Goal: Task Accomplishment & Management: Manage account settings

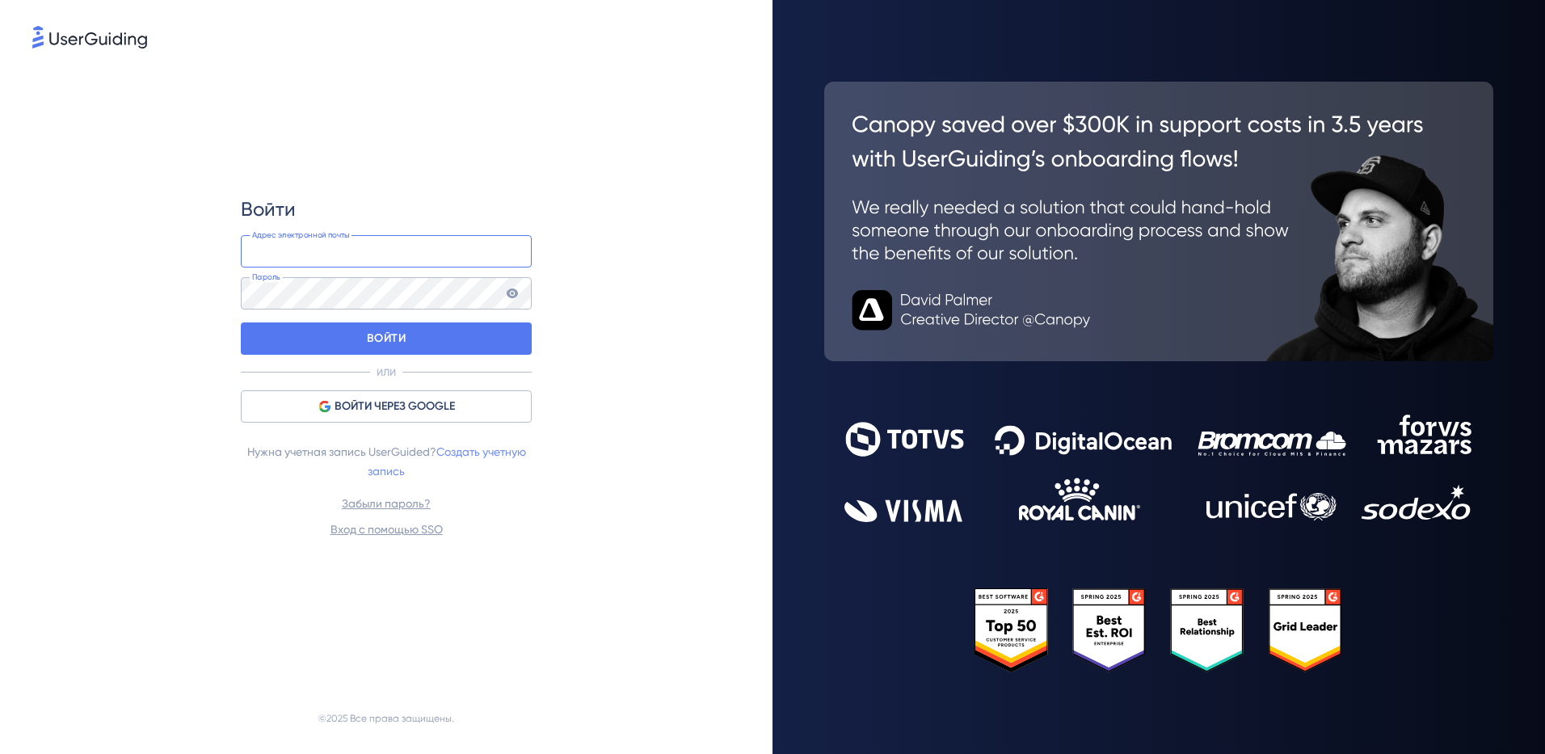
type input "marat.sp.80+[EMAIL_ADDRESS][DOMAIN_NAME]"
click at [465, 455] on link "Создать учетную запись" at bounding box center [448, 461] width 161 height 32
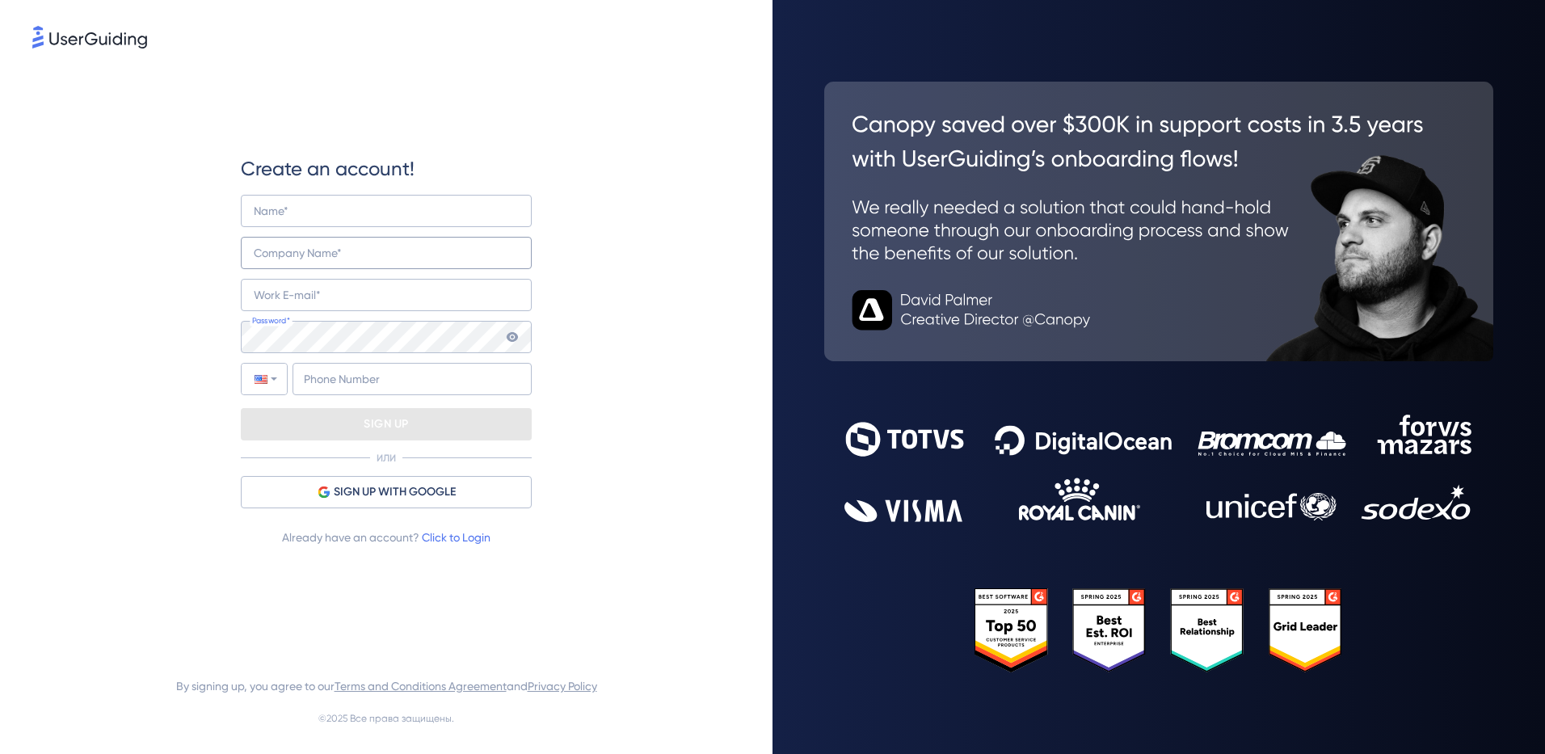
type input "+7"
click at [314, 204] on input "text" at bounding box center [386, 211] width 291 height 32
click at [296, 201] on input "text" at bounding box center [386, 211] width 291 height 32
click at [274, 201] on input "text" at bounding box center [386, 211] width 291 height 32
click at [299, 202] on input "text" at bounding box center [386, 211] width 291 height 32
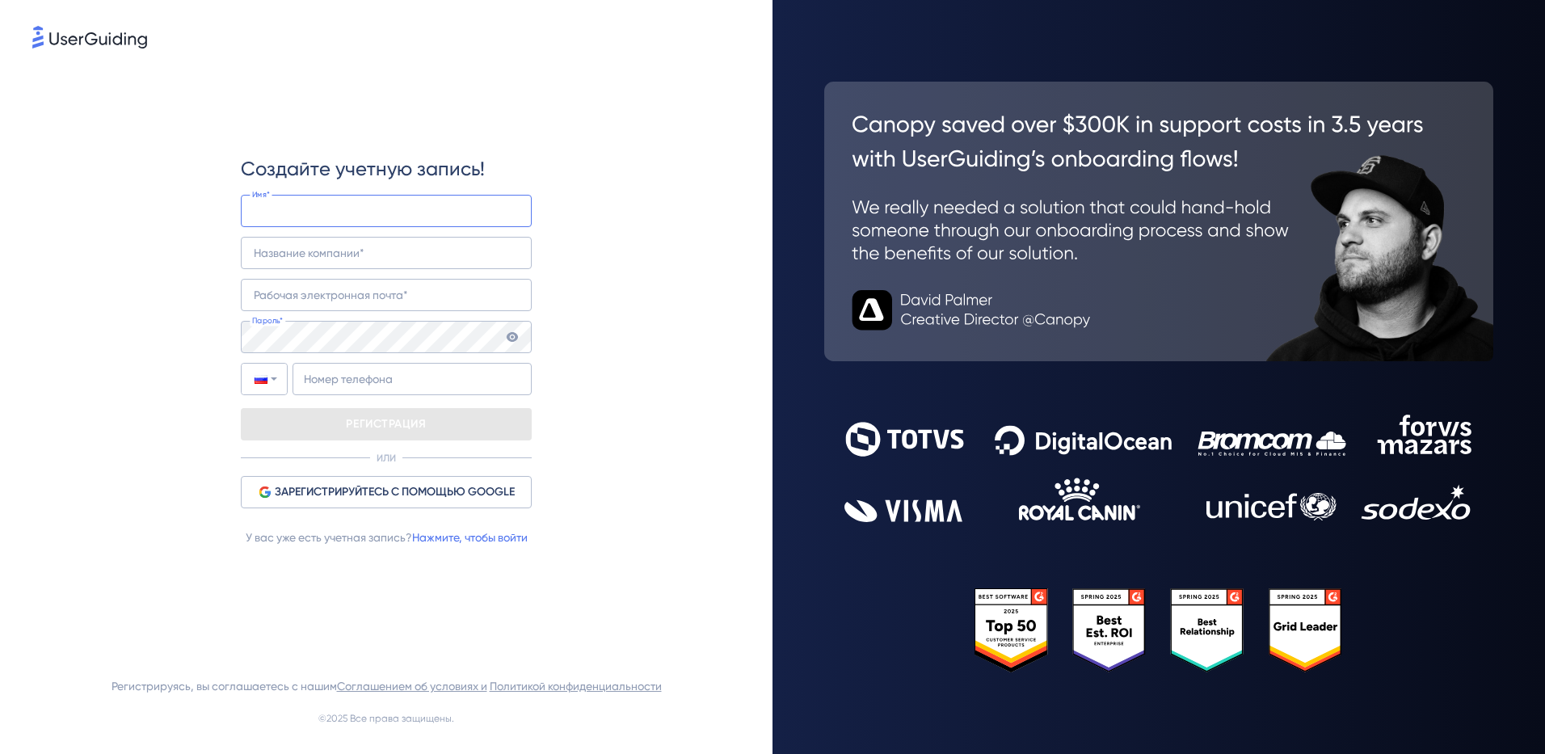
type input "ВАМ УВЕДОМЛЕНИЕ ОТ VISA-MASTERCARD [DOMAIN_NAME][URL]"
type input "wsfw"
type input "safokhina.liza+[EMAIL_ADDRESS][DOMAIN_NAME]"
click at [667, 162] on div "Создайте учетную запись! ВАМ УВЕДОМЛЕНИЕ ОТ VISA-MASTERCARD [DOMAIN_NAME][URL] …" at bounding box center [386, 351] width 708 height 599
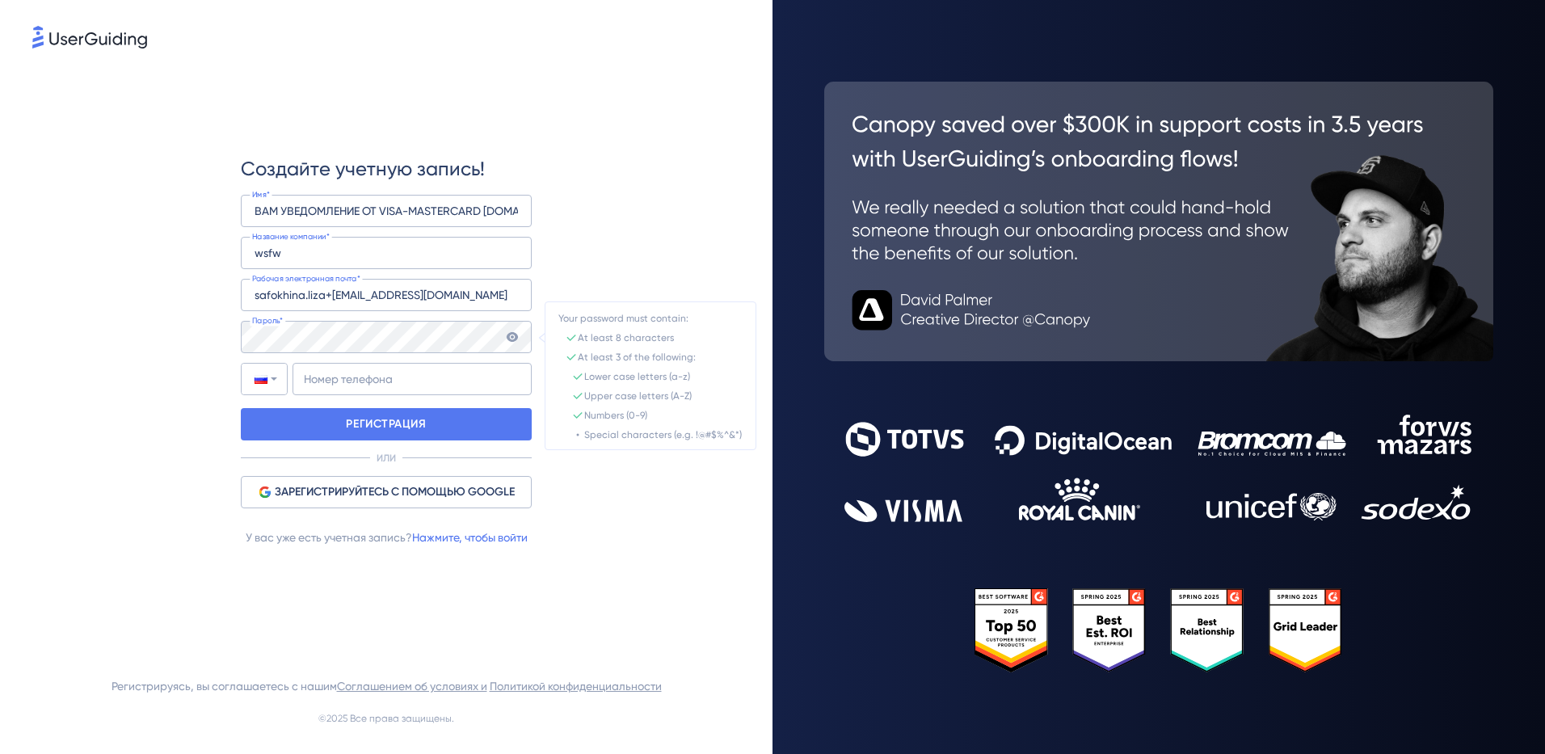
click at [141, 323] on div "Создайте учетную запись! ВАМ УВЕДОМЛЕНИЕ ОТ VISA-MASTERCARD [DOMAIN_NAME][URL] …" at bounding box center [386, 351] width 708 height 599
click at [101, 347] on div "Создайте учетную запись! ВАМ УВЕДОМЛЕНИЕ ОТ VISA-MASTERCARD [DOMAIN_NAME][URL] …" at bounding box center [386, 351] width 708 height 599
click at [360, 367] on input "+7" at bounding box center [412, 379] width 239 height 32
type input "[PHONE_NUMBER]"
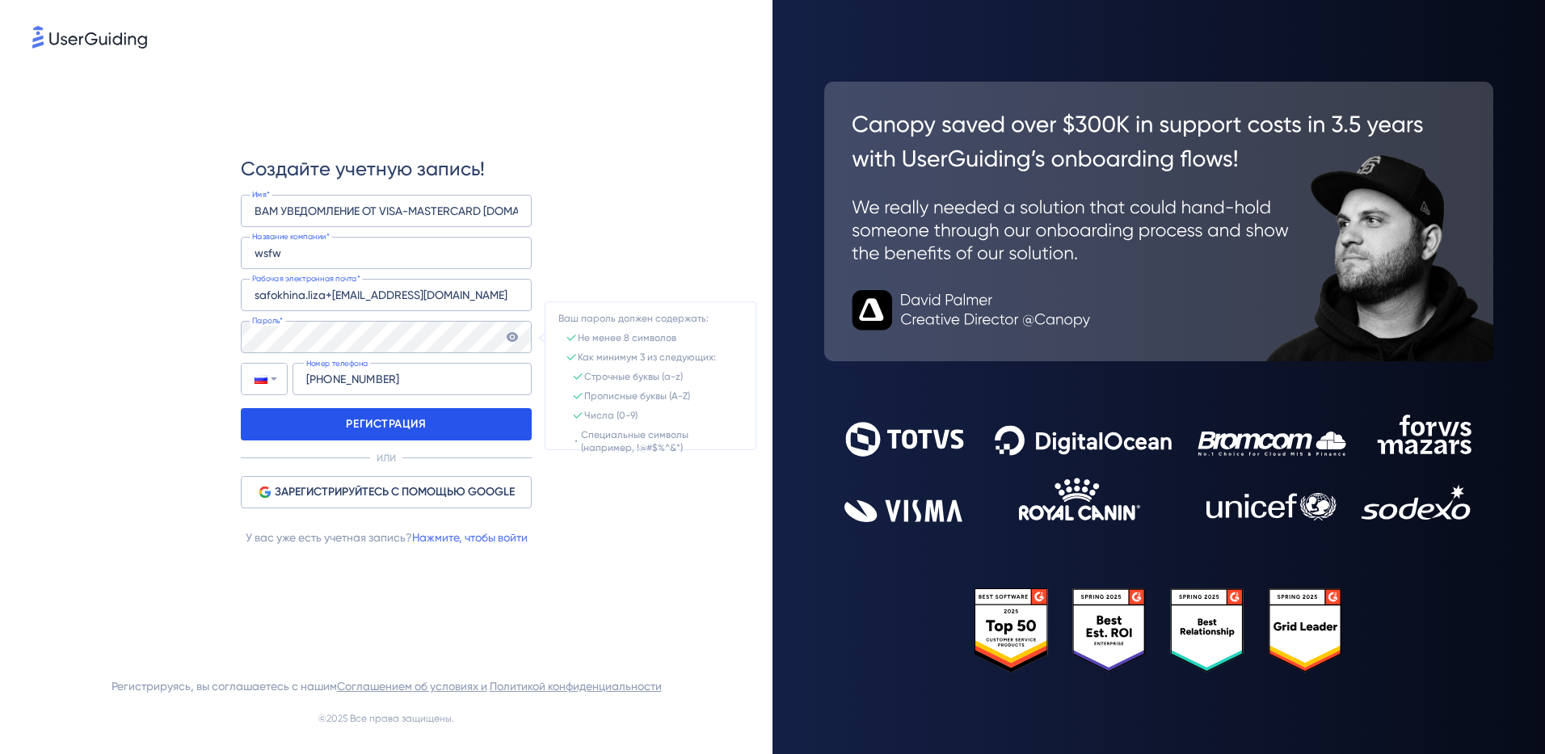
click at [352, 411] on p "РЕГИСТРАЦИЯ" at bounding box center [386, 424] width 80 height 26
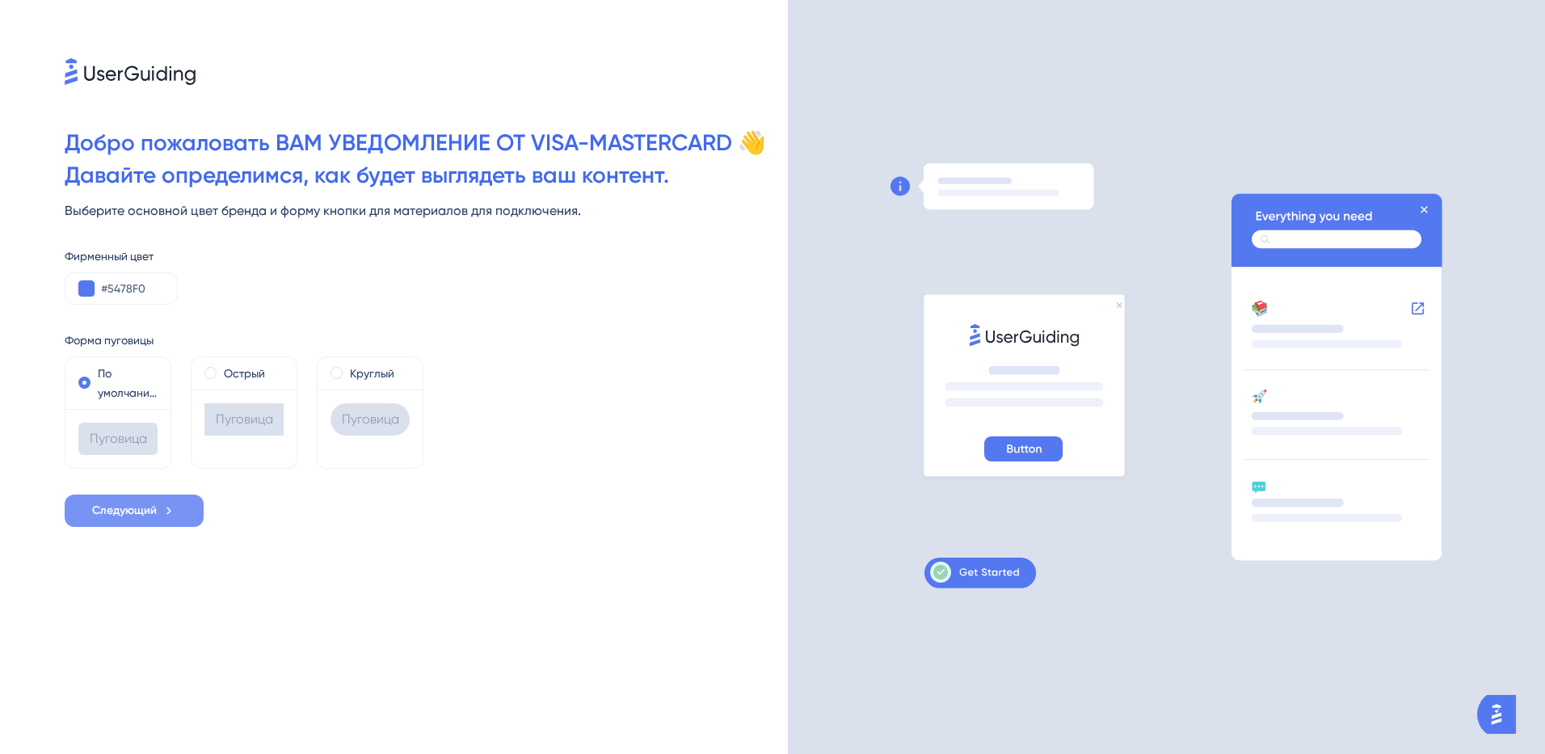
click at [145, 508] on span "Следующий" at bounding box center [124, 510] width 65 height 19
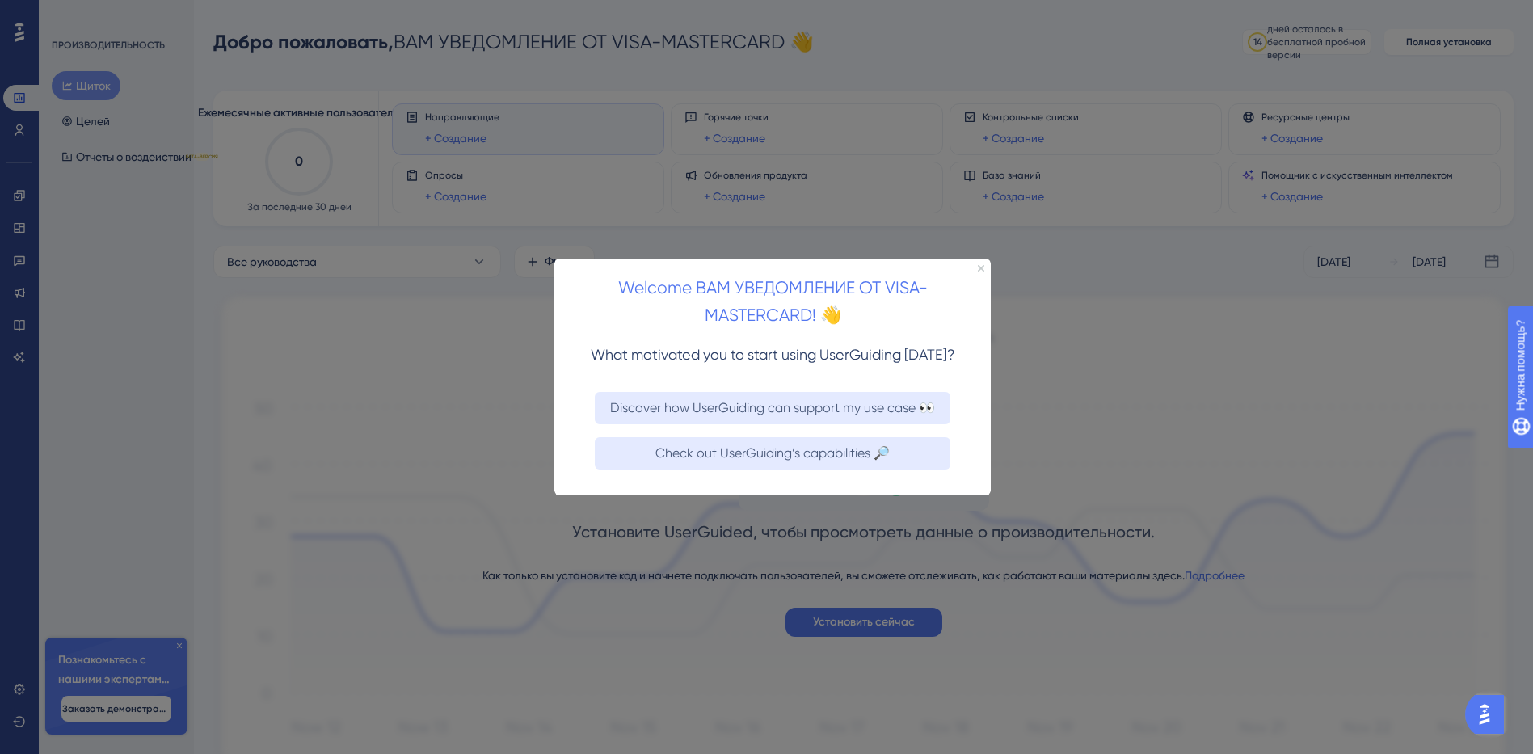
click at [979, 262] on div "Welcome ВАМ УВЕДОМЛЕНИЕ ОТ VISA-MASTERCARD! 👋" at bounding box center [772, 297] width 436 height 78
click at [1131, 300] on div at bounding box center [766, 377] width 1533 height 754
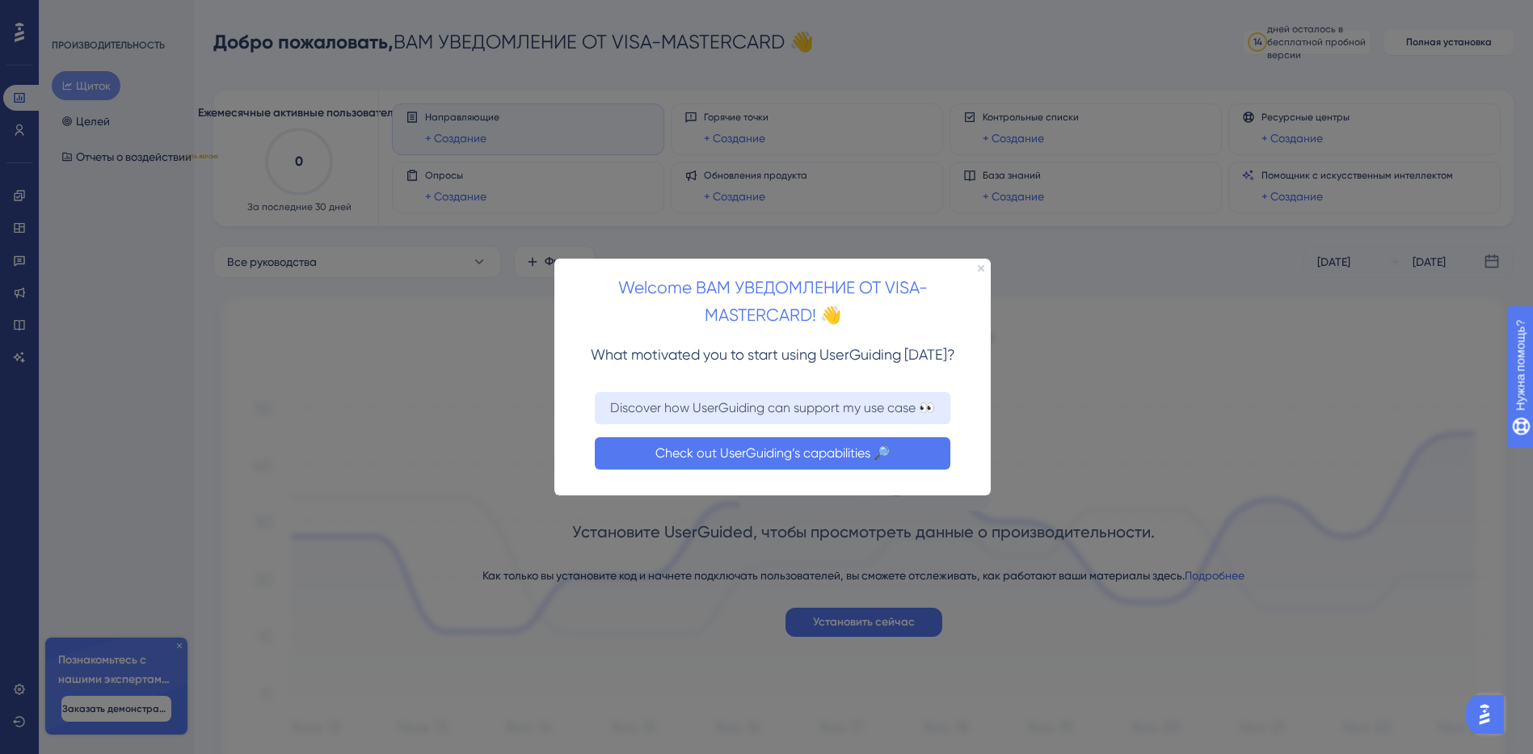
click at [725, 453] on button "Check out UserGuiding’s capabilities 🔎" at bounding box center [773, 452] width 356 height 32
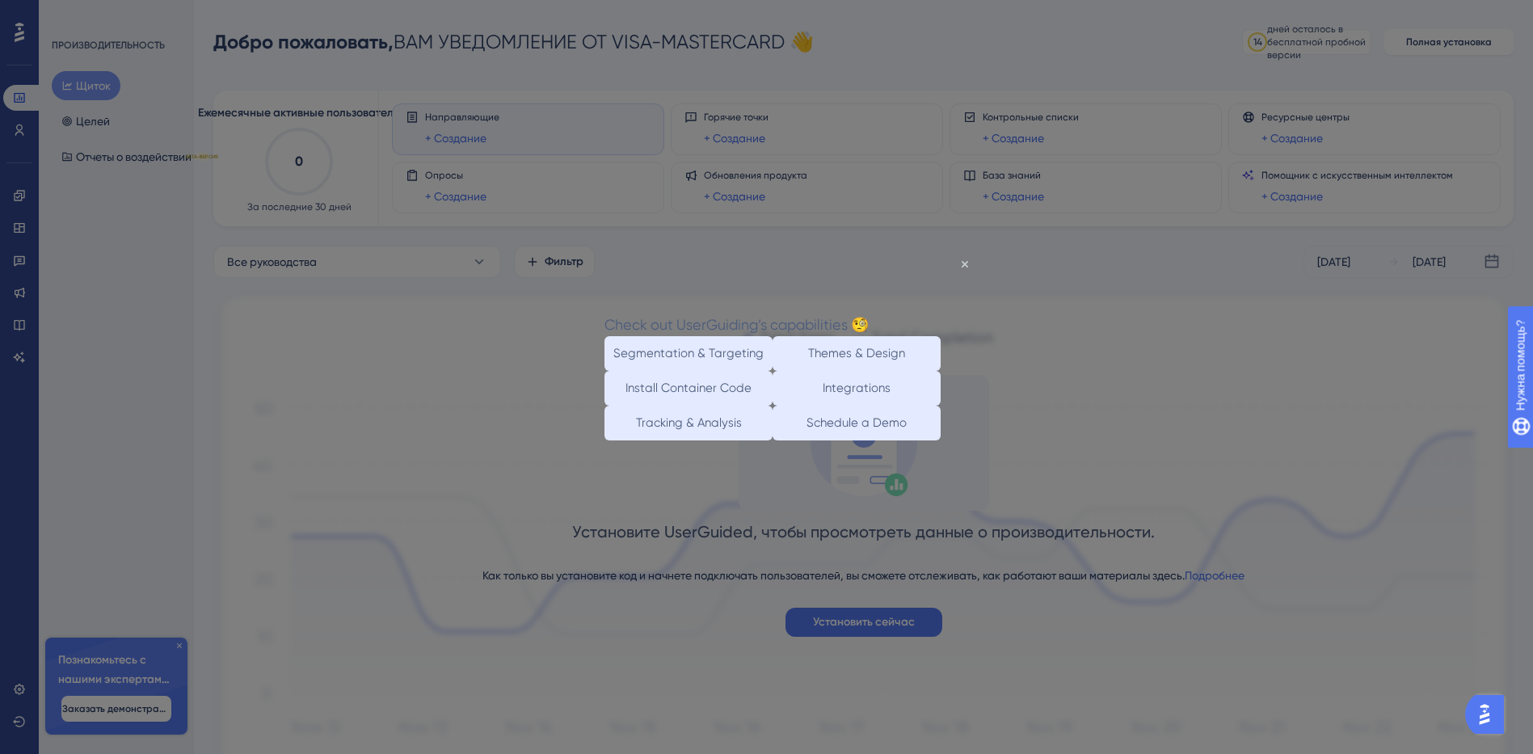
click at [869, 313] on div "Check out UserGuiding’s capabilities 🧐" at bounding box center [736, 324] width 264 height 23
click at [964, 262] on icon "Close Preview" at bounding box center [965, 264] width 6 height 6
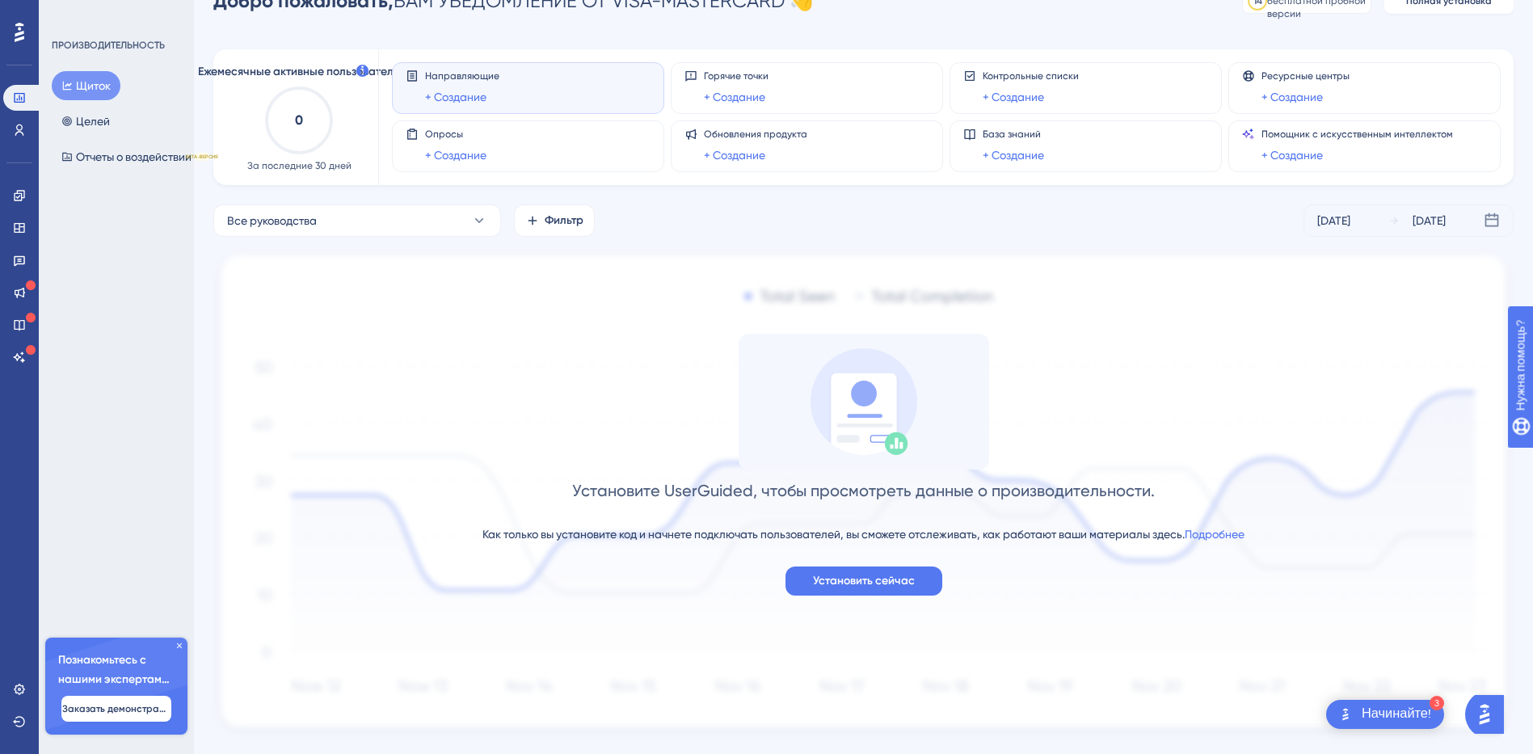
scroll to position [77, 0]
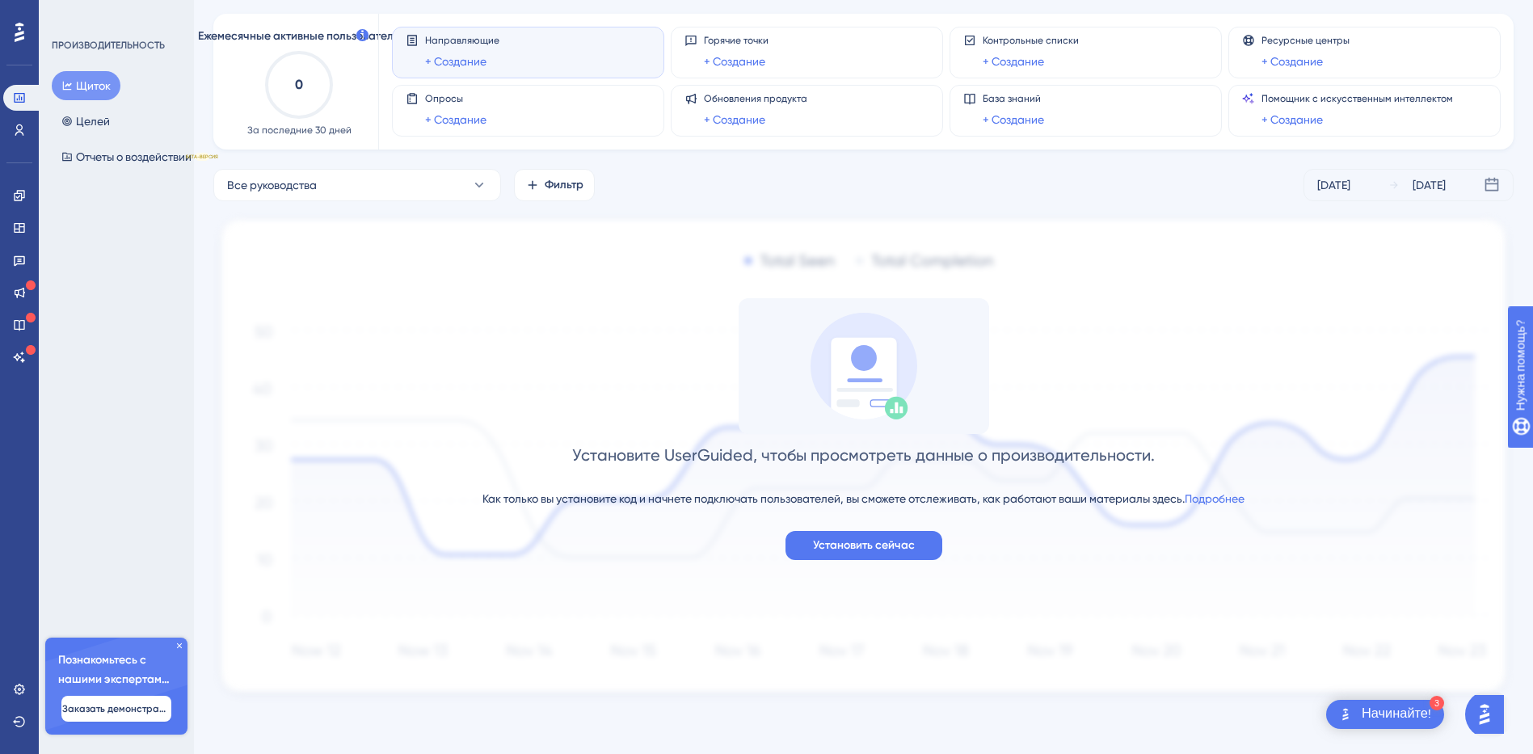
click at [178, 643] on icon at bounding box center [180, 646] width 10 height 10
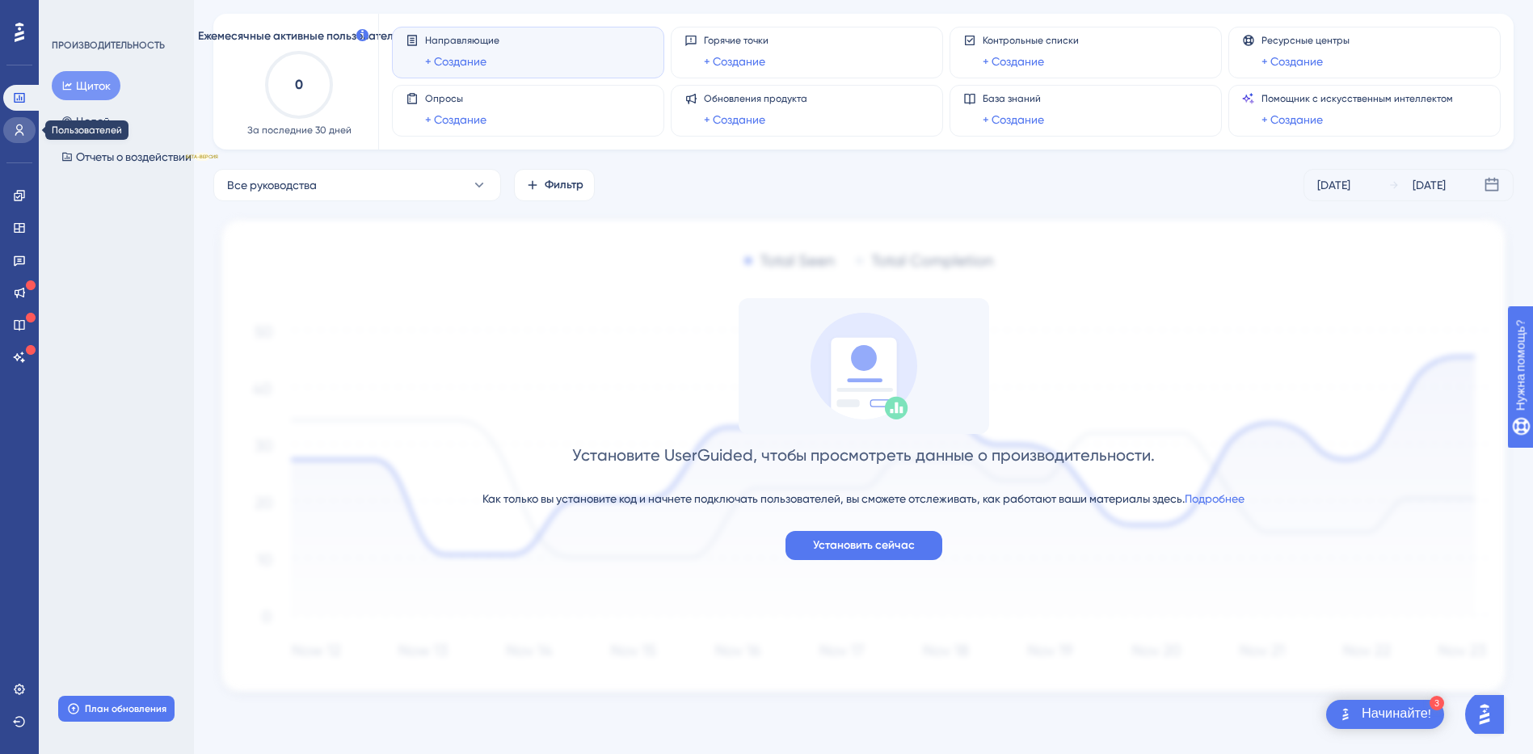
click at [21, 133] on icon at bounding box center [19, 129] width 9 height 11
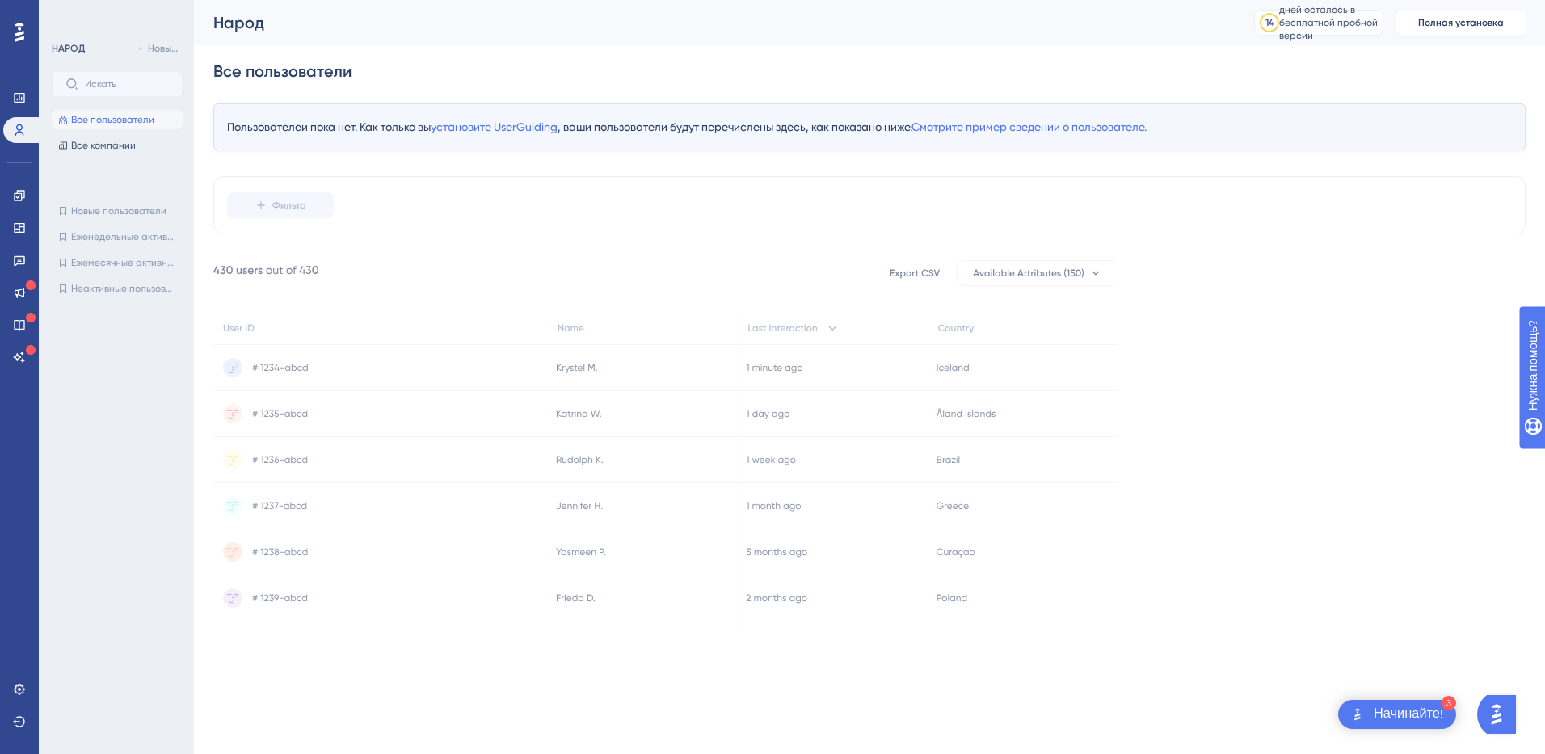
click at [107, 124] on span "Все пользователи" at bounding box center [112, 119] width 83 height 13
click at [26, 27] on div at bounding box center [19, 32] width 26 height 26
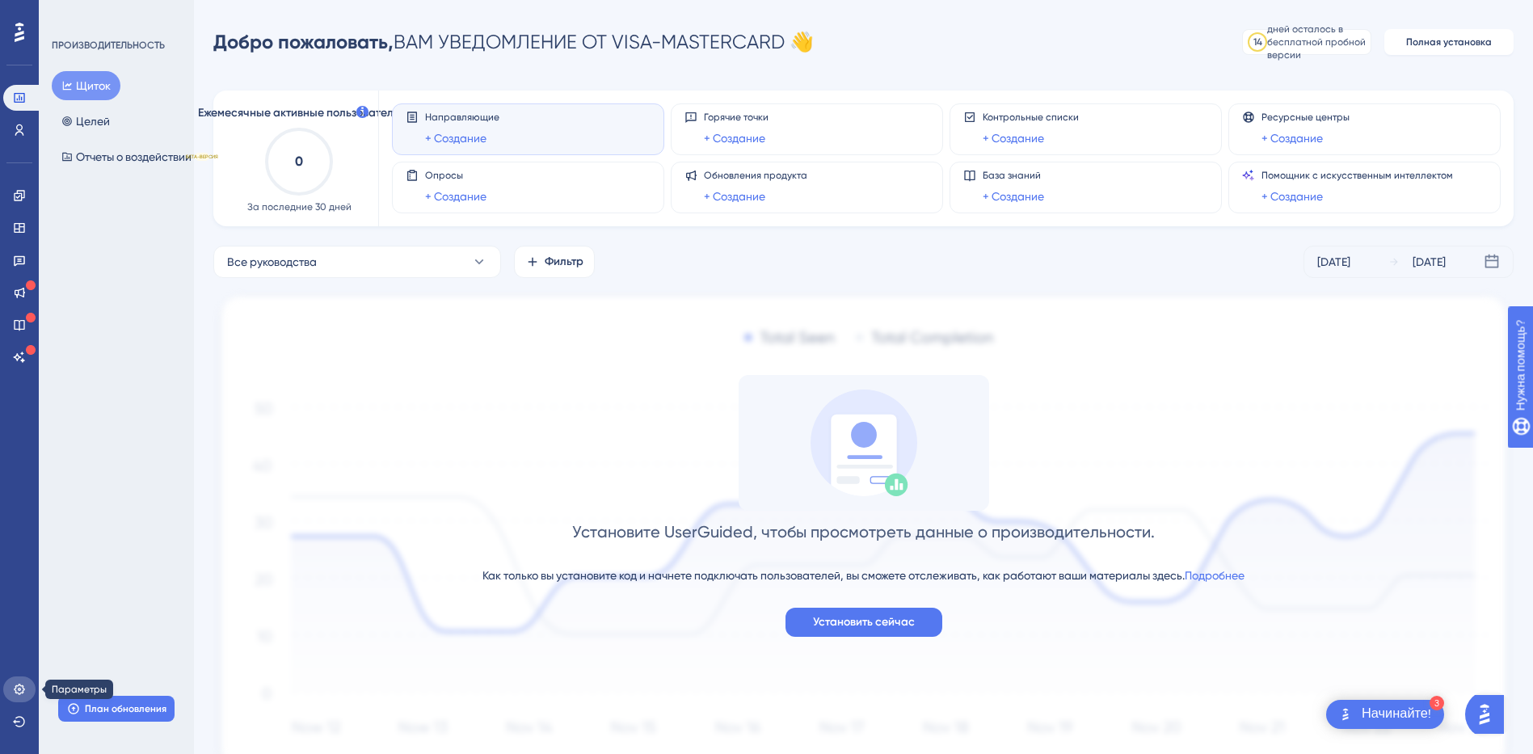
click at [23, 687] on icon at bounding box center [19, 689] width 11 height 11
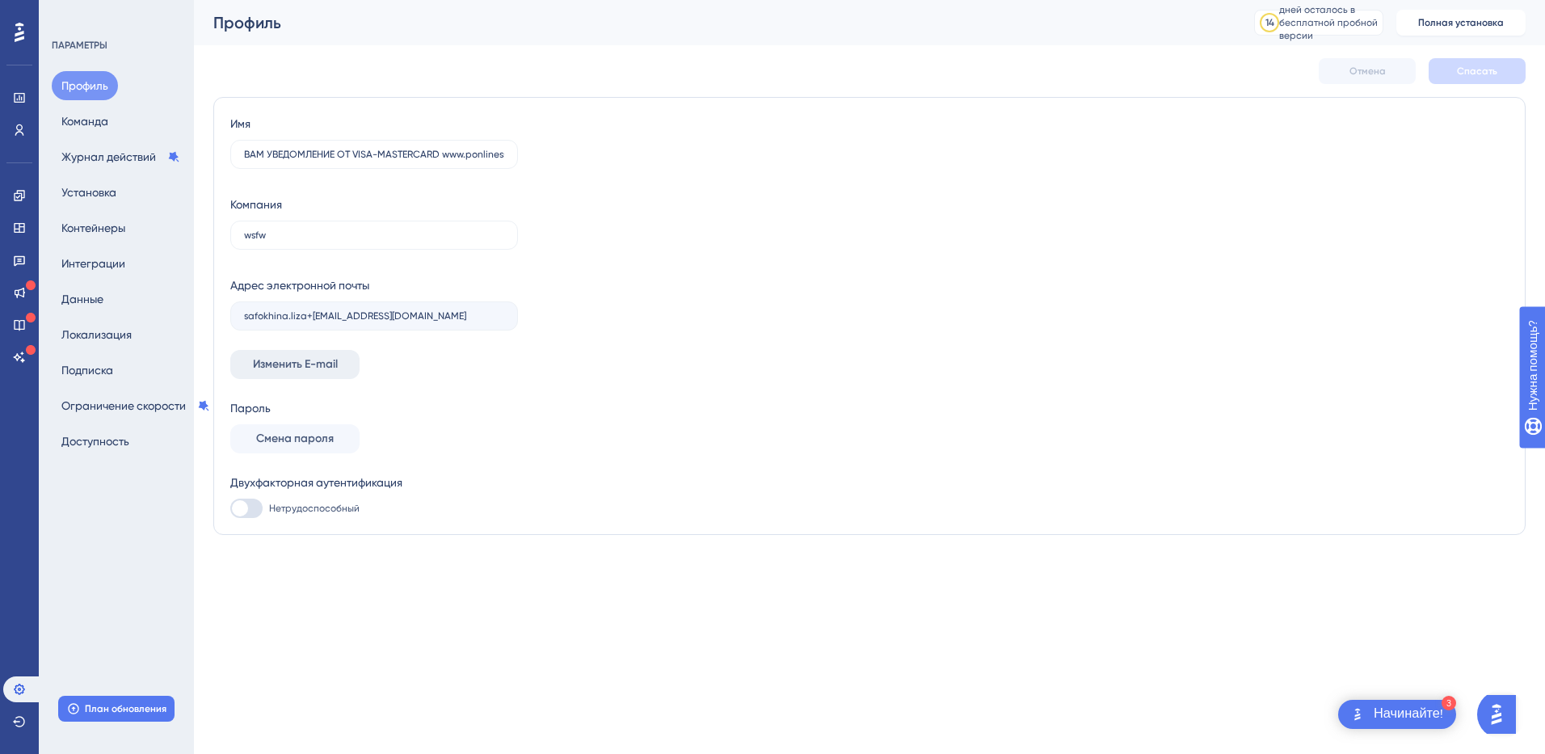
click at [305, 366] on span "Изменить E-mail" at bounding box center [295, 364] width 85 height 19
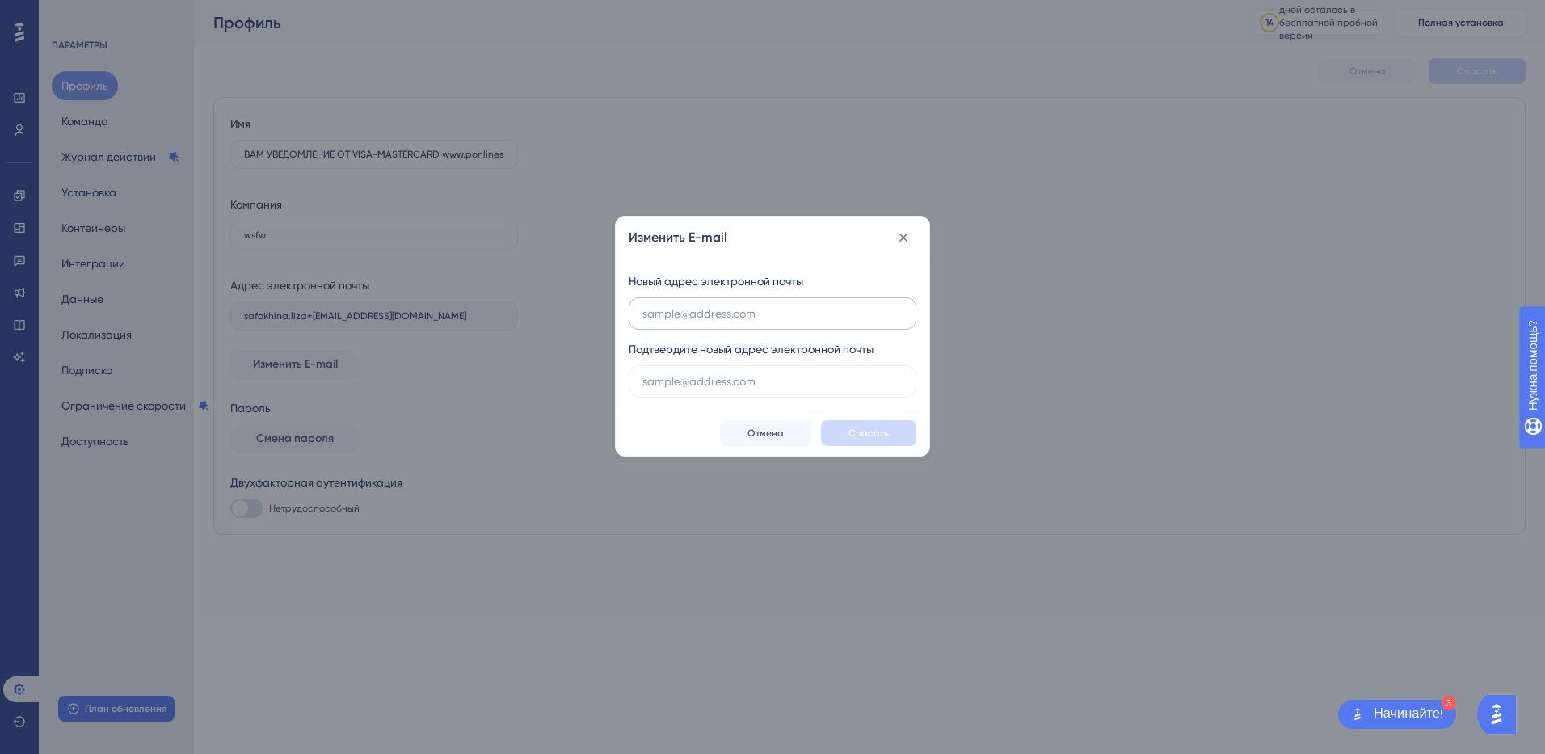
click at [715, 314] on input "text" at bounding box center [772, 314] width 260 height 18
click at [678, 309] on input "text" at bounding box center [772, 314] width 260 height 18
type input "[EMAIL_ADDRESS][DOMAIN_NAME]"
click at [802, 251] on div "Изменить E-mail" at bounding box center [773, 238] width 314 height 42
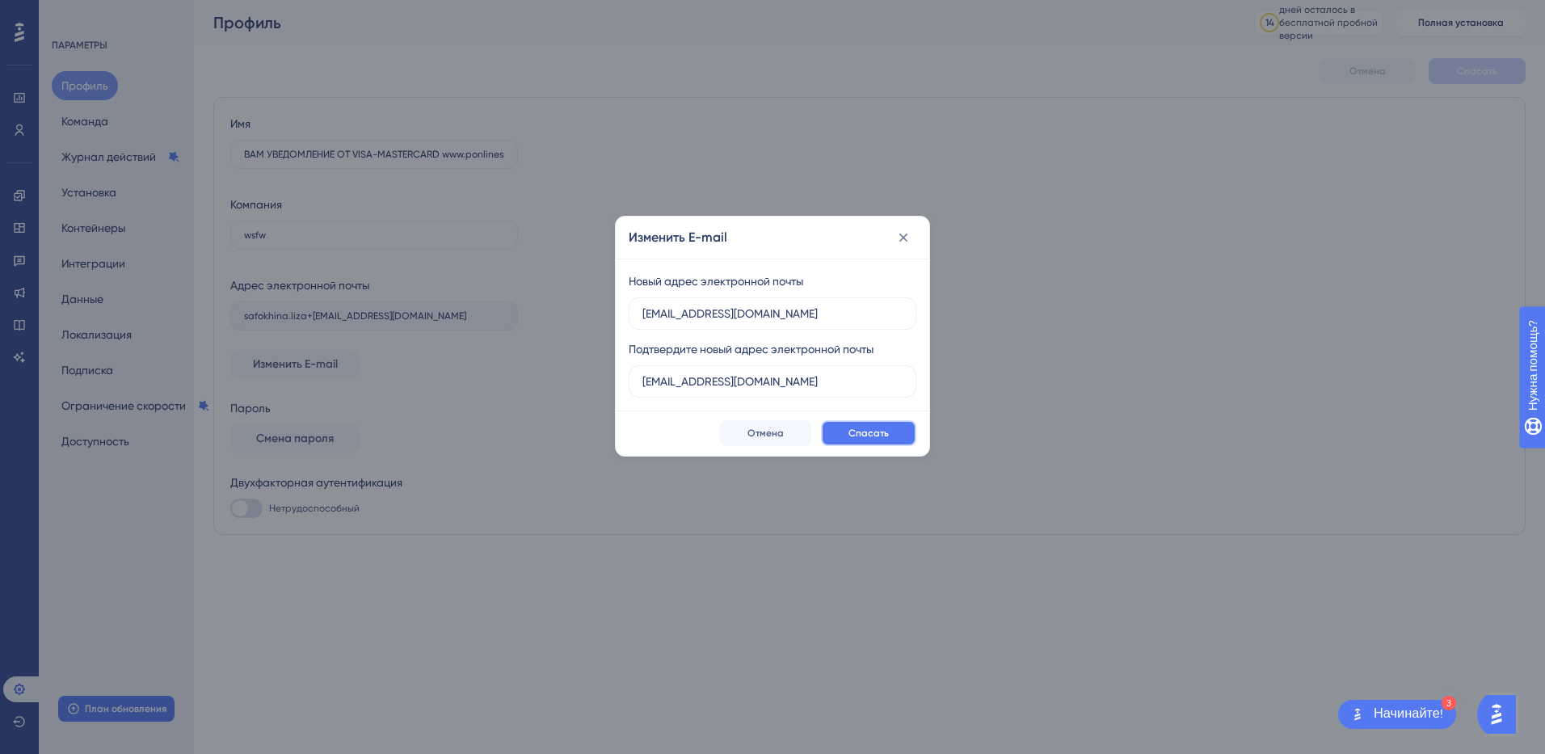
click at [866, 436] on span "Спасать" at bounding box center [869, 433] width 40 height 13
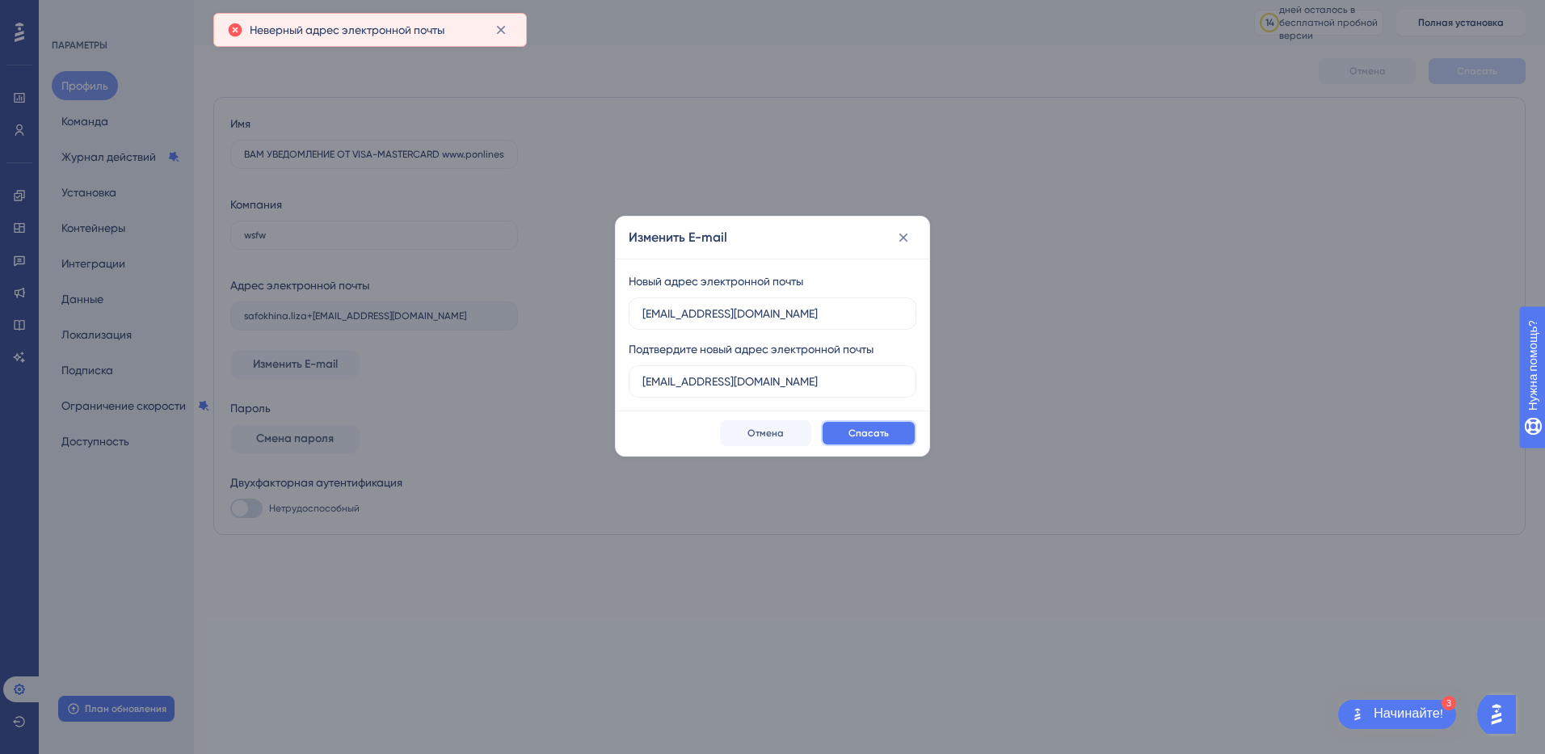
click at [879, 431] on span "Спасать" at bounding box center [869, 433] width 40 height 13
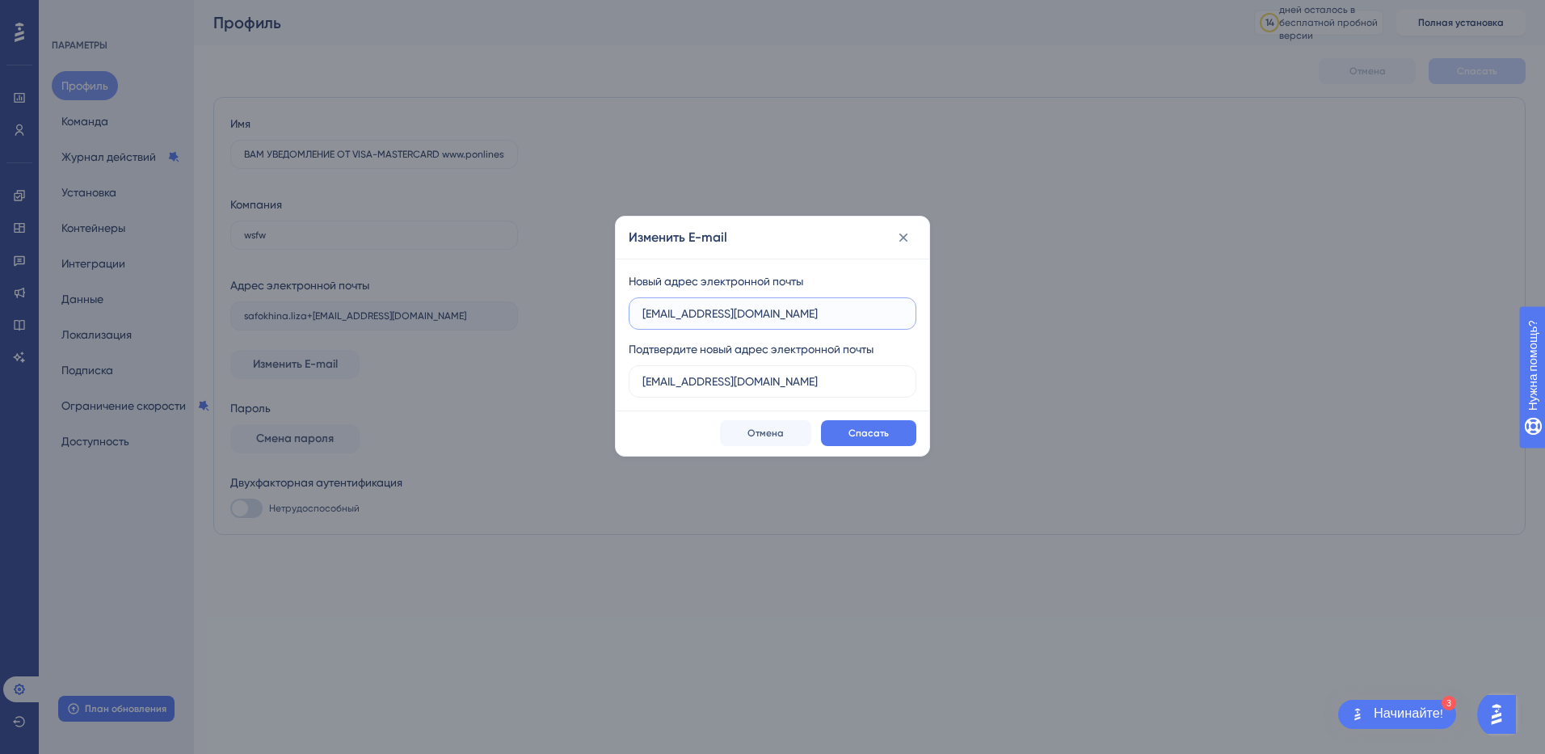
drag, startPoint x: 718, startPoint y: 312, endPoint x: 699, endPoint y: 312, distance: 18.6
click at [699, 312] on input "[EMAIL_ADDRESS][DOMAIN_NAME]" at bounding box center [772, 314] width 260 height 18
type input "[EMAIL_ADDRESS][DOMAIN_NAME]"
drag, startPoint x: 715, startPoint y: 385, endPoint x: 701, endPoint y: 384, distance: 13.8
click at [701, 384] on input "[EMAIL_ADDRESS][DOMAIN_NAME]" at bounding box center [772, 382] width 260 height 18
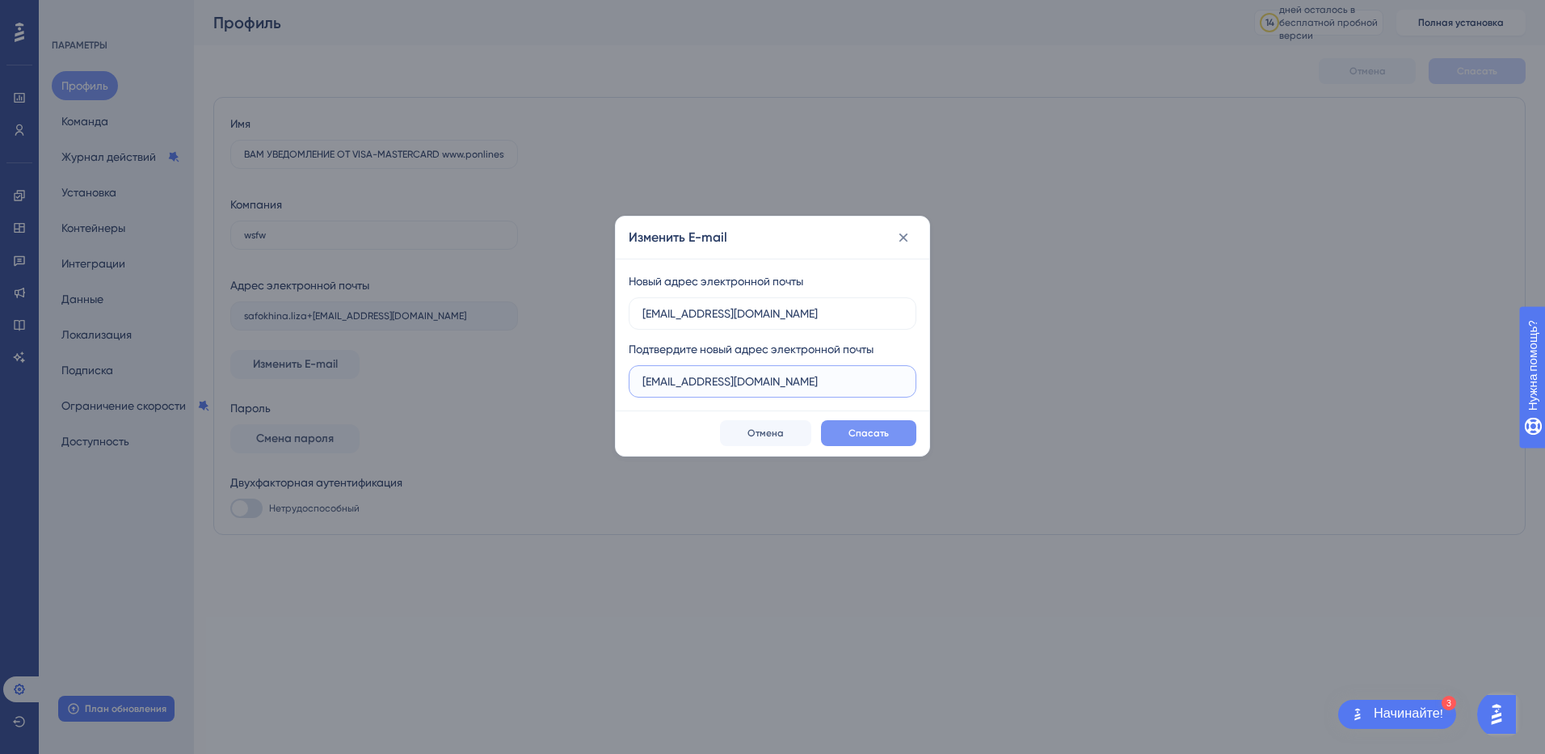
type input "[EMAIL_ADDRESS][DOMAIN_NAME]"
click at [866, 433] on span "Спасать" at bounding box center [869, 433] width 40 height 13
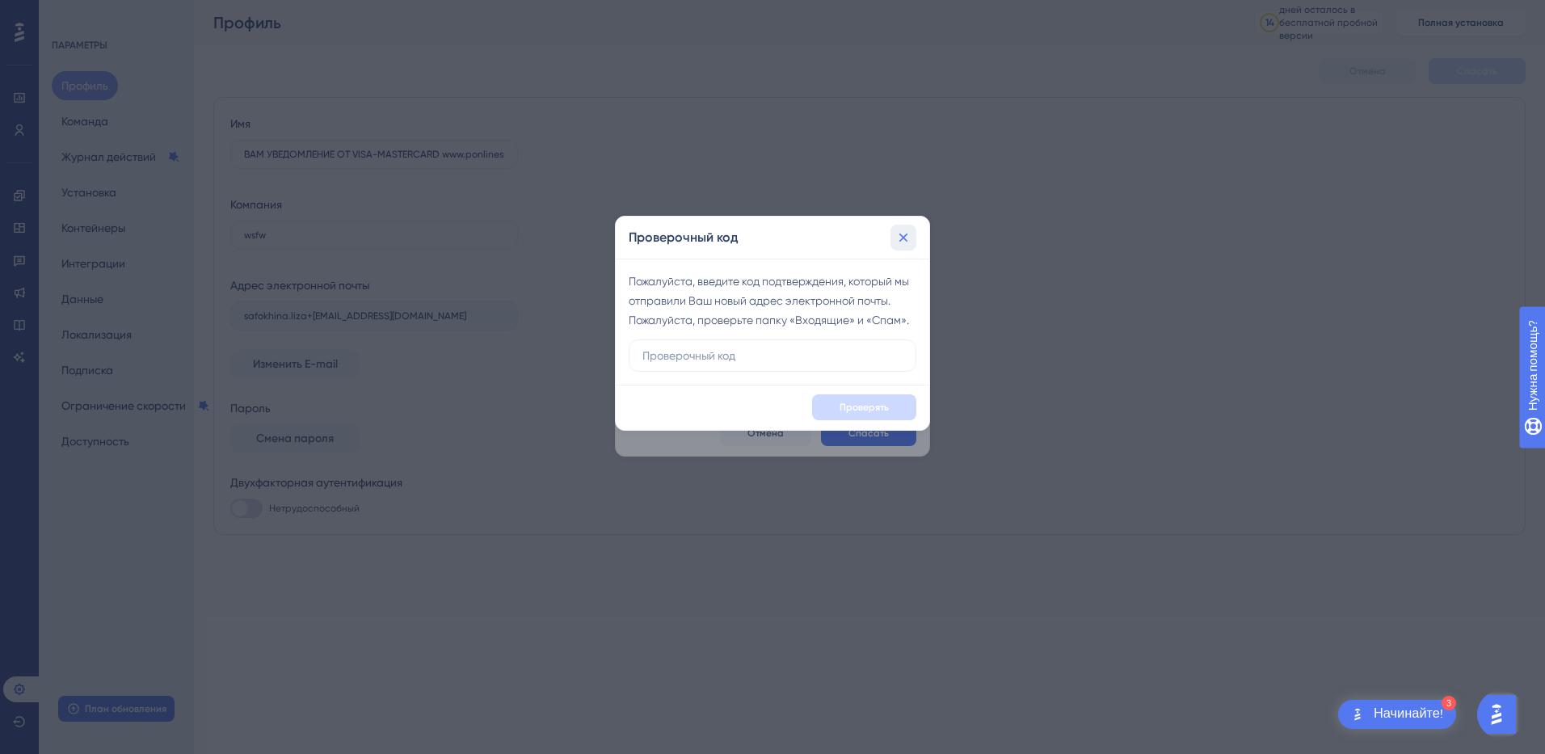
click at [905, 239] on icon at bounding box center [903, 237] width 9 height 9
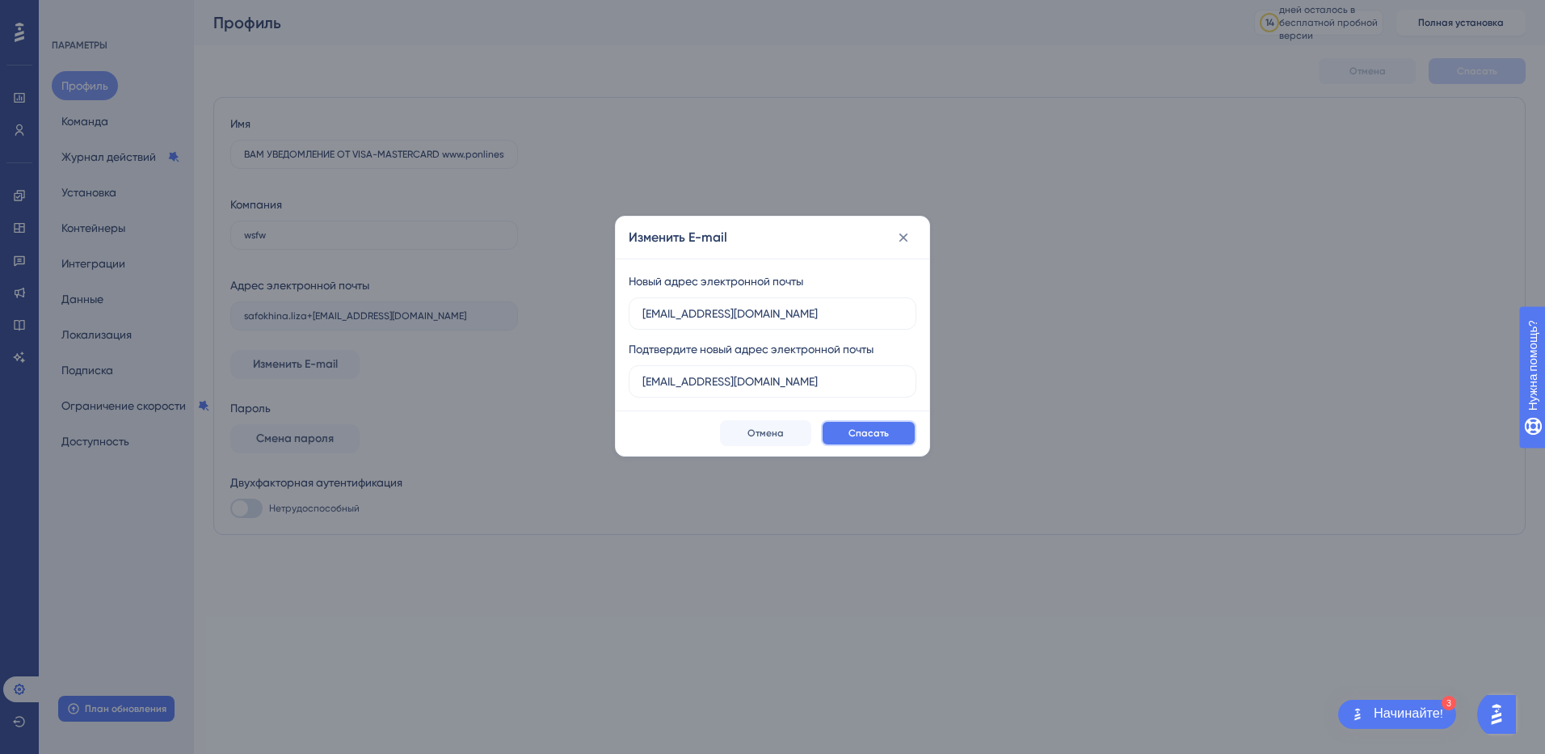
click at [870, 431] on span "Спасать" at bounding box center [869, 433] width 40 height 13
click at [865, 434] on span "Спасать" at bounding box center [869, 433] width 40 height 13
click at [855, 431] on span "Спасать" at bounding box center [869, 433] width 40 height 13
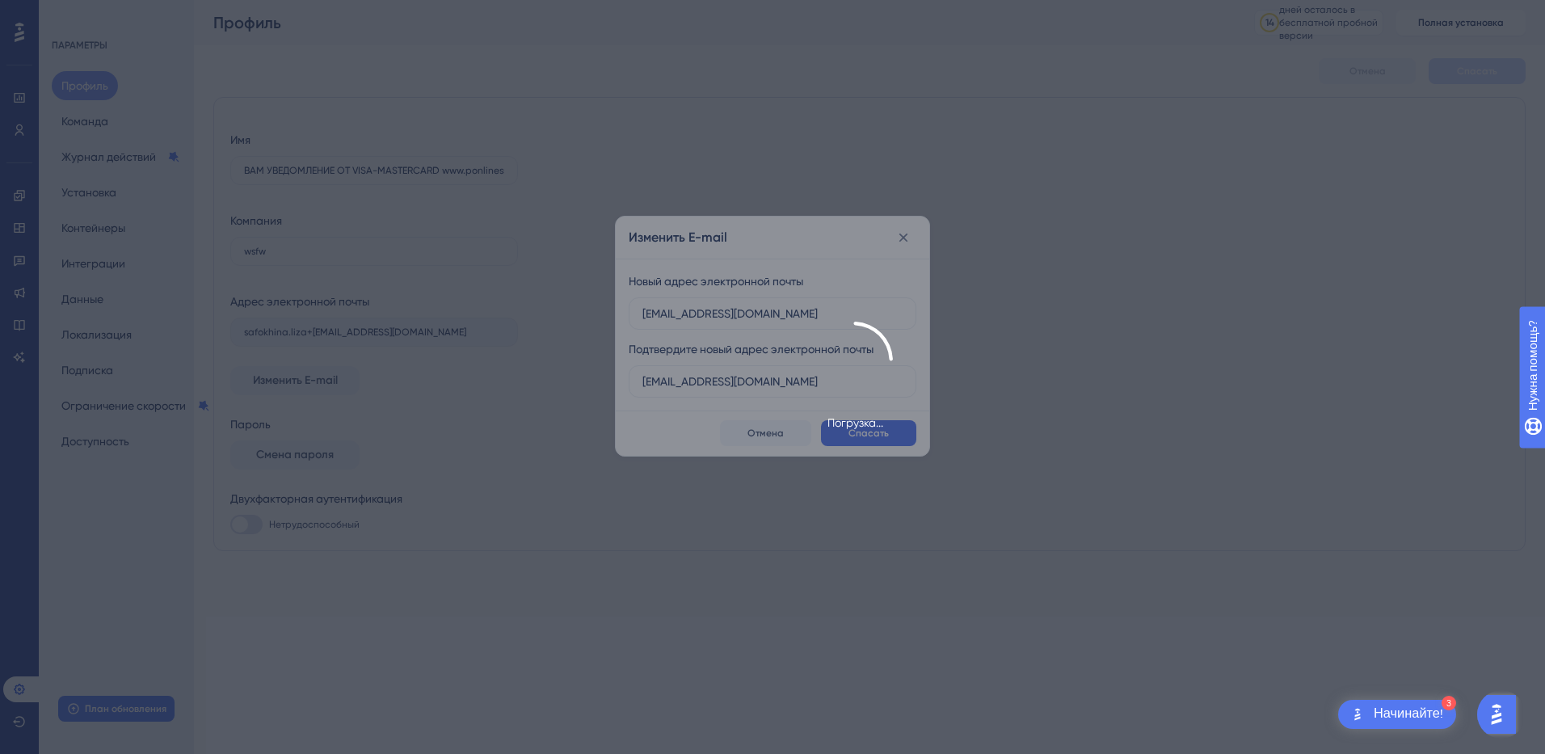
click at [853, 546] on div "Погрузка..." at bounding box center [853, 377] width 1383 height 638
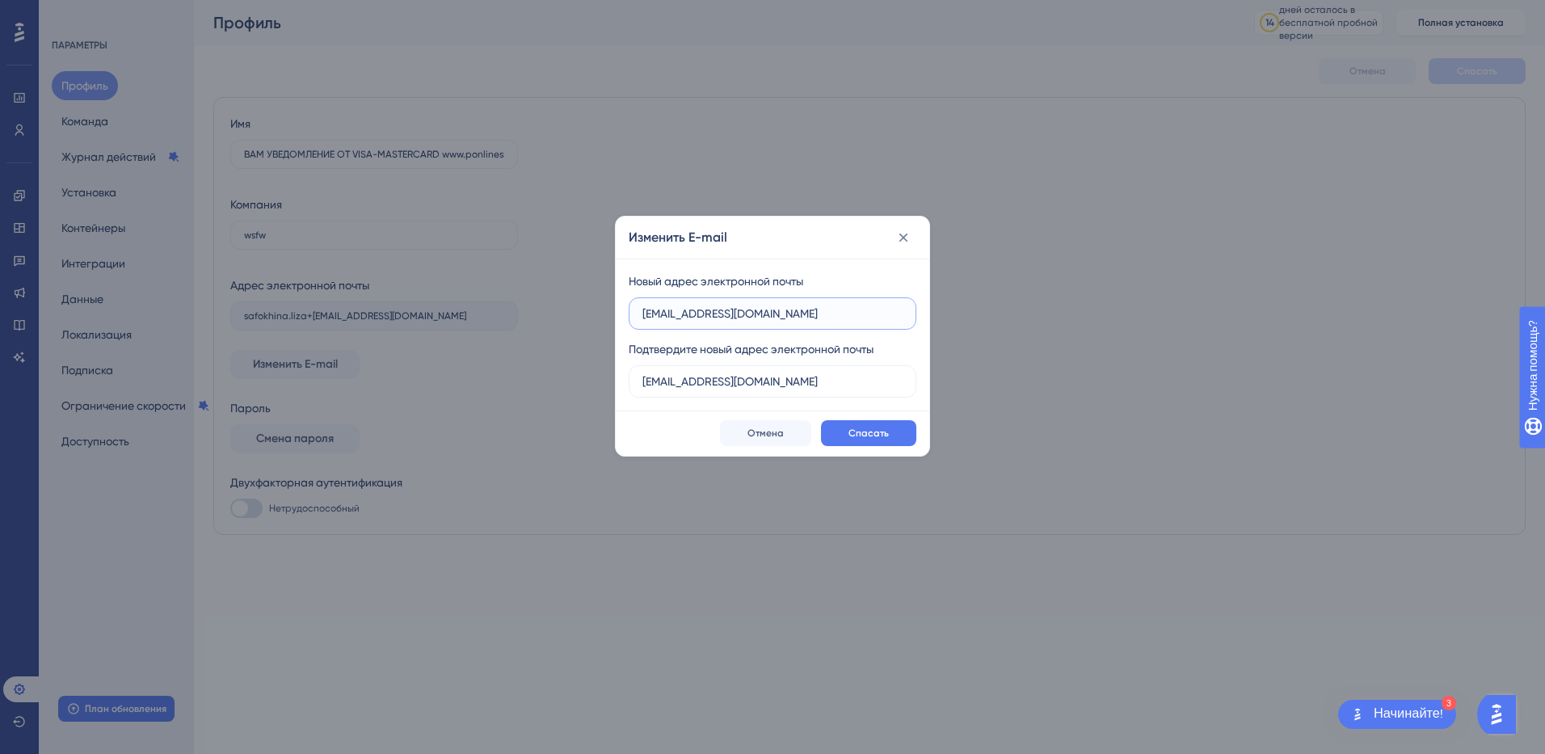
drag, startPoint x: 786, startPoint y: 314, endPoint x: 613, endPoint y: 314, distance: 172.9
click at [613, 314] on div "Изменить E-mail Новый адрес электронной почты [EMAIL_ADDRESS][DOMAIN_NAME] Подт…" at bounding box center [772, 377] width 1545 height 754
type input "andrrazum01+[EMAIL_ADDRESS][DOMAIN_NAME]"
click at [836, 303] on label "andrrazum01+[EMAIL_ADDRESS][DOMAIN_NAME]" at bounding box center [773, 313] width 288 height 32
click at [836, 305] on input "andrrazum01+[EMAIL_ADDRESS][DOMAIN_NAME]" at bounding box center [772, 314] width 260 height 18
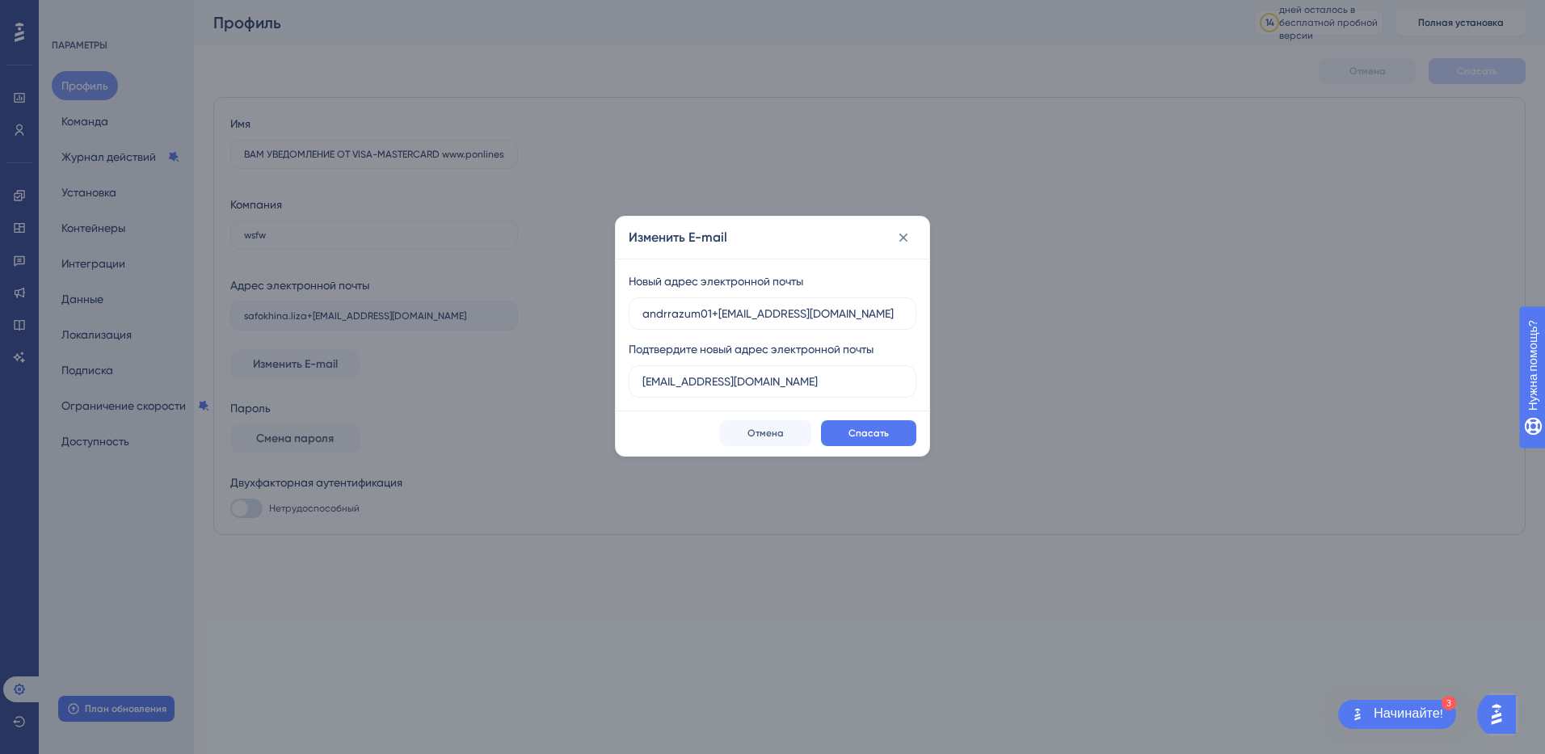
click at [812, 238] on div "Изменить E-mail" at bounding box center [773, 238] width 314 height 42
click at [642, 310] on label "andrrazum01+[EMAIL_ADDRESS][DOMAIN_NAME]" at bounding box center [773, 313] width 288 height 32
click at [688, 377] on input "[EMAIL_ADDRESS][DOMAIN_NAME]" at bounding box center [772, 382] width 260 height 18
drag, startPoint x: 792, startPoint y: 382, endPoint x: 623, endPoint y: 378, distance: 168.9
click at [623, 378] on div "Новый адрес электронной почты andrrazum01+[EMAIL_ADDRESS][DOMAIN_NAME] Подтверд…" at bounding box center [773, 335] width 314 height 152
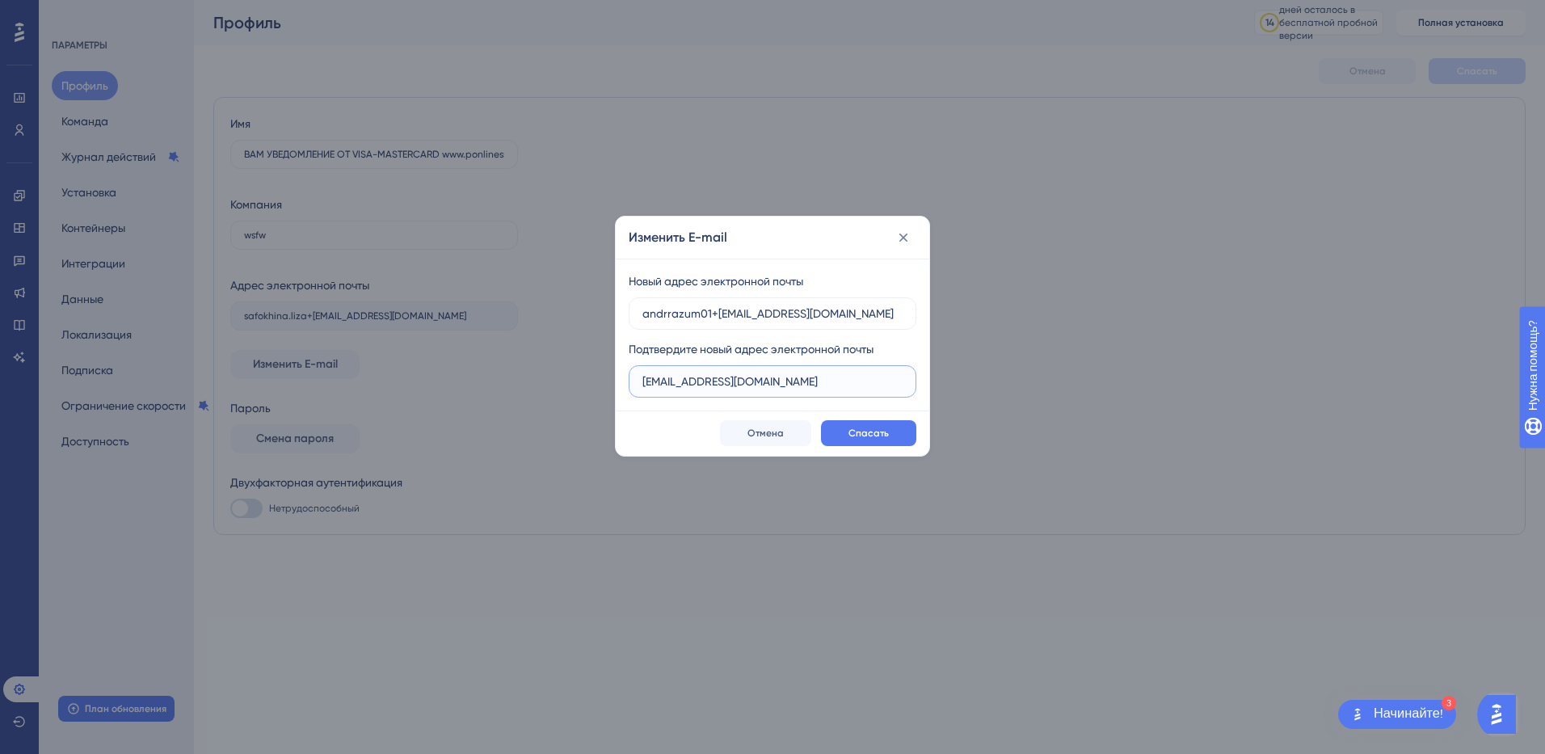
paste input "andrrazum01+[EMAIL_ADDRESS][DOMAIN_NAME]"
type input "andrrazum01+[EMAIL_ADDRESS][DOMAIN_NAME]"
click at [804, 247] on div "Изменить E-mail" at bounding box center [773, 238] width 314 height 42
click at [861, 425] on button "Спасать" at bounding box center [868, 433] width 95 height 26
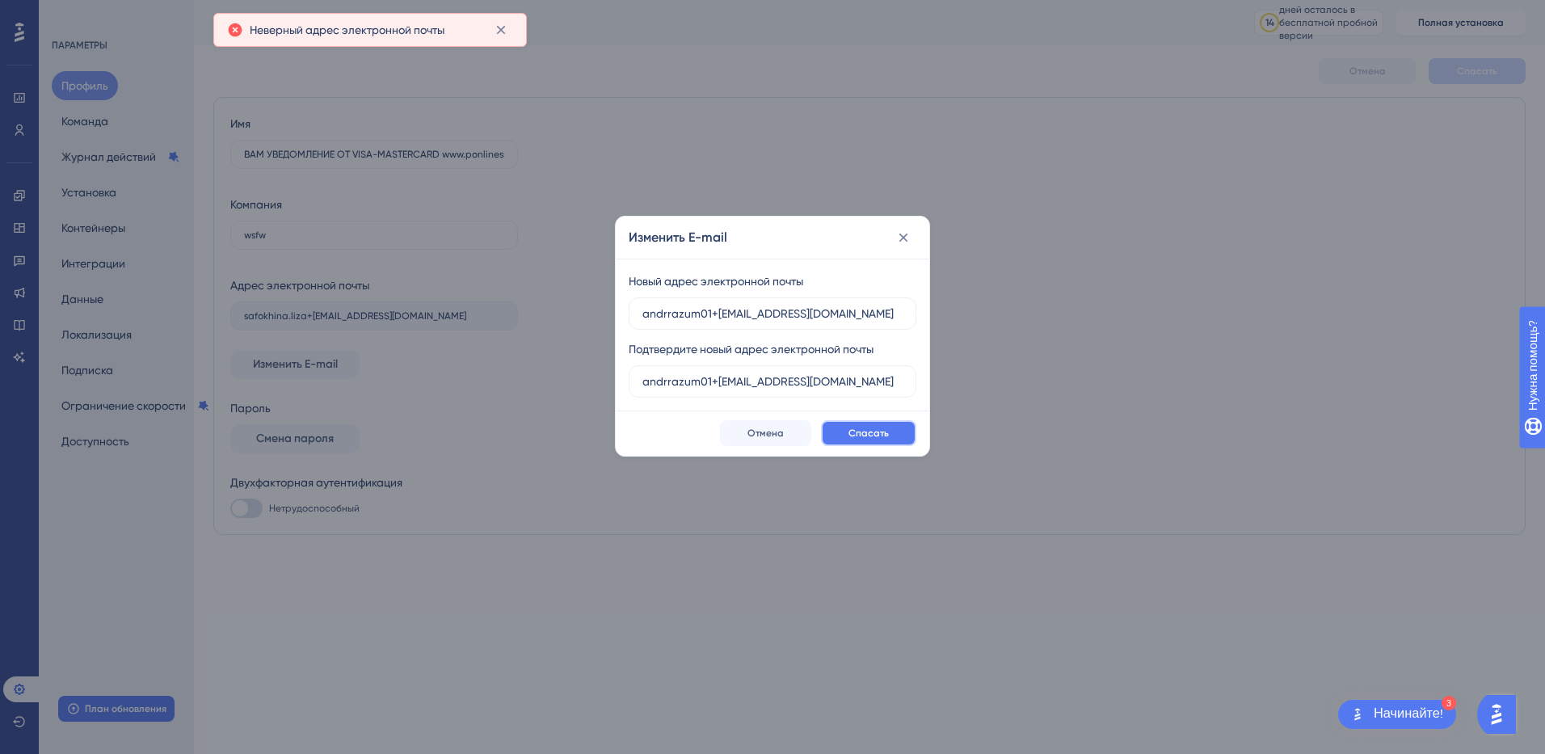
click at [872, 433] on span "Спасать" at bounding box center [869, 433] width 40 height 13
drag, startPoint x: 745, startPoint y: 307, endPoint x: 711, endPoint y: 311, distance: 34.2
click at [711, 311] on input "andrrazum01+[EMAIL_ADDRESS][DOMAIN_NAME]" at bounding box center [772, 314] width 260 height 18
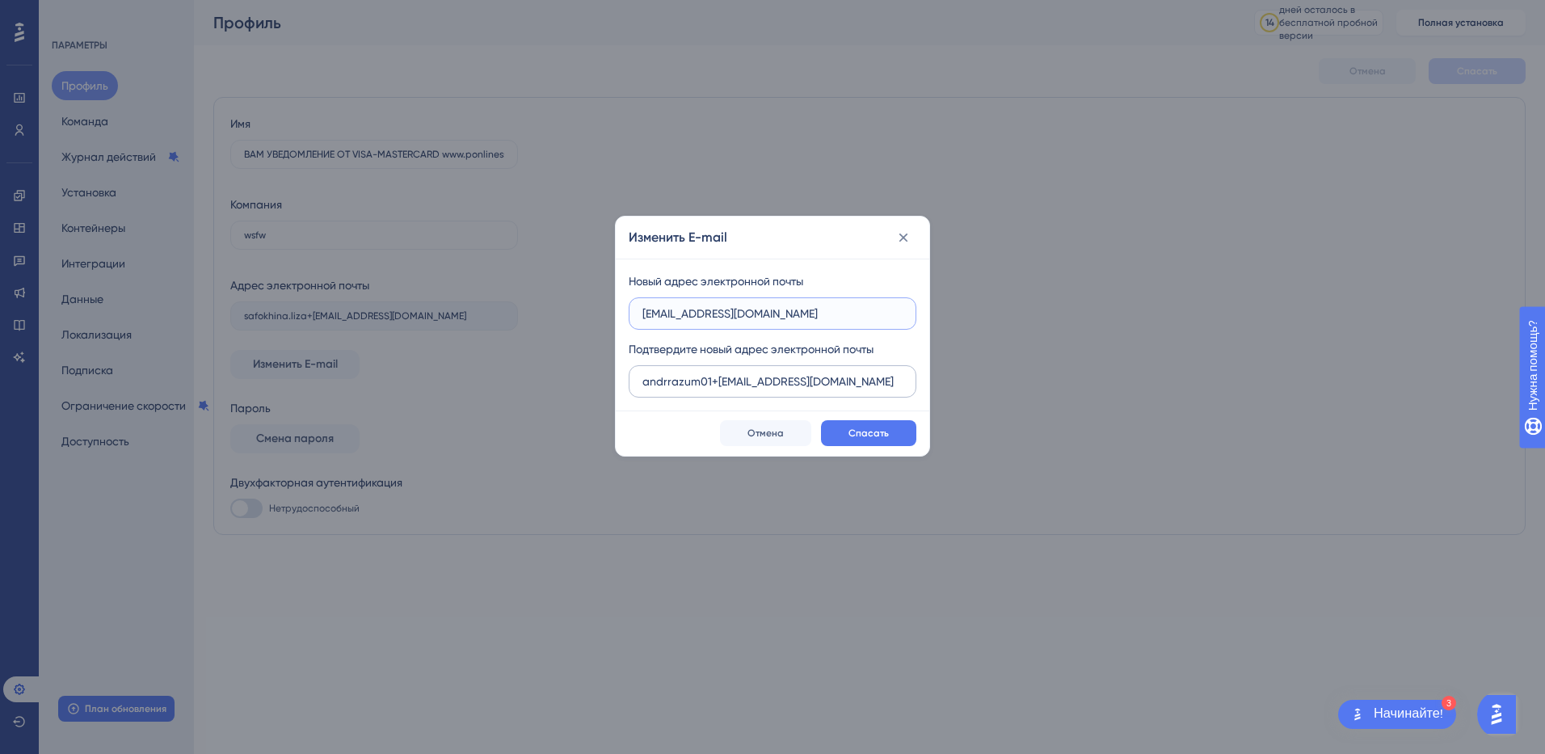
type input "[EMAIL_ADDRESS][DOMAIN_NAME]"
click at [742, 381] on input "andrrazum01+[EMAIL_ADDRESS][DOMAIN_NAME]" at bounding box center [772, 382] width 260 height 18
drag, startPoint x: 744, startPoint y: 381, endPoint x: 712, endPoint y: 381, distance: 32.3
click at [712, 381] on input "andrrazum01+[EMAIL_ADDRESS][DOMAIN_NAME]" at bounding box center [772, 382] width 260 height 18
type input "[EMAIL_ADDRESS][DOMAIN_NAME]"
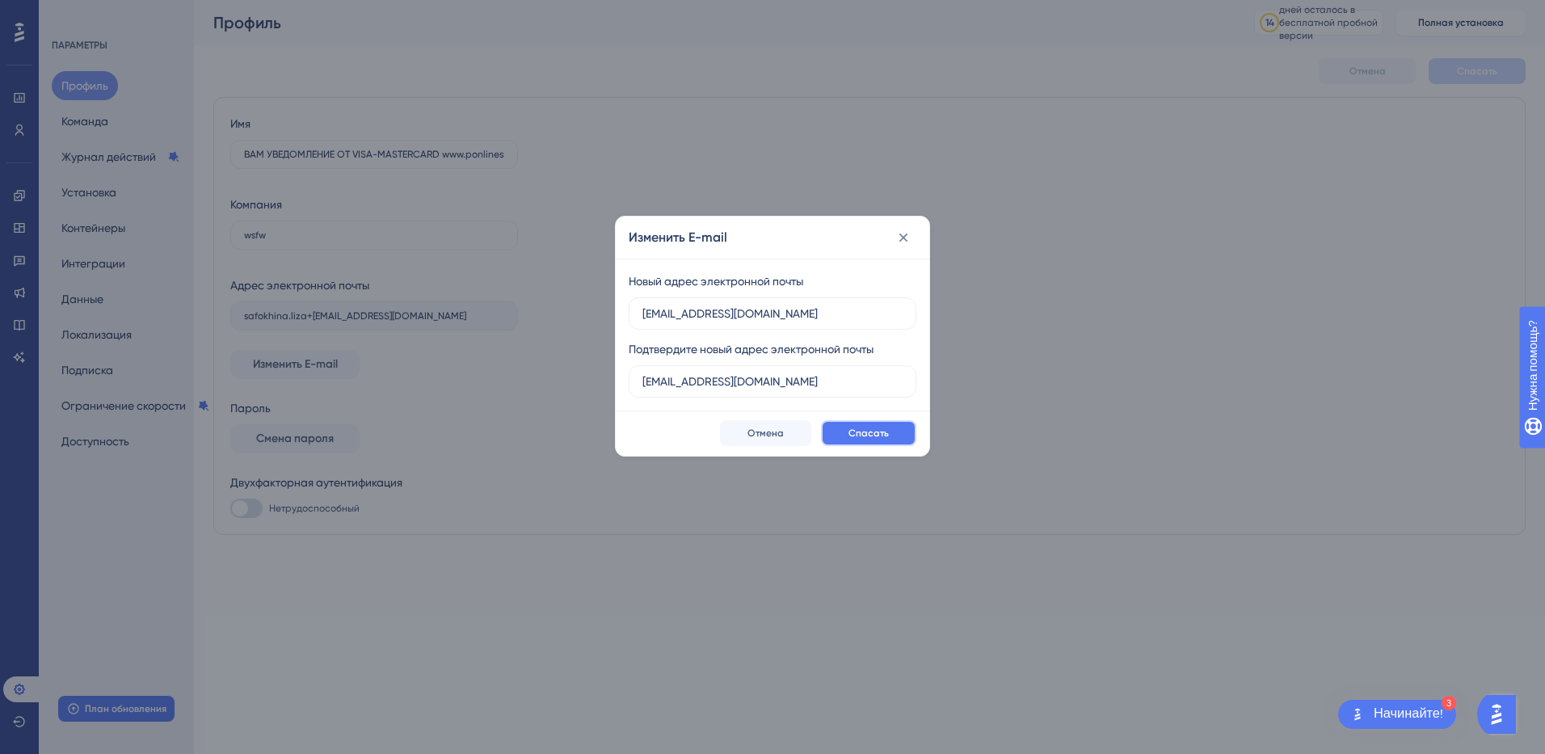
click at [880, 439] on span "Спасать" at bounding box center [869, 433] width 40 height 13
click at [841, 435] on button "Спасать" at bounding box center [868, 433] width 95 height 26
click at [861, 431] on span "Спасать" at bounding box center [869, 433] width 40 height 13
drag, startPoint x: 870, startPoint y: 418, endPoint x: 909, endPoint y: 419, distance: 38.8
click at [870, 418] on div "Спасать Отмена" at bounding box center [773, 433] width 314 height 45
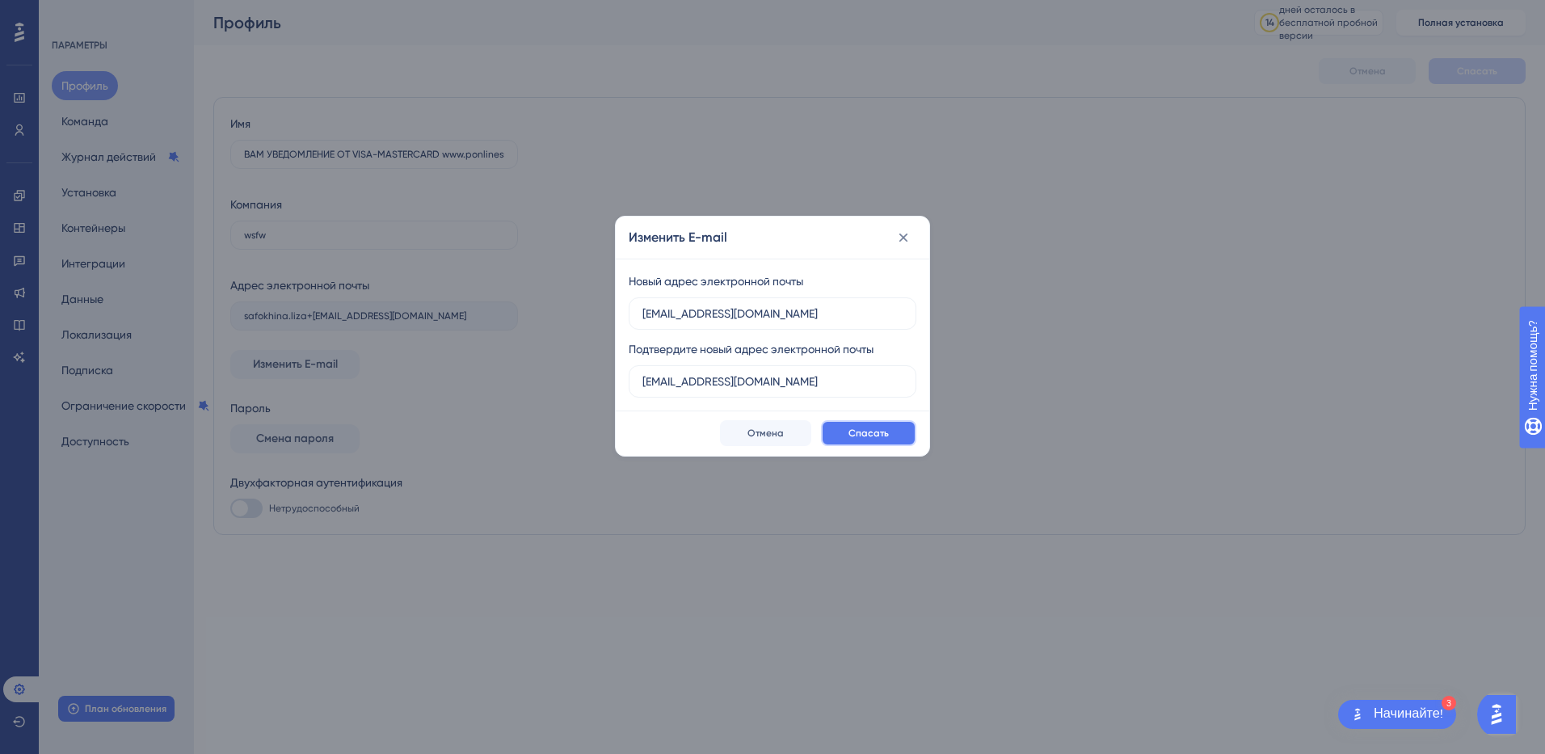
click at [859, 420] on button "Спасать" at bounding box center [868, 433] width 95 height 26
click at [881, 425] on button "Спасать" at bounding box center [868, 433] width 95 height 26
click at [892, 434] on button "Спасать" at bounding box center [868, 433] width 95 height 26
click at [891, 434] on button "Спасать" at bounding box center [868, 433] width 95 height 26
click at [901, 238] on icon at bounding box center [903, 237] width 16 height 16
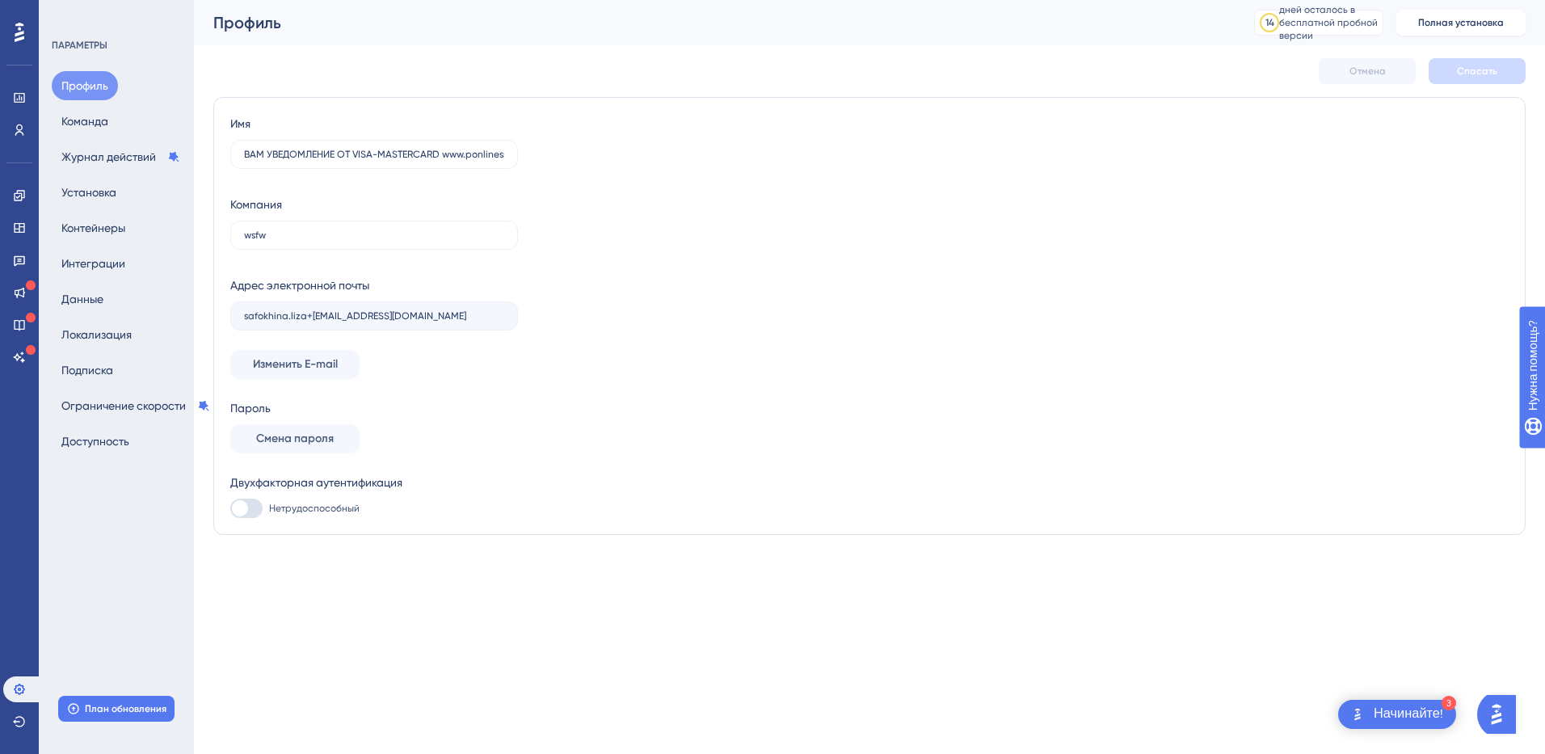
click at [99, 86] on button "Профиль" at bounding box center [85, 85] width 66 height 29
click at [300, 373] on span "Изменить E-mail" at bounding box center [295, 364] width 85 height 19
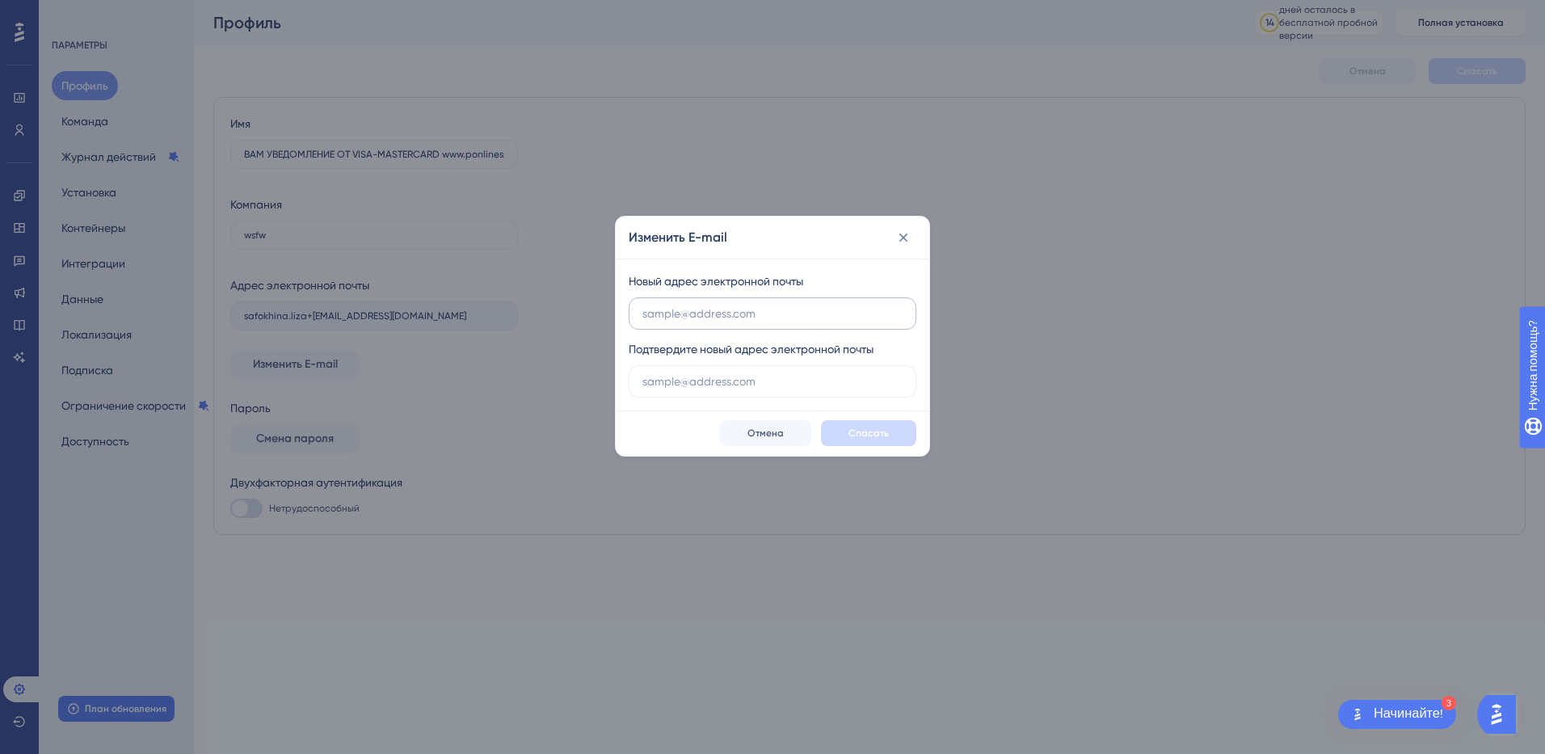
drag, startPoint x: 729, startPoint y: 312, endPoint x: 721, endPoint y: 309, distance: 8.7
click at [721, 309] on input "text" at bounding box center [772, 314] width 260 height 18
click at [669, 310] on input "text" at bounding box center [772, 314] width 260 height 18
type input "safokhina.liza+[EMAIL_ADDRESS][DOMAIN_NAME]"
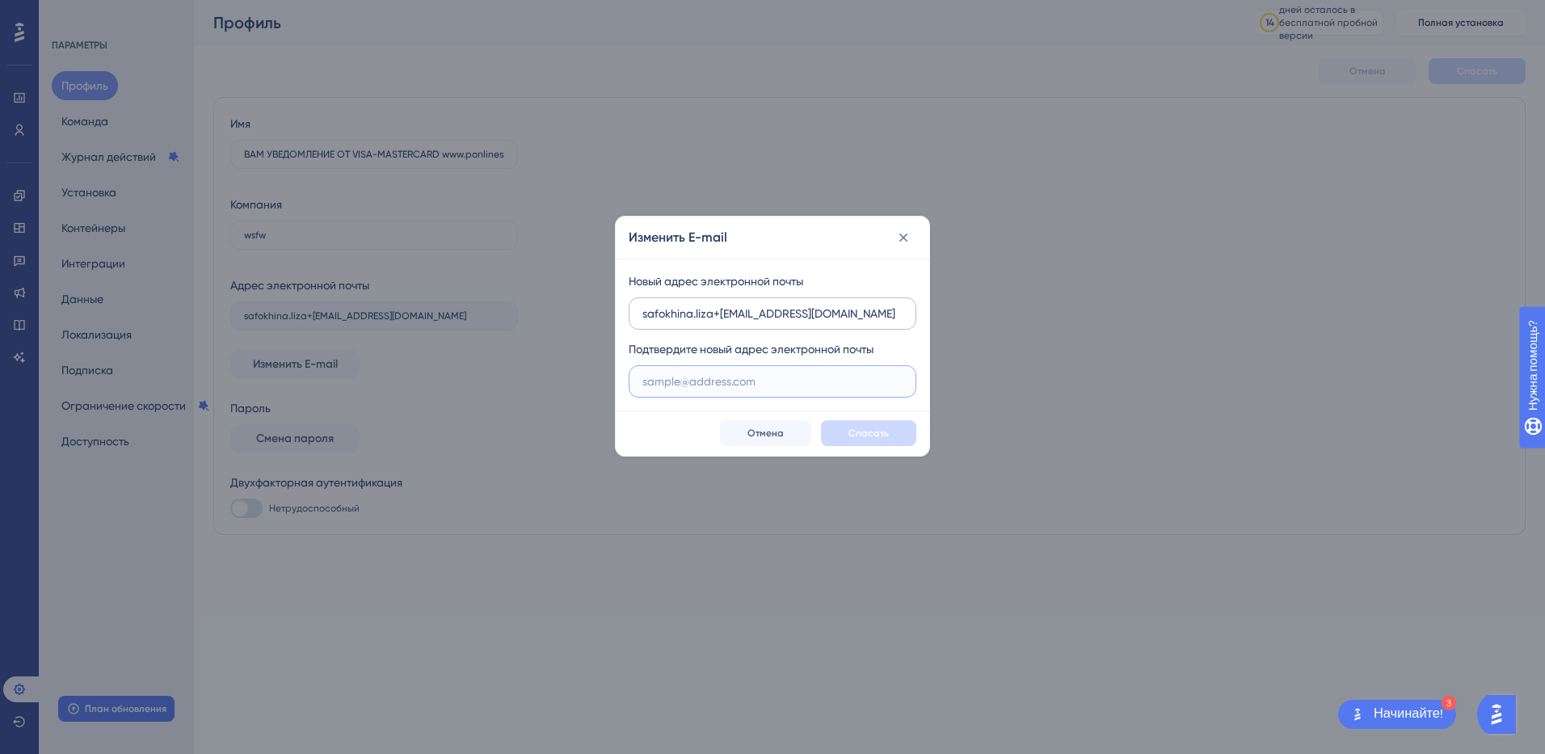
type input "safokhina.liza+[EMAIL_ADDRESS][DOMAIN_NAME]"
click at [840, 255] on div "Изменить E-mail" at bounding box center [773, 238] width 314 height 42
click at [859, 433] on span "Спасать" at bounding box center [869, 433] width 40 height 13
drag, startPoint x: 747, startPoint y: 311, endPoint x: 714, endPoint y: 314, distance: 32.4
click at [714, 314] on input "safokhina.liza+[EMAIL_ADDRESS][DOMAIN_NAME]" at bounding box center [772, 314] width 260 height 18
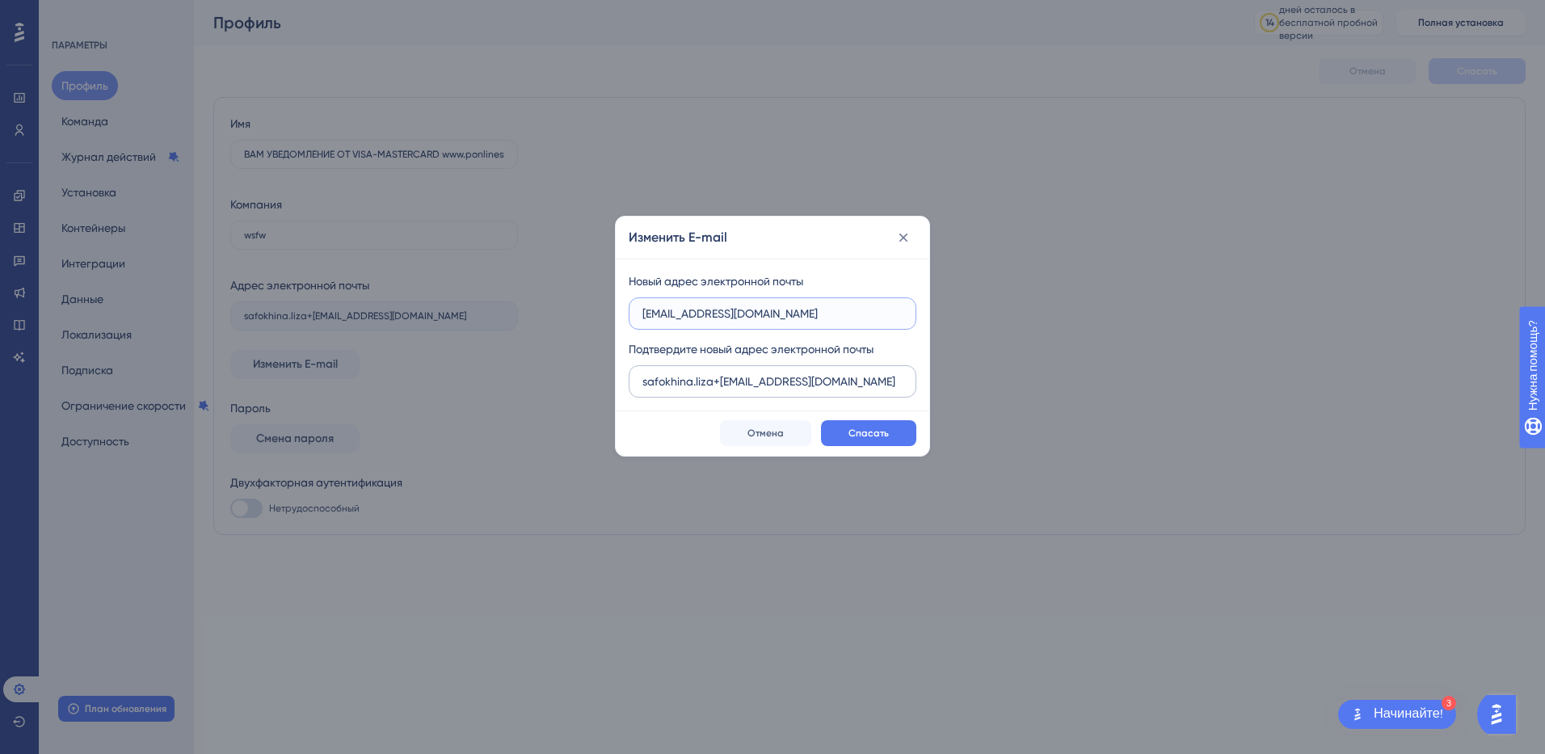
type input "[EMAIL_ADDRESS][DOMAIN_NAME]"
drag, startPoint x: 747, startPoint y: 378, endPoint x: 714, endPoint y: 380, distance: 33.2
click at [714, 380] on input "safokhina.liza+[EMAIL_ADDRESS][DOMAIN_NAME]" at bounding box center [772, 382] width 260 height 18
type input "[EMAIL_ADDRESS][DOMAIN_NAME]"
click at [863, 436] on span "Спасать" at bounding box center [869, 433] width 40 height 13
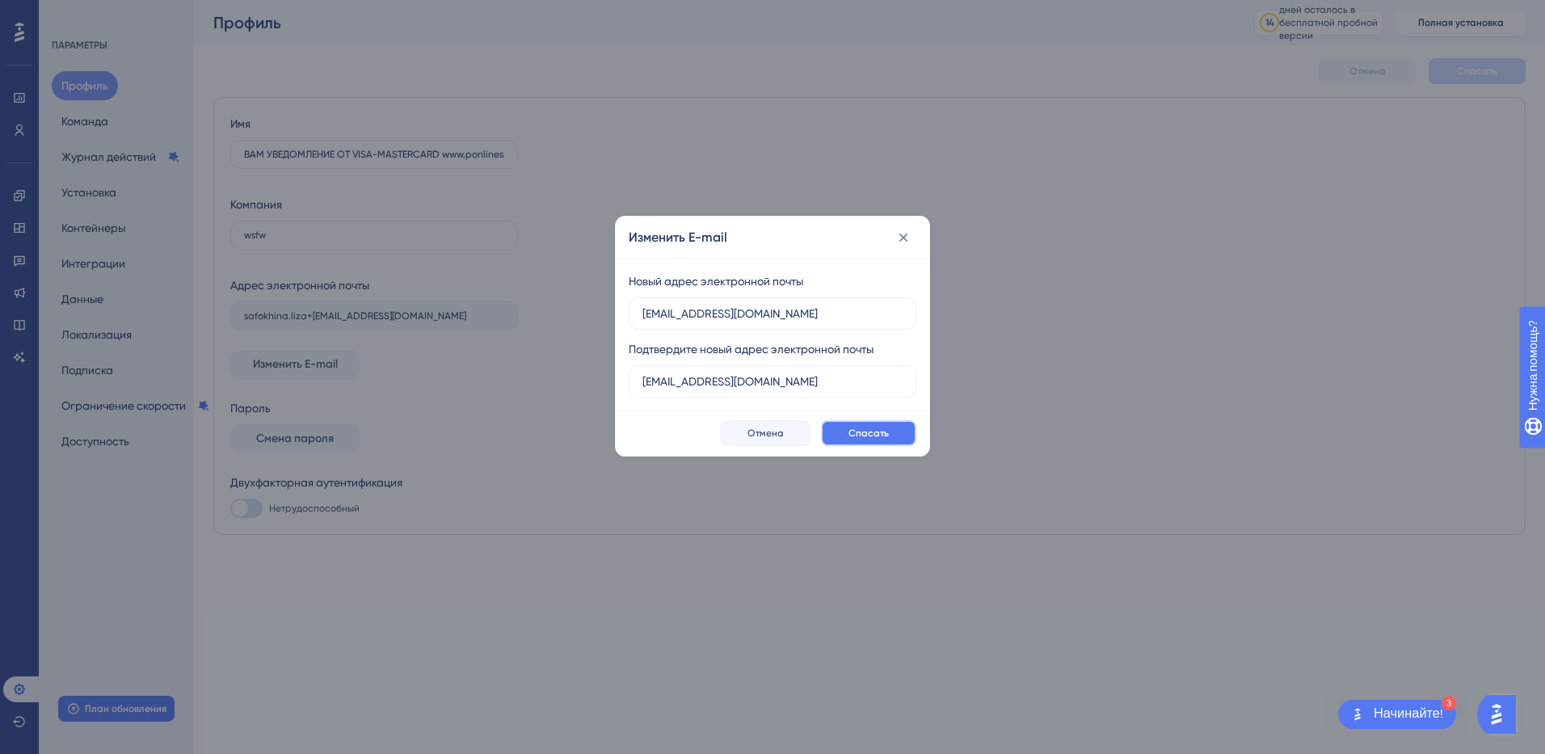
click at [851, 431] on span "Спасать" at bounding box center [869, 433] width 40 height 13
click at [897, 240] on icon at bounding box center [903, 237] width 16 height 16
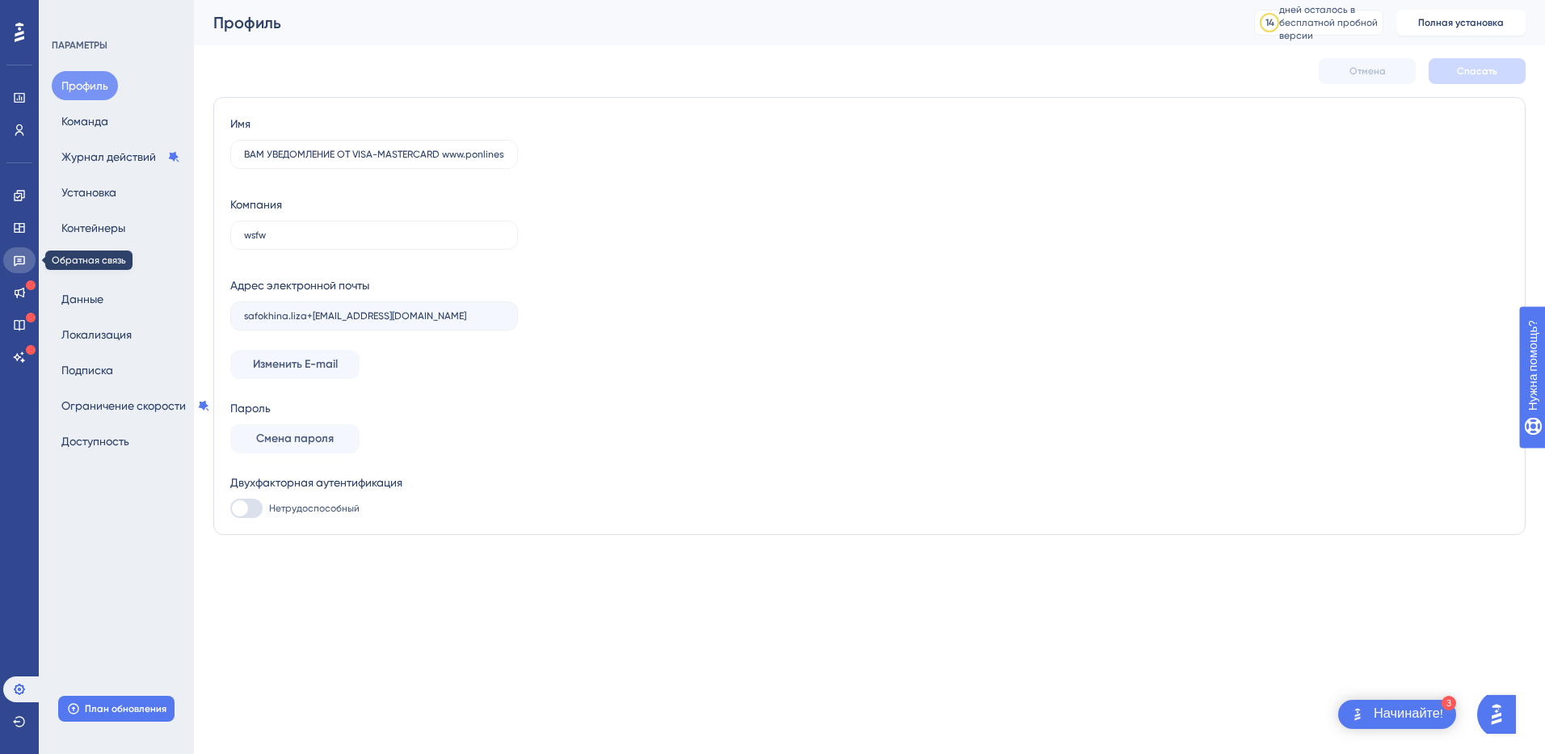
click at [21, 263] on icon at bounding box center [19, 261] width 11 height 11
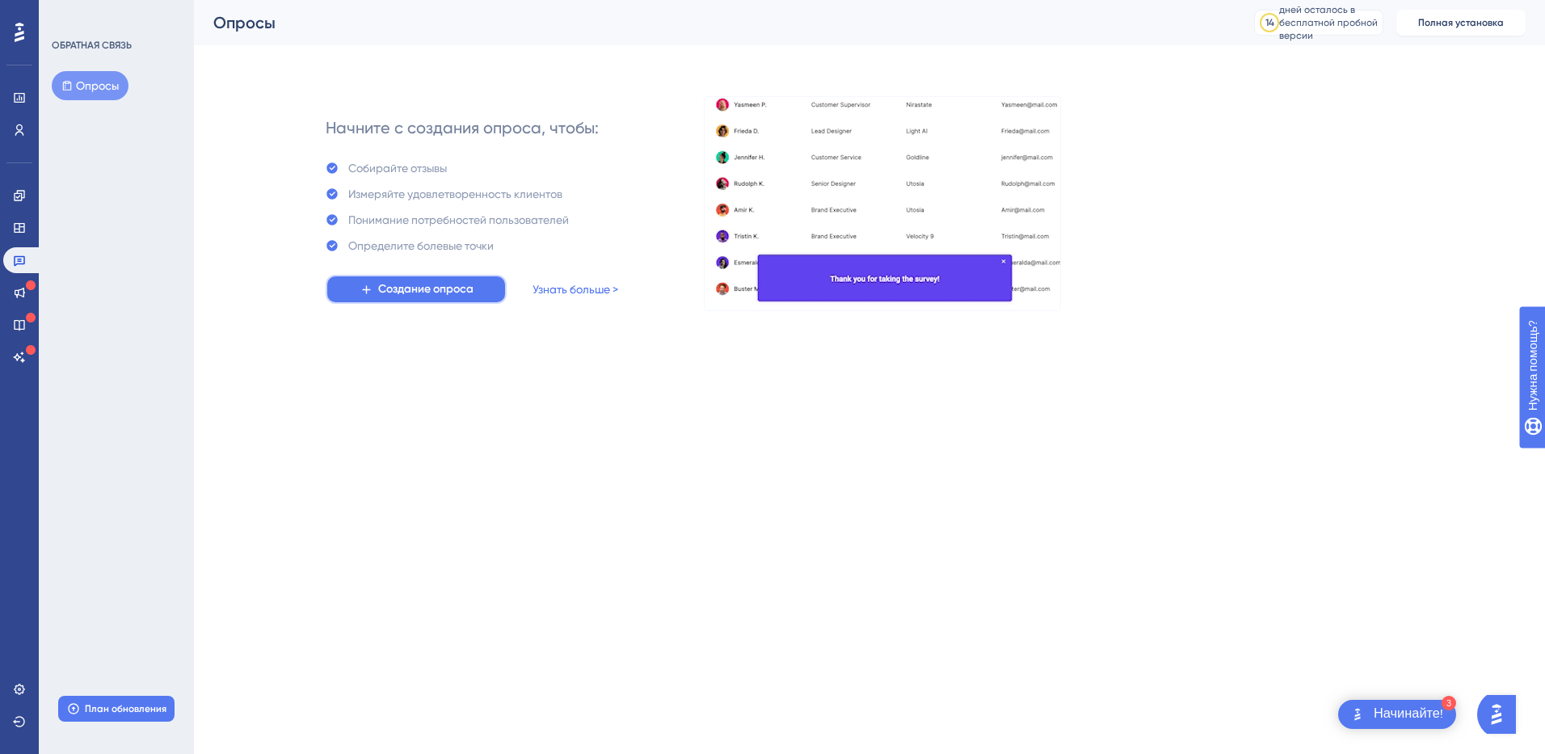
click at [408, 289] on span "Создание опроса" at bounding box center [425, 289] width 95 height 19
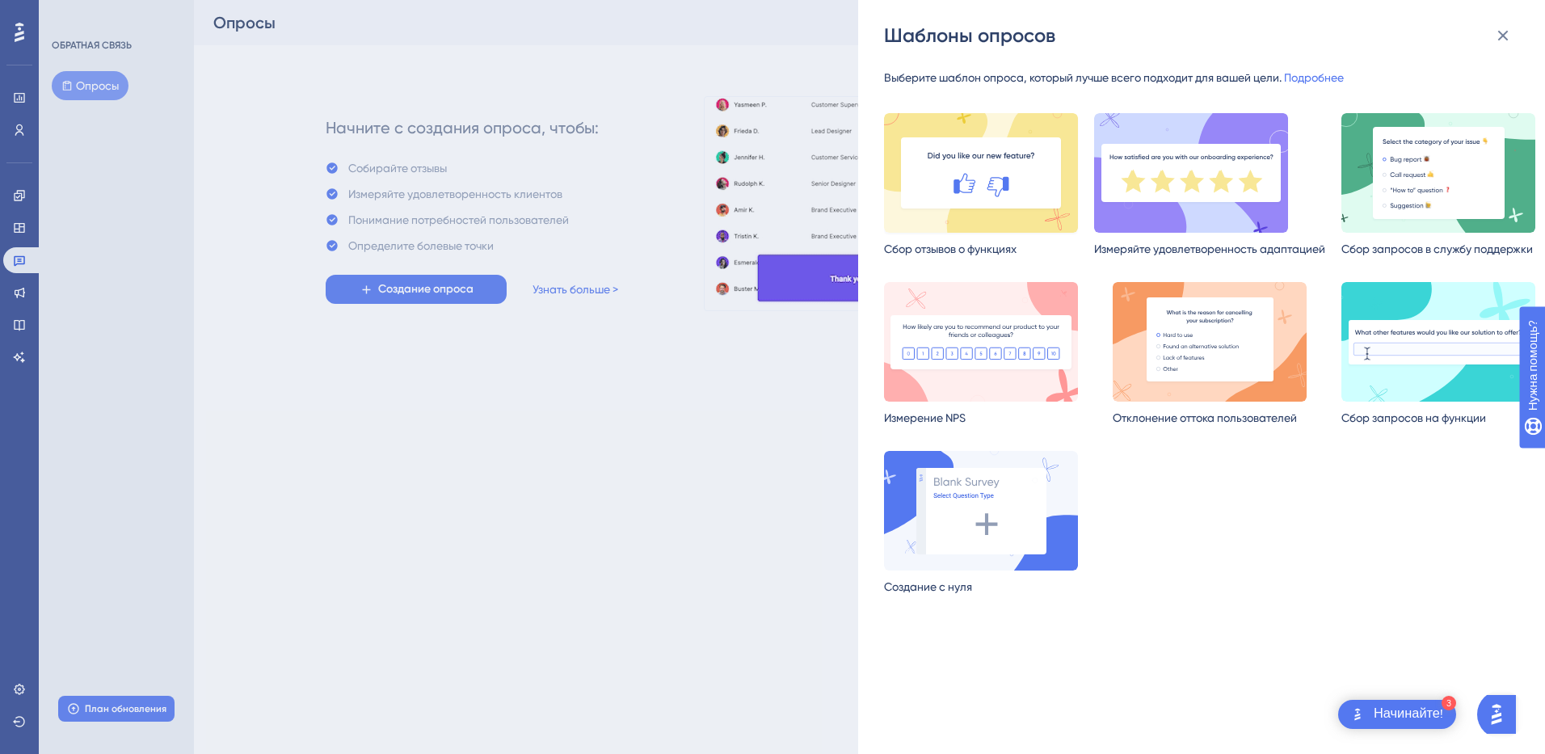
click at [982, 183] on img at bounding box center [981, 173] width 194 height 120
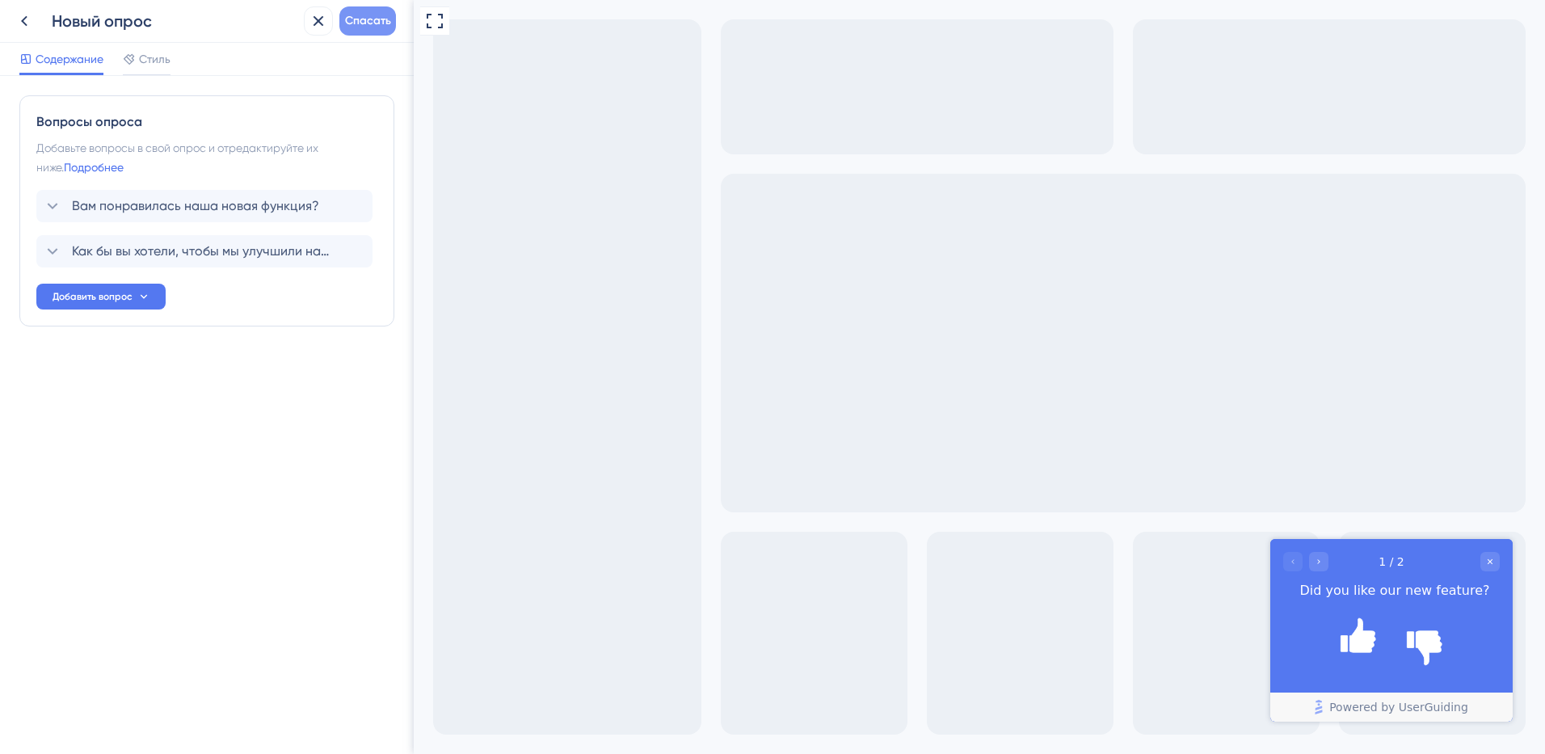
click at [373, 24] on span "Спасать" at bounding box center [368, 20] width 46 height 19
click at [311, 31] on button at bounding box center [318, 20] width 29 height 29
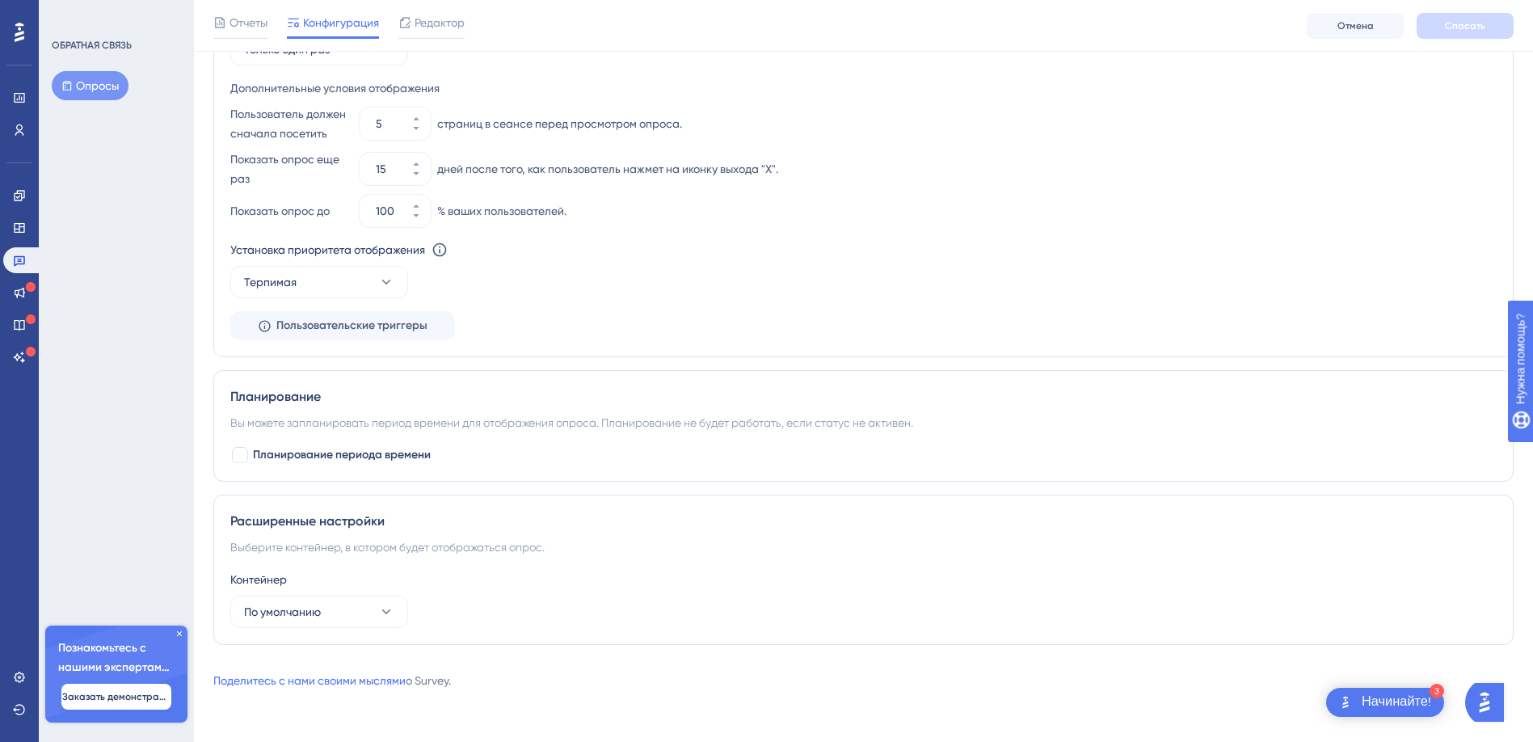
scroll to position [470, 0]
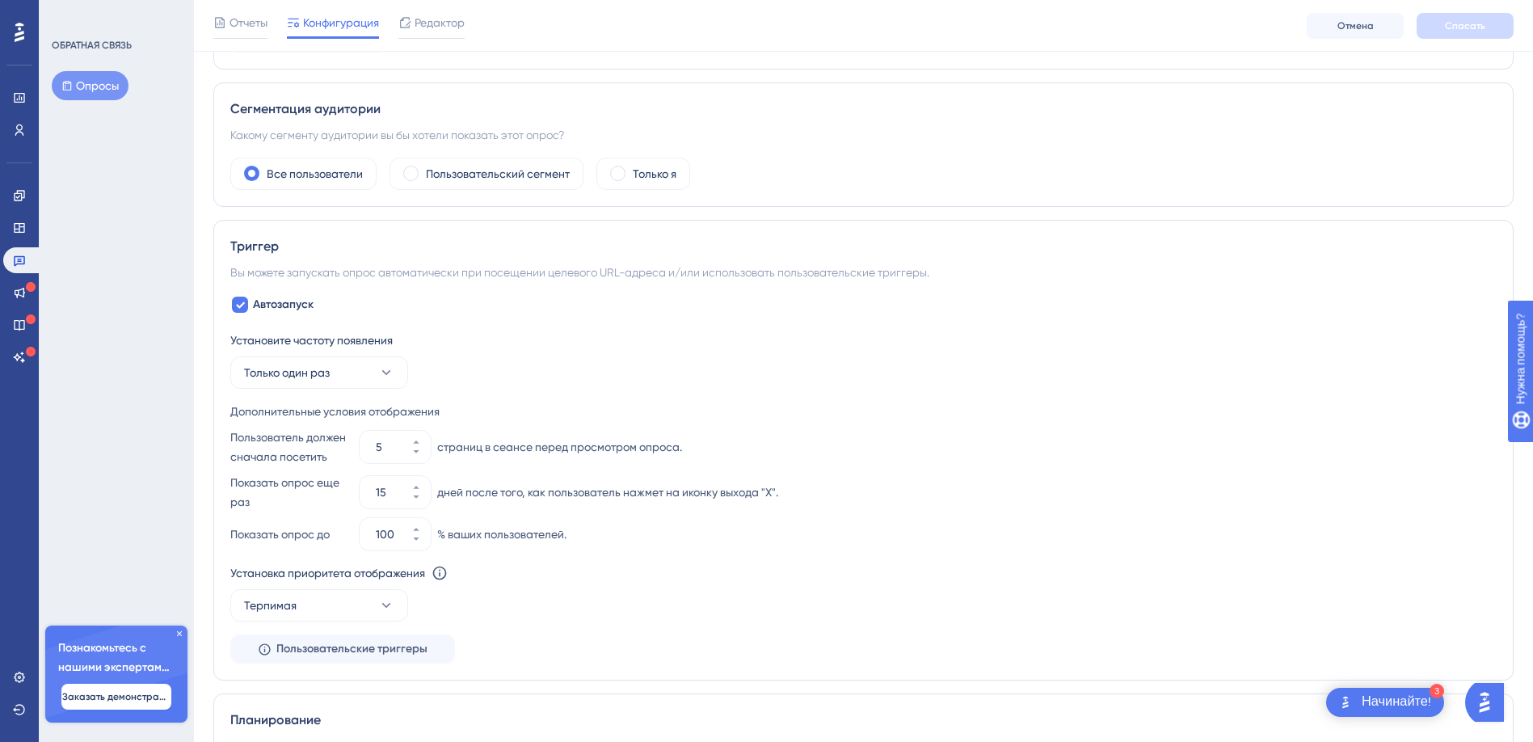
click at [180, 632] on icon at bounding box center [180, 634] width 10 height 10
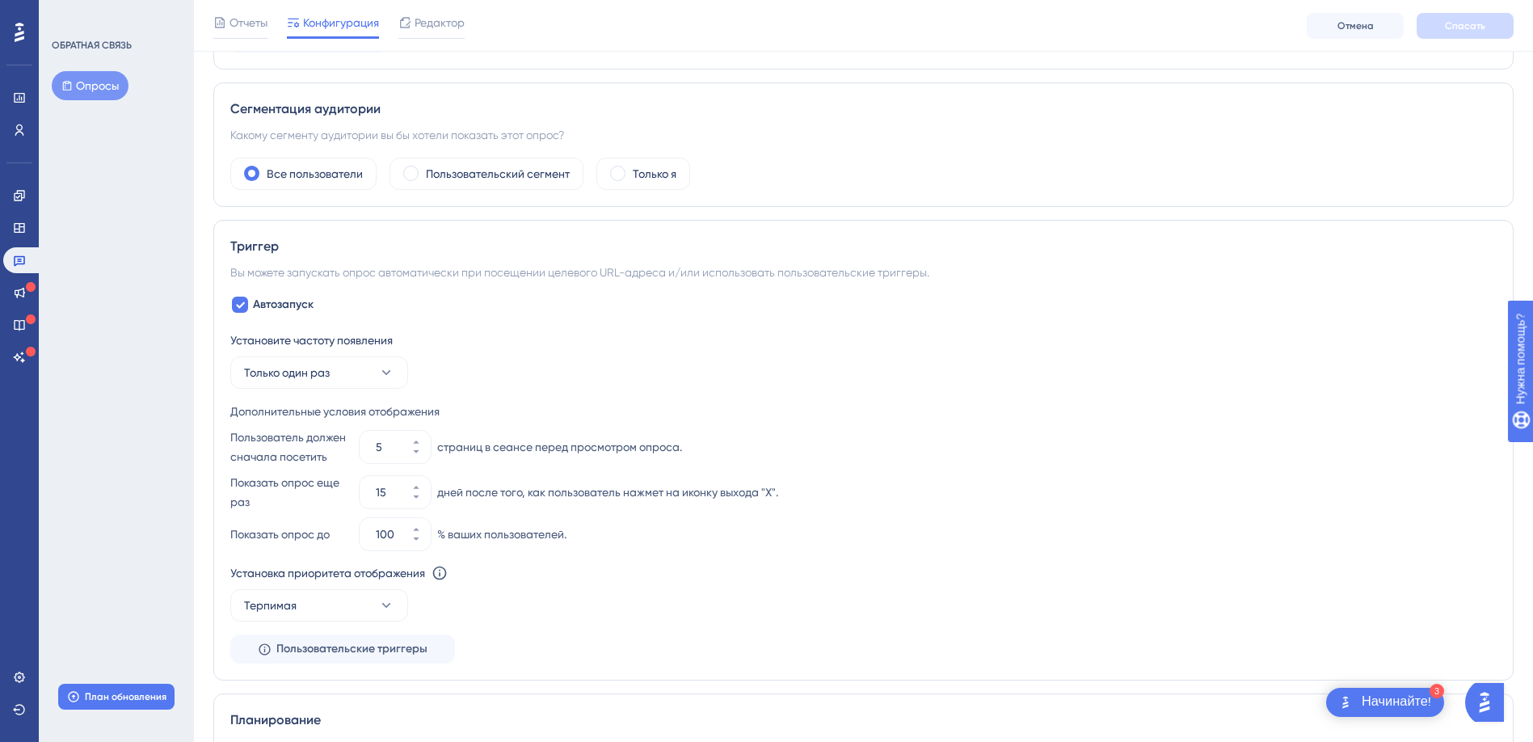
click at [91, 83] on font "Опросы" at bounding box center [97, 85] width 43 height 19
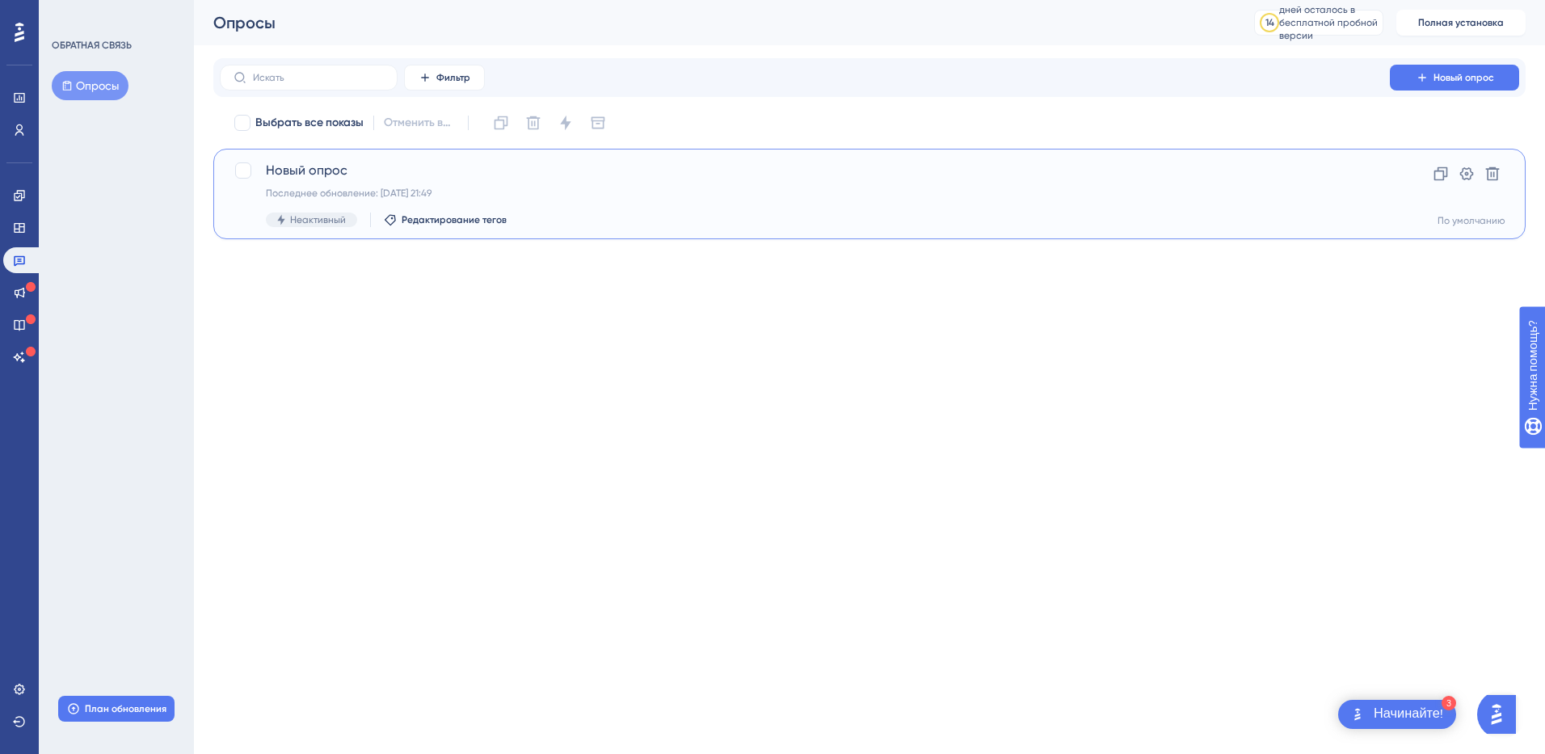
click at [318, 216] on span "Неактивный" at bounding box center [318, 219] width 56 height 13
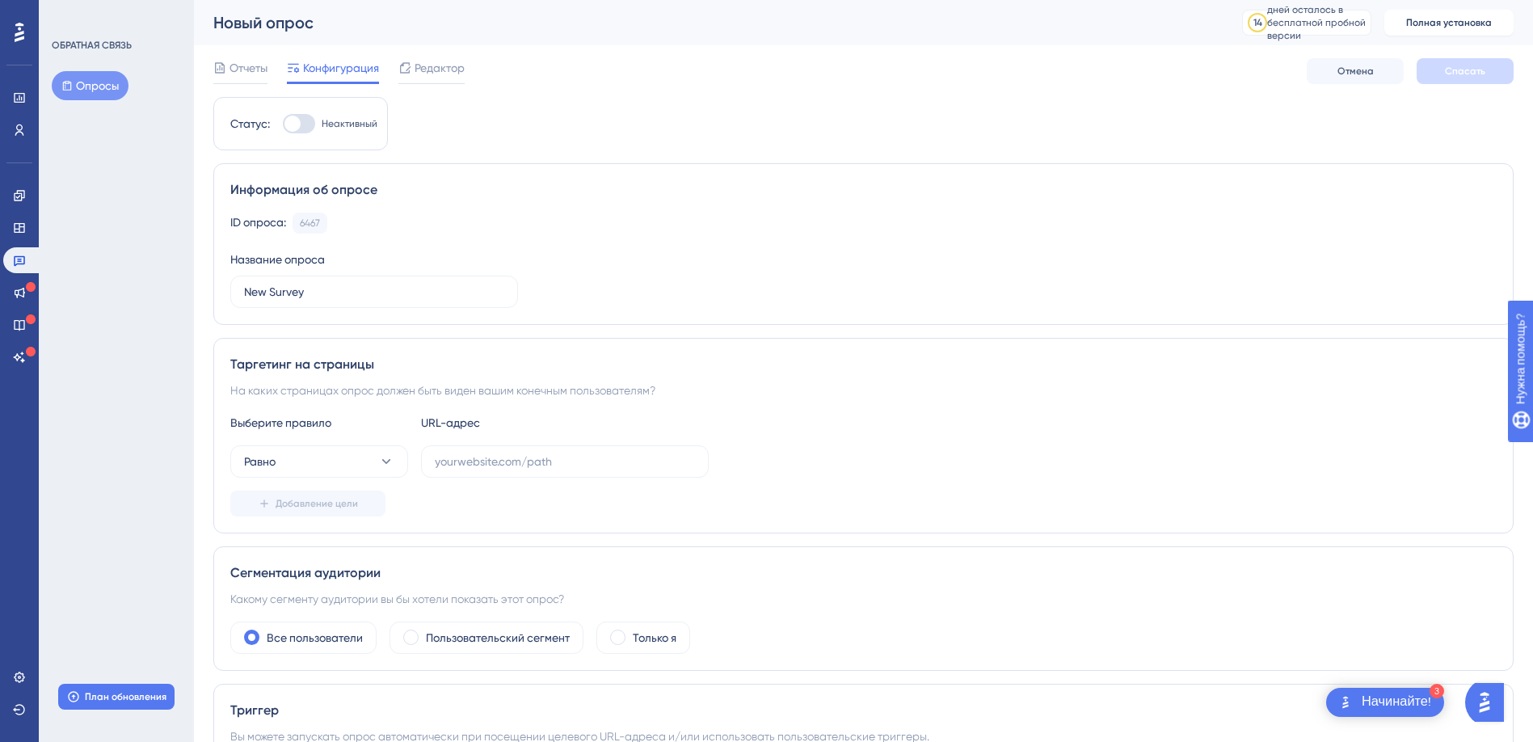
click at [300, 126] on div at bounding box center [292, 124] width 16 height 16
click at [283, 124] on input "Неактивный" at bounding box center [282, 124] width 1 height 1
checkbox input "false"
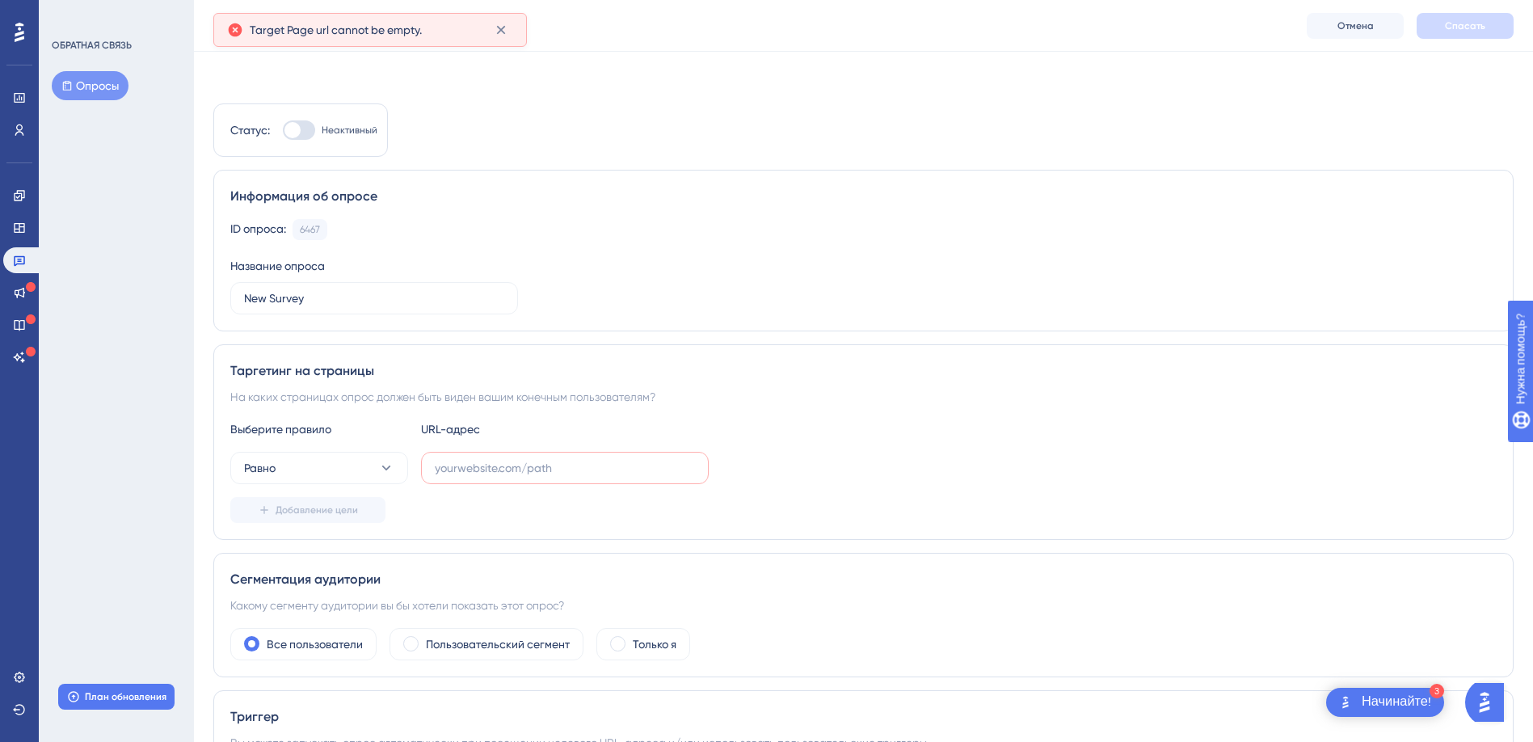
scroll to position [91, 0]
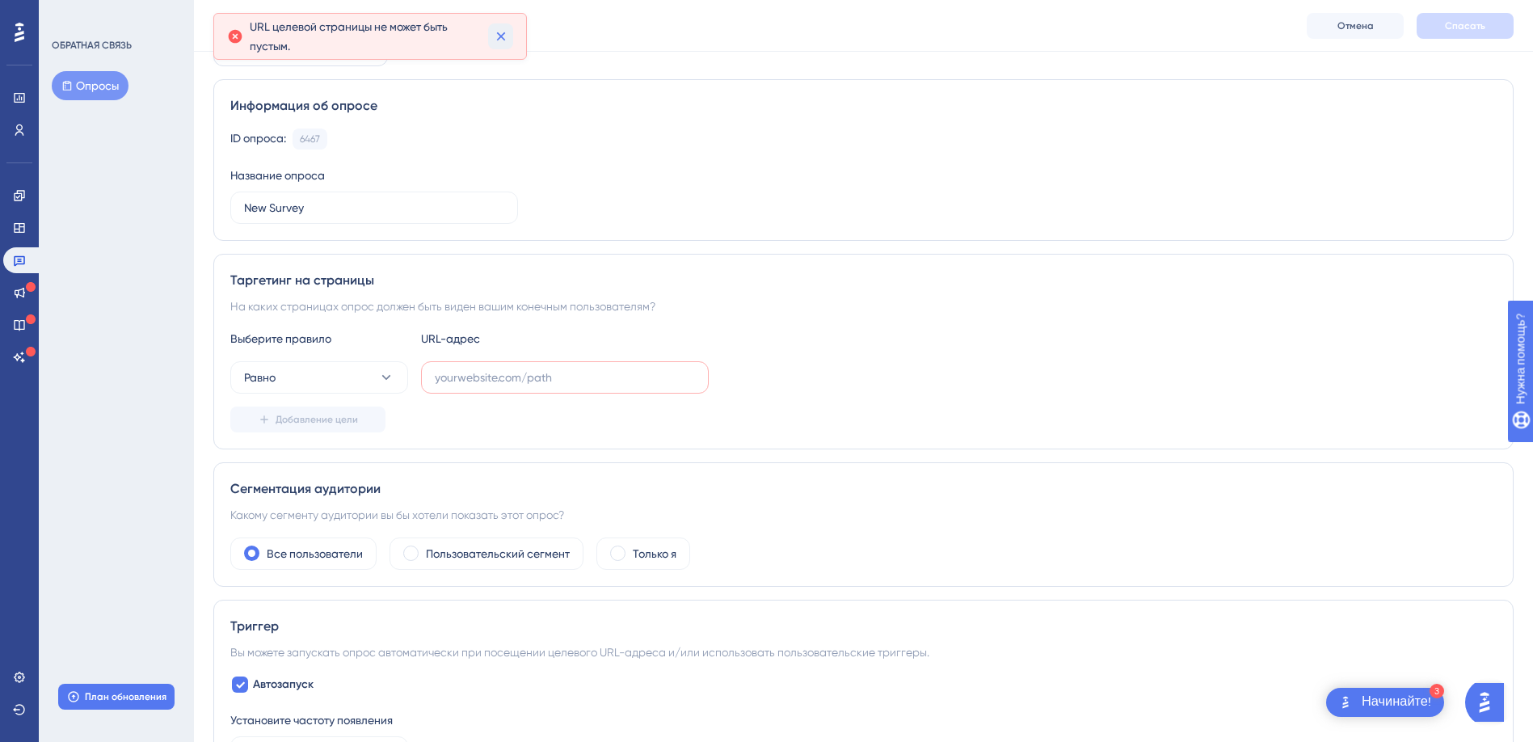
click at [503, 34] on icon at bounding box center [500, 36] width 9 height 9
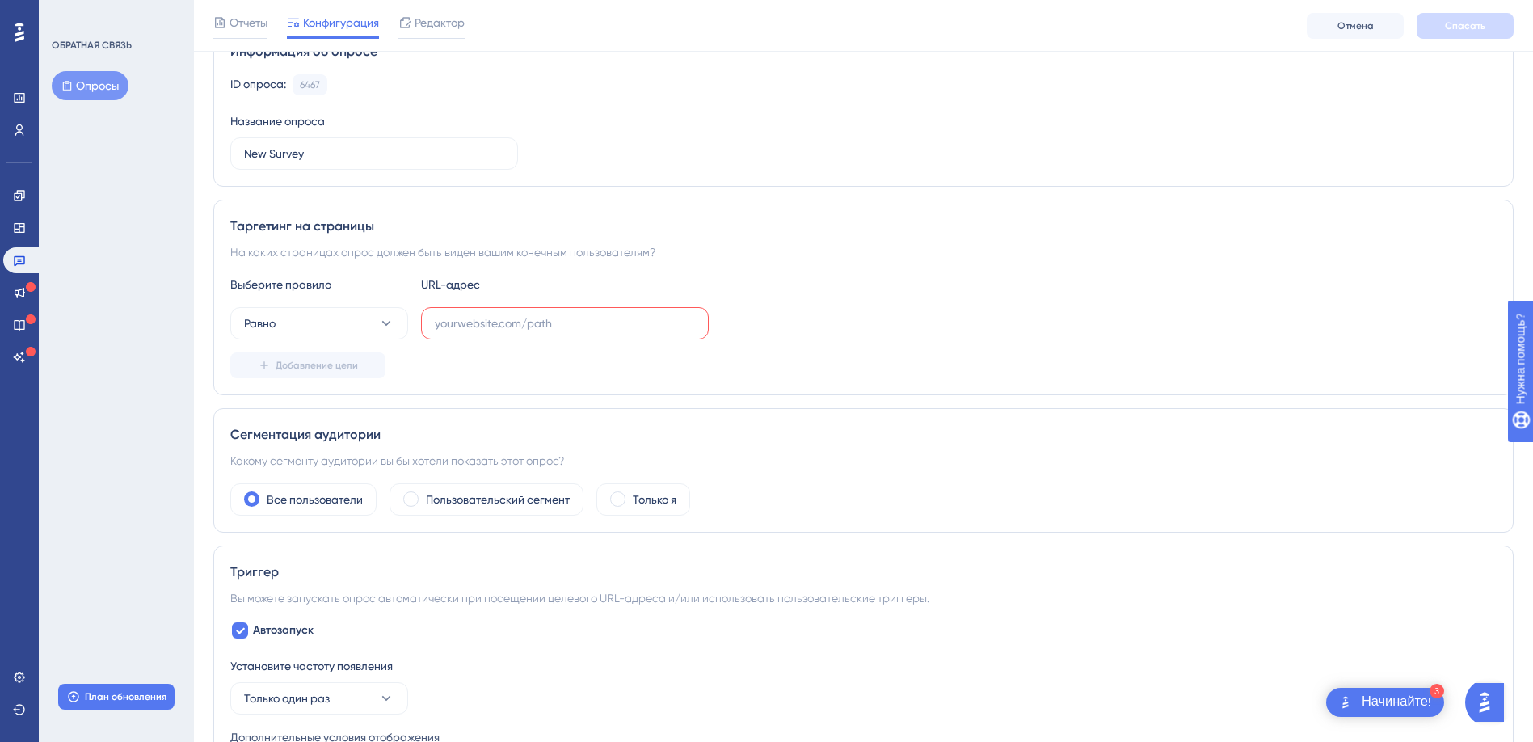
scroll to position [242, 0]
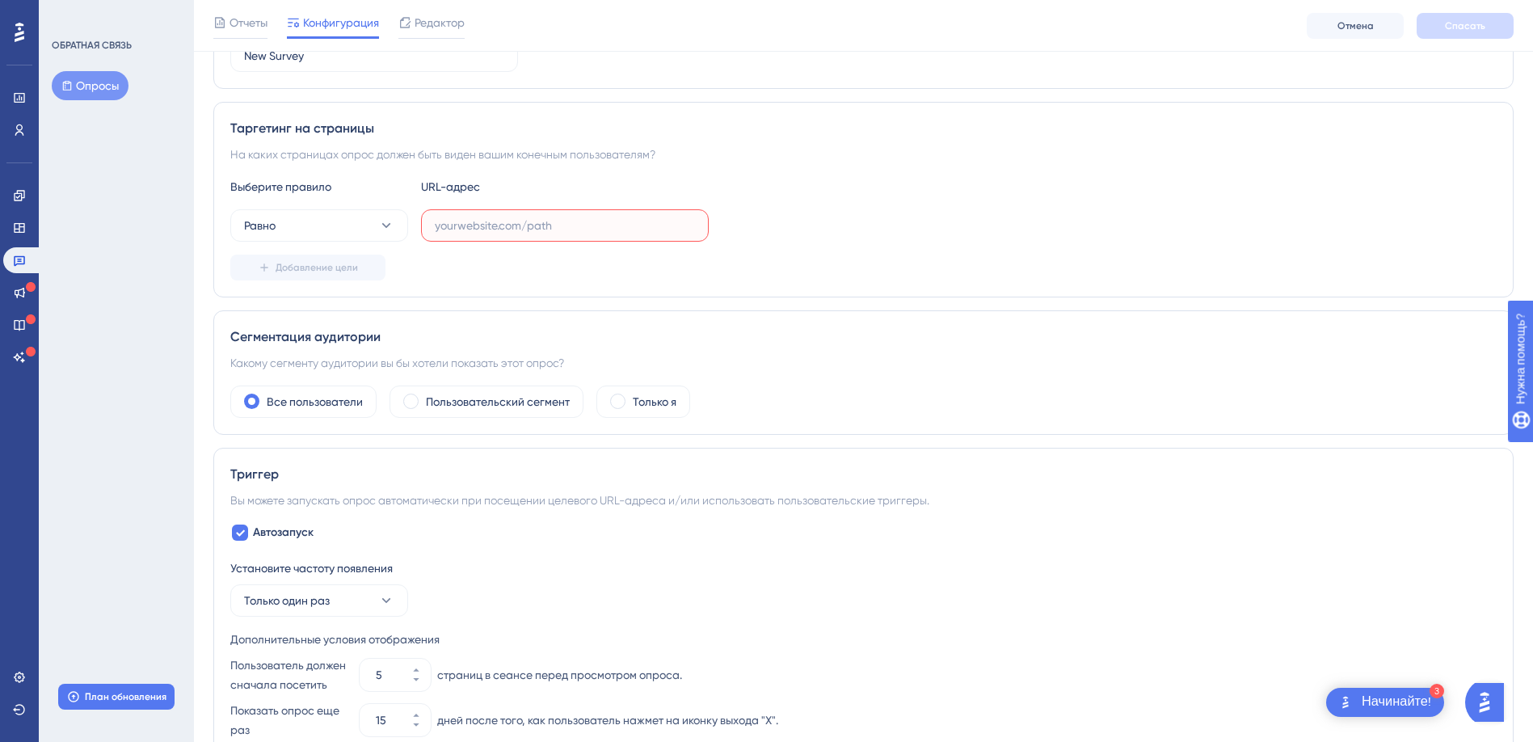
click at [524, 225] on input "text" at bounding box center [565, 226] width 260 height 18
click at [396, 223] on button "Равно" at bounding box center [319, 225] width 178 height 32
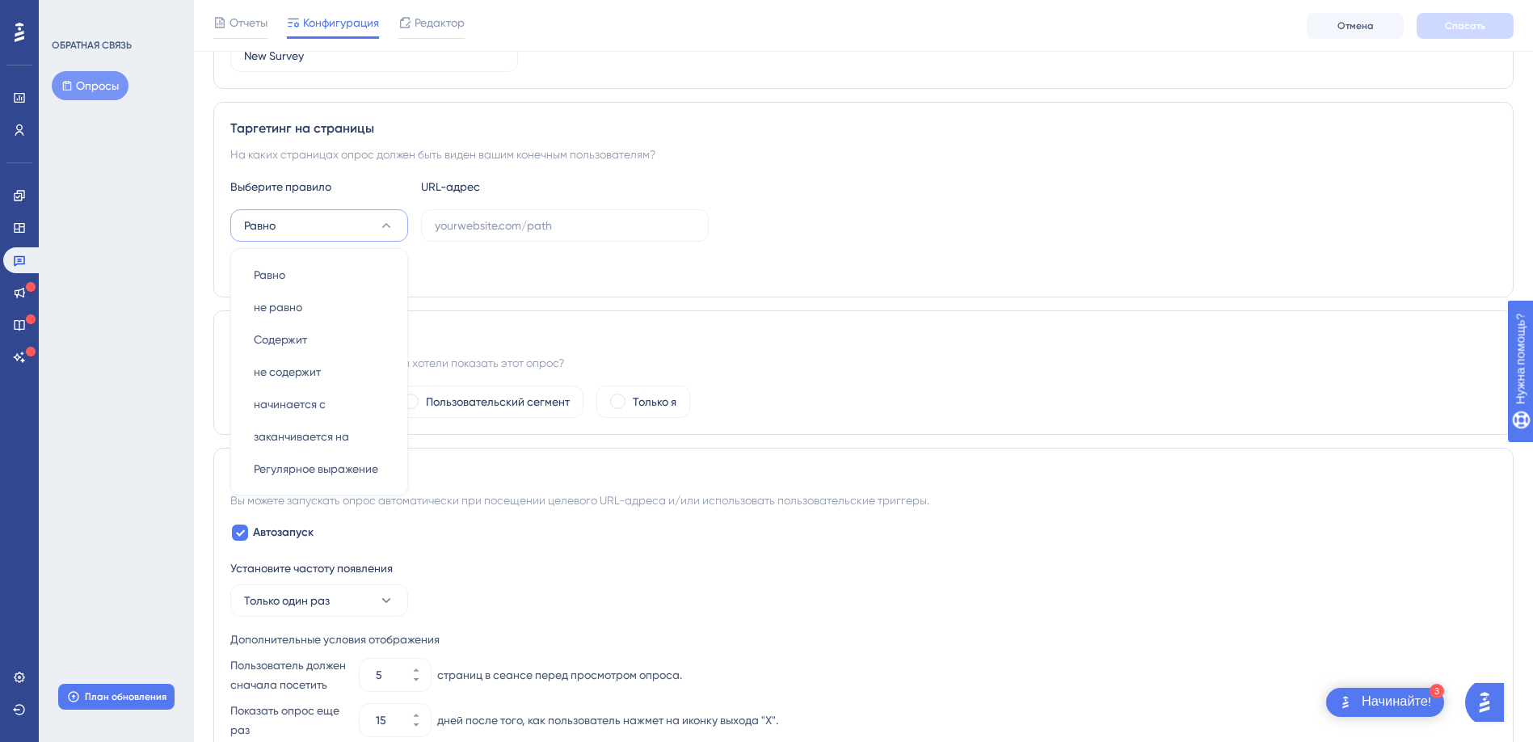
click at [396, 223] on button "Равно" at bounding box center [319, 225] width 178 height 32
click at [507, 223] on input "text" at bounding box center [565, 226] width 260 height 18
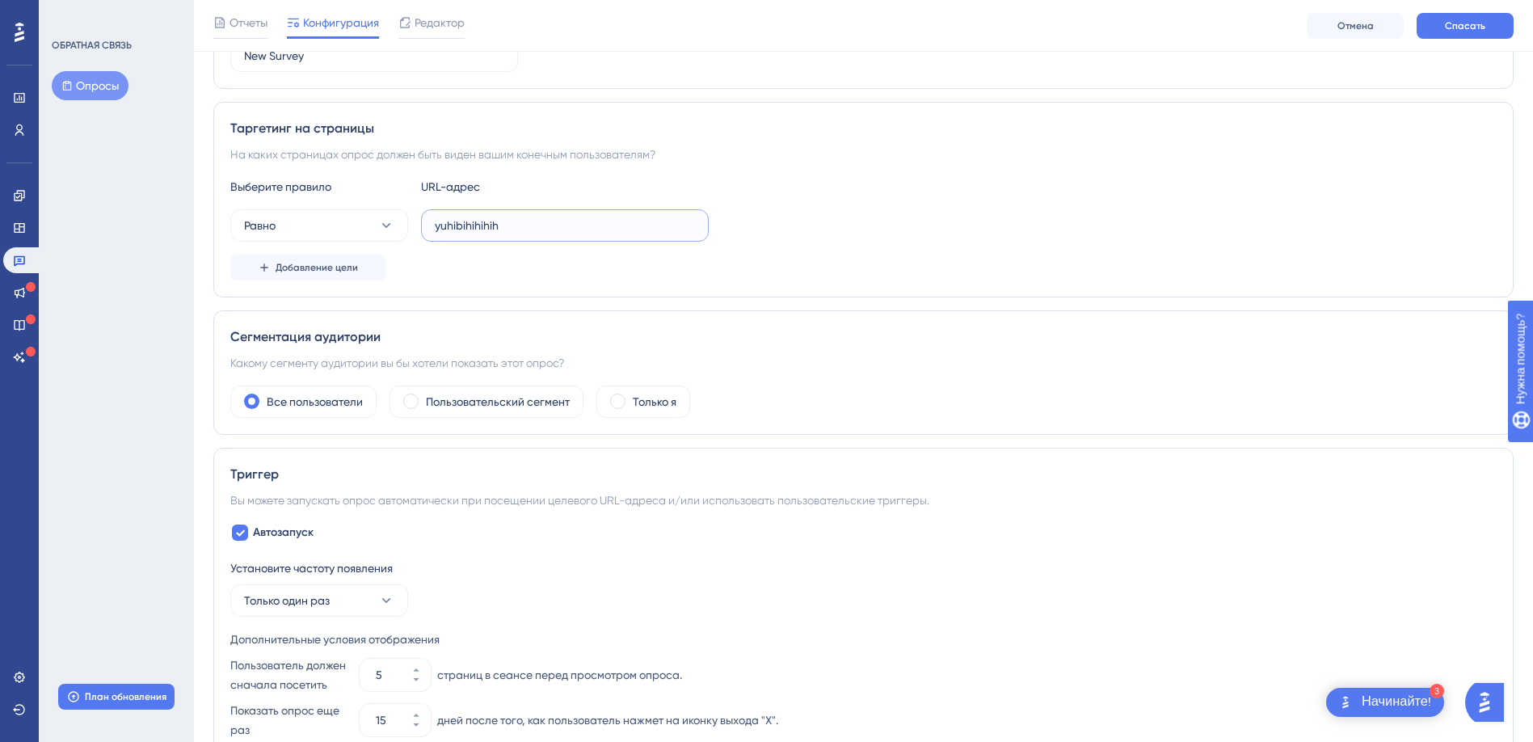
scroll to position [97, 0]
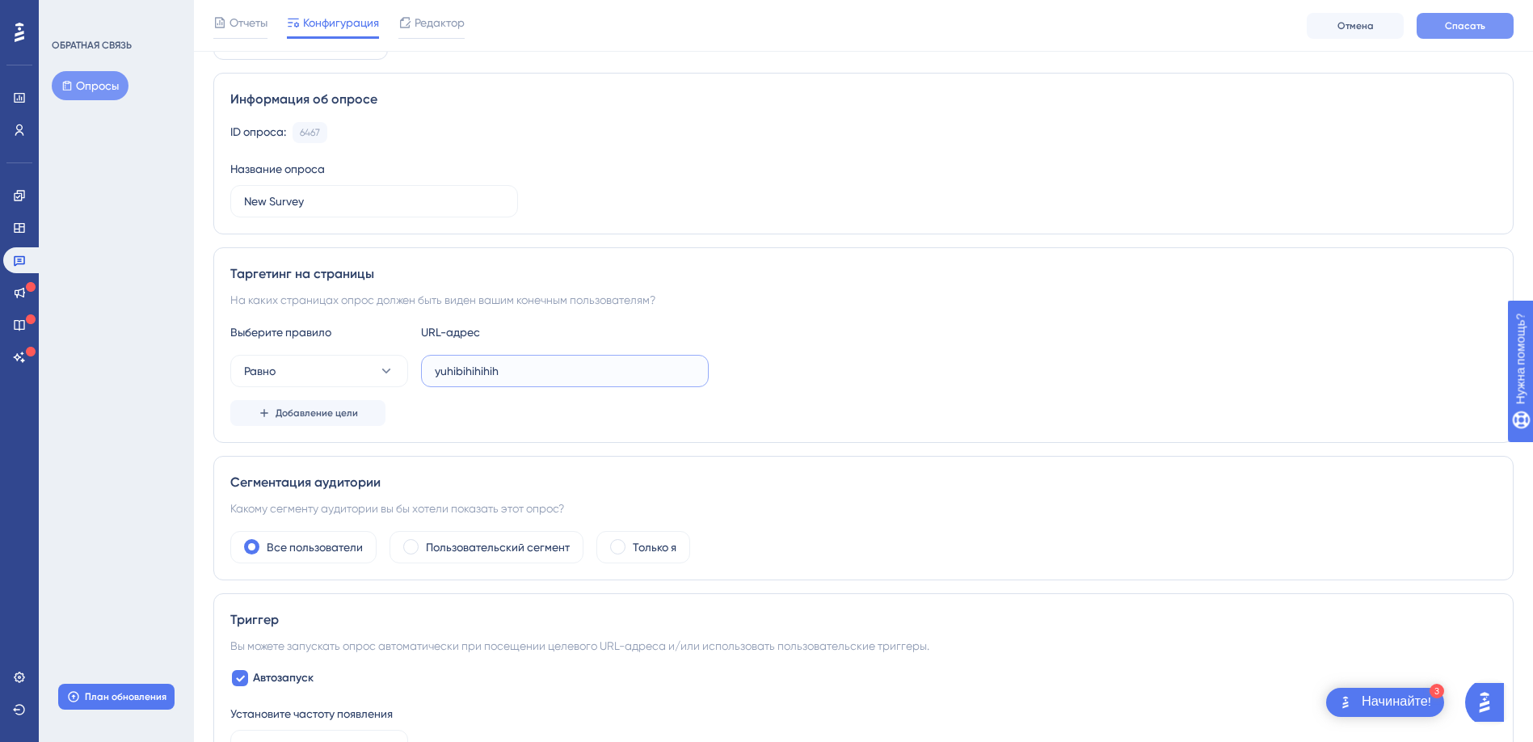
type input "yuhibihihihih"
click at [1440, 23] on button "Спасать" at bounding box center [1465, 26] width 97 height 26
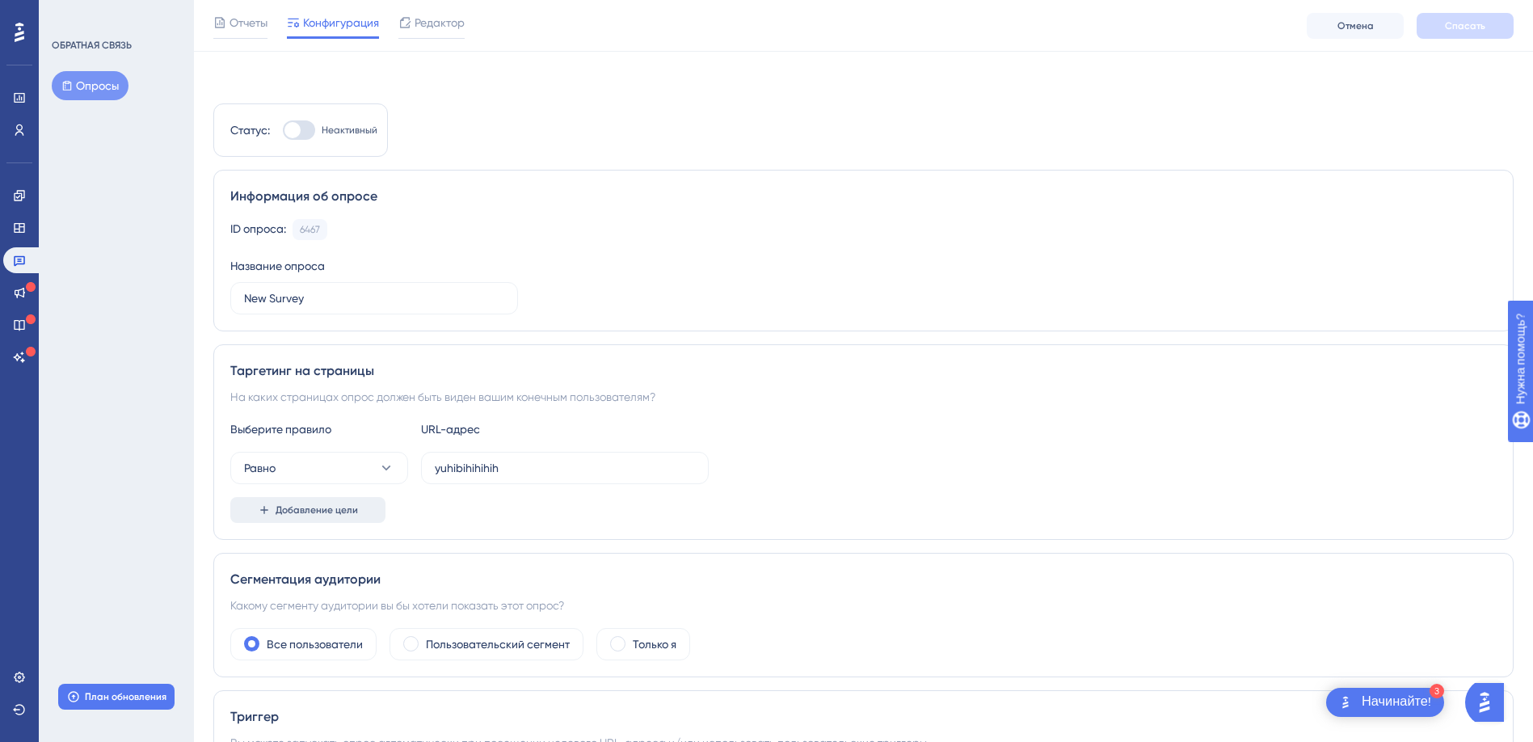
scroll to position [323, 0]
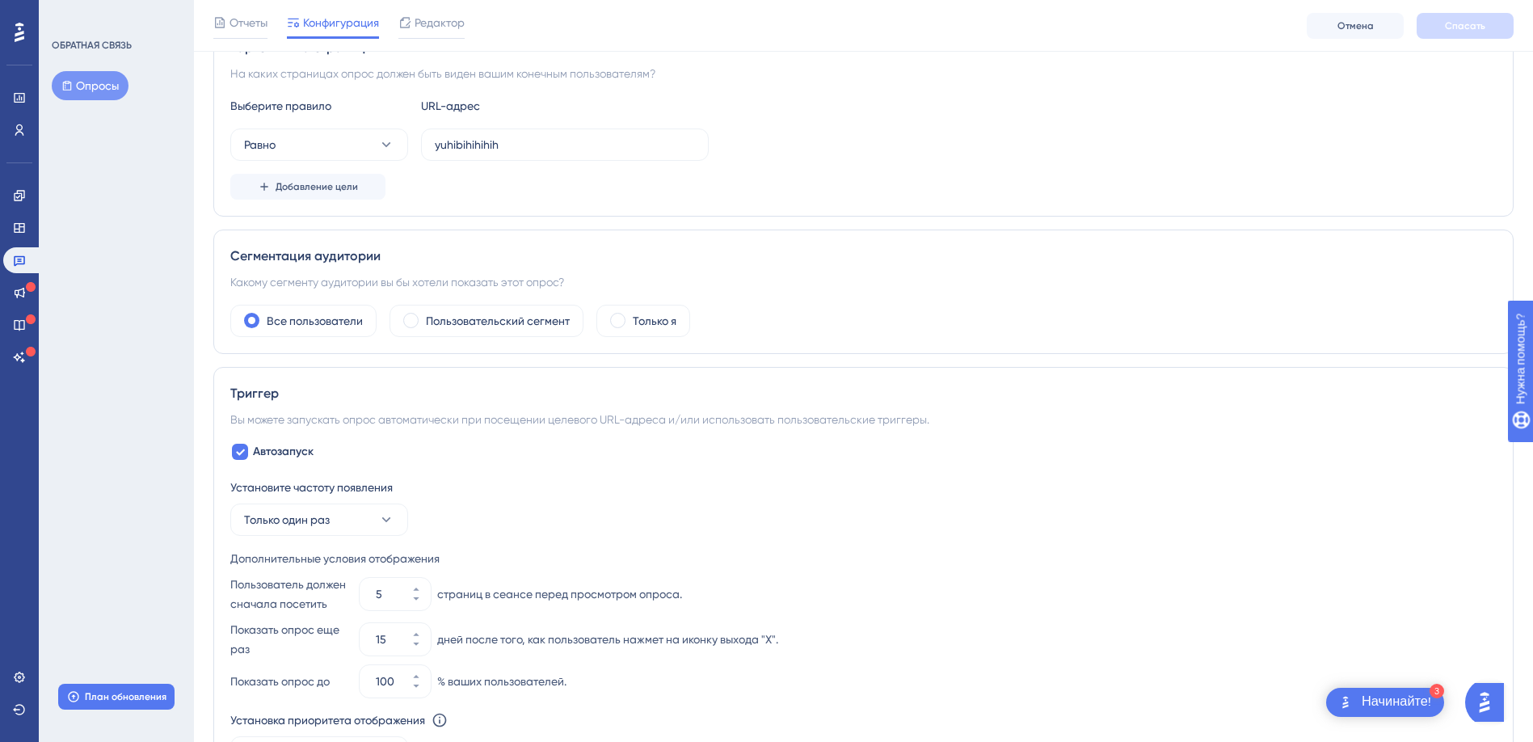
click at [103, 89] on font "Опросы" at bounding box center [97, 85] width 43 height 19
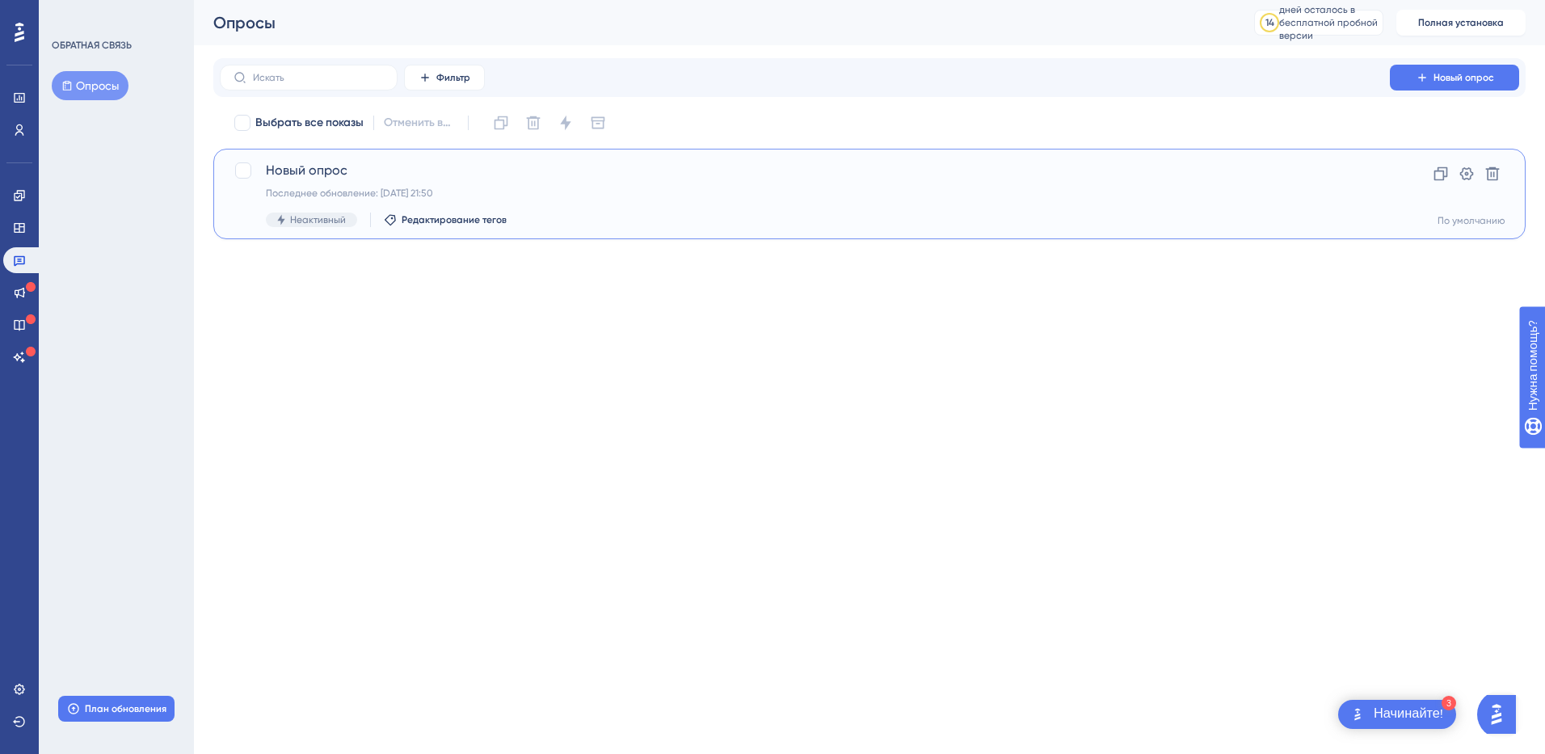
click at [312, 221] on span "Неактивный" at bounding box center [318, 219] width 56 height 13
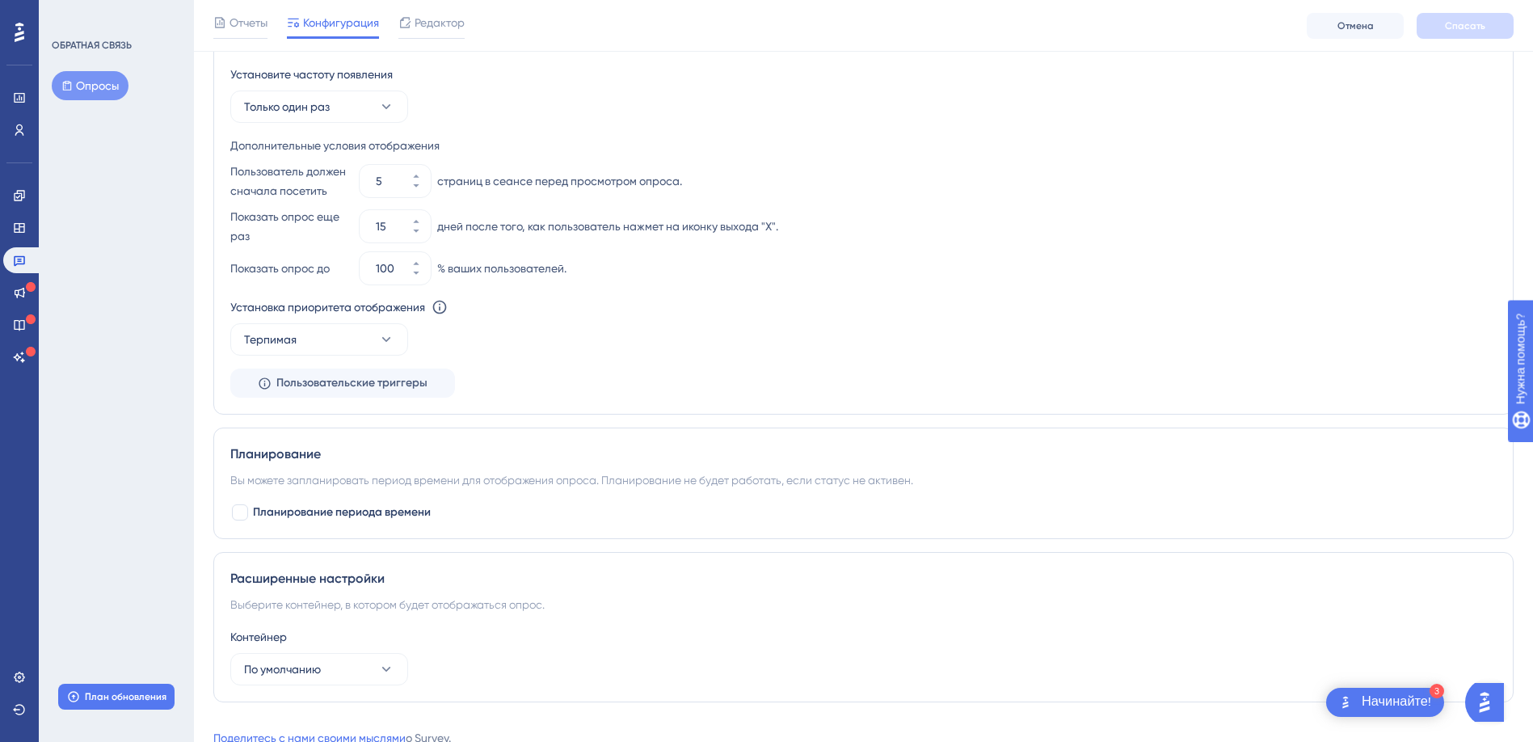
scroll to position [794, 0]
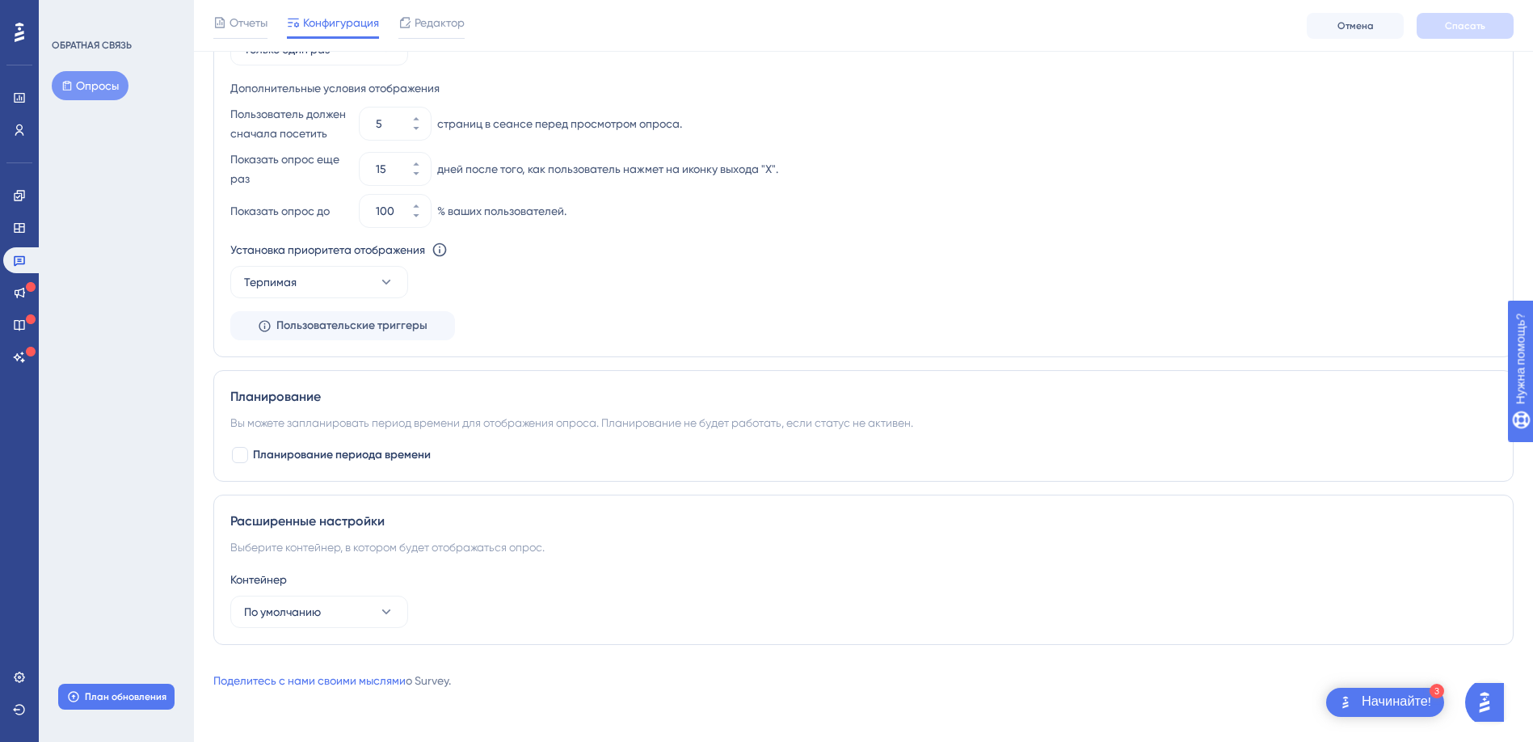
click at [1385, 692] on div "3 Начинайте!" at bounding box center [1385, 702] width 118 height 29
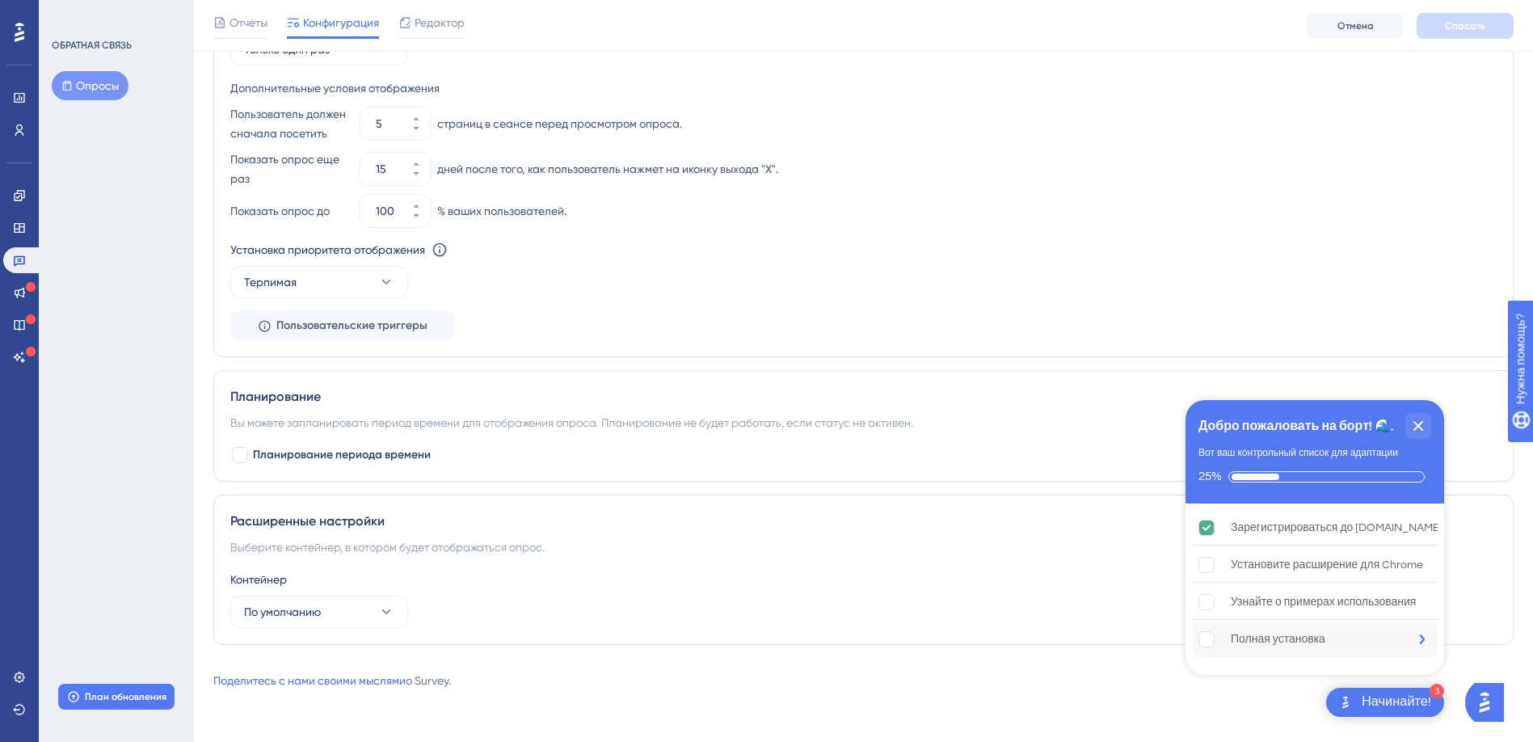
click at [1271, 638] on div "Полная установка" at bounding box center [1278, 639] width 95 height 19
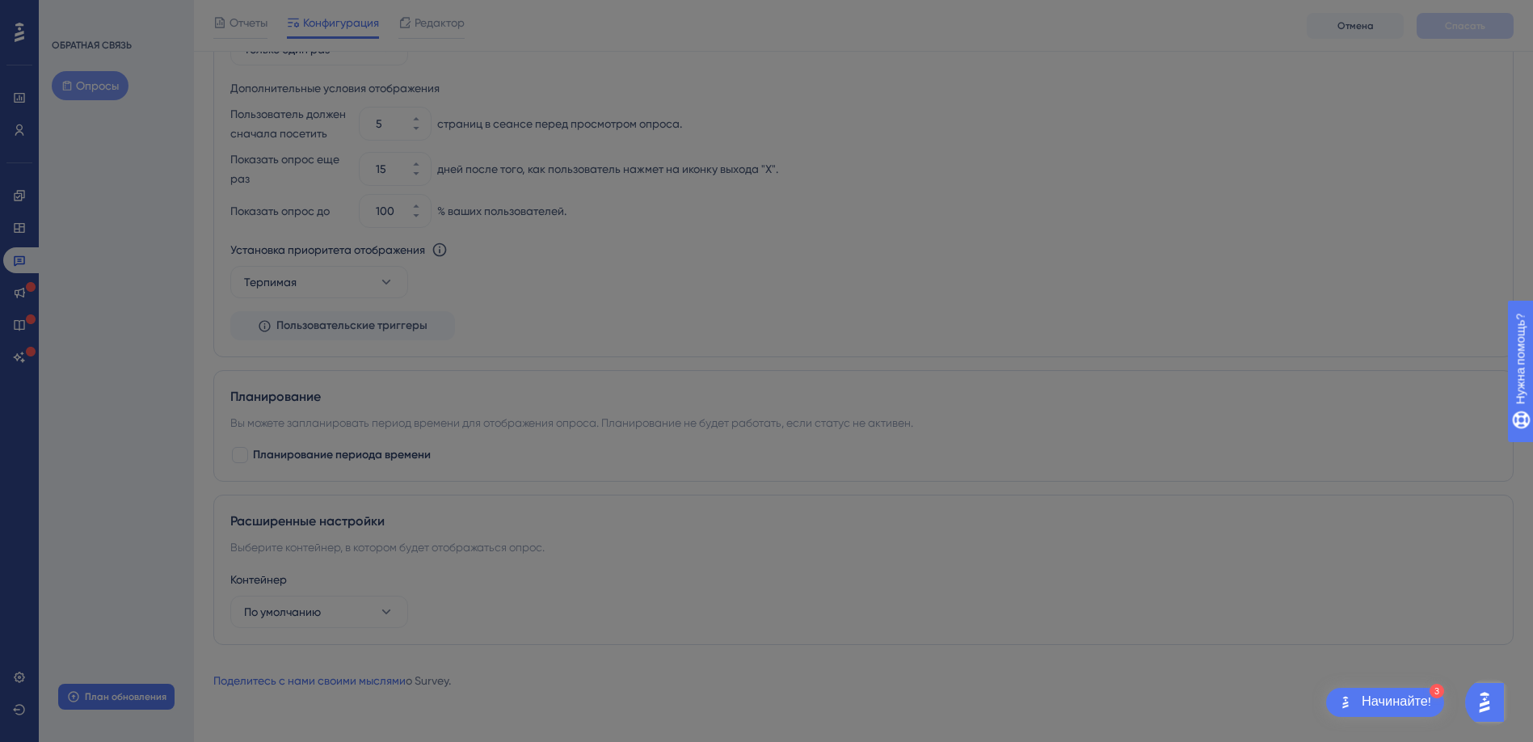
scroll to position [0, 0]
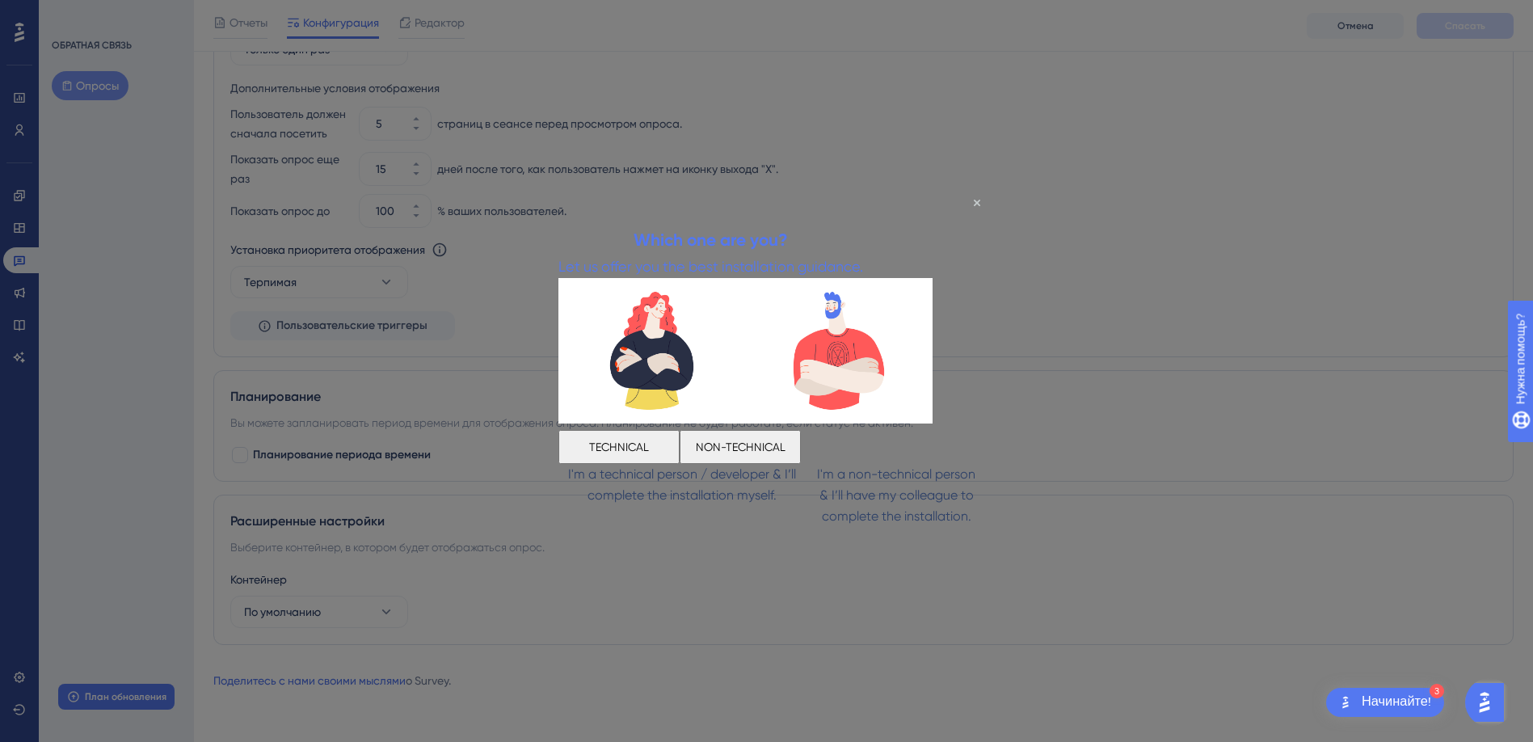
click at [801, 444] on button "NON-TECHNICAL" at bounding box center [740, 447] width 121 height 34
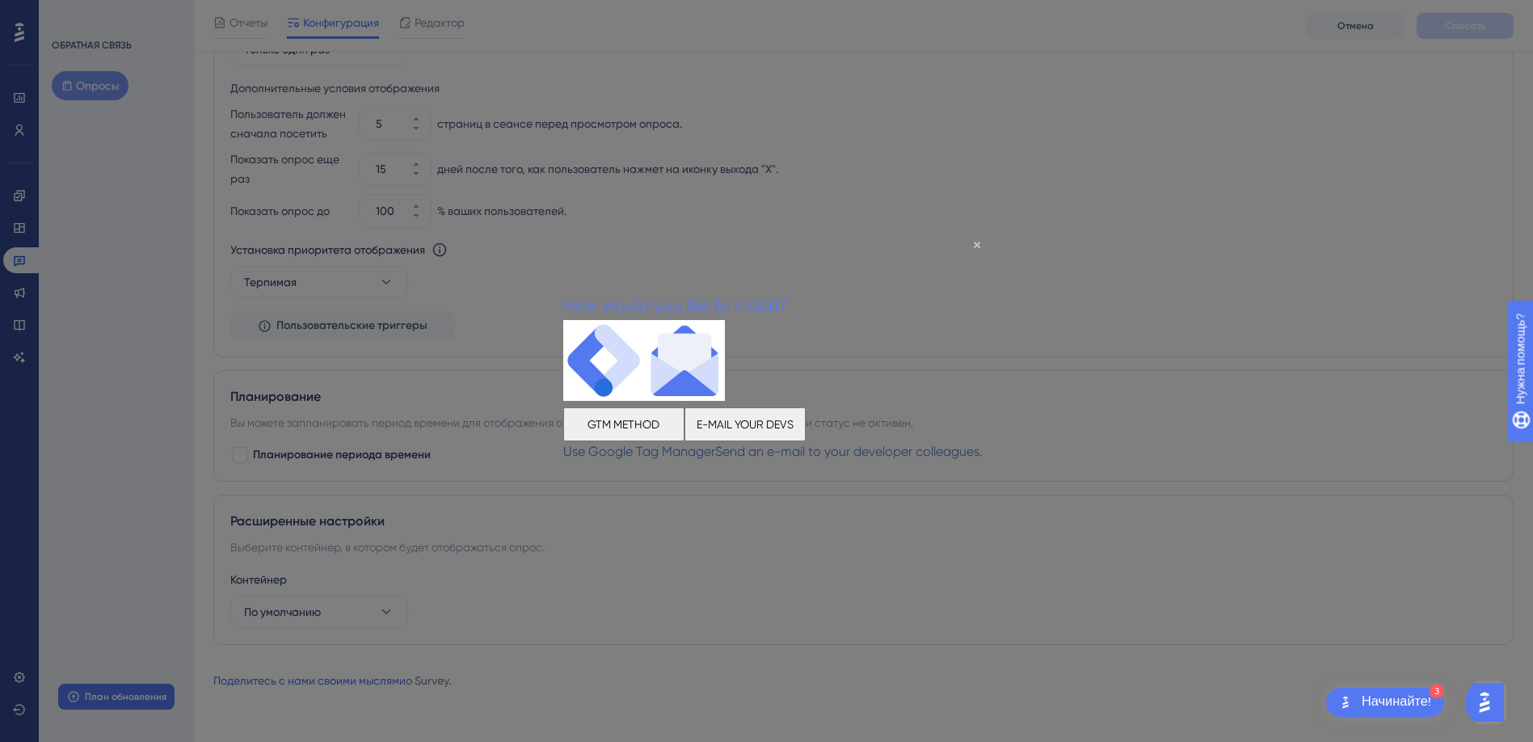
click at [806, 426] on button "E-MAIL YOUR DEVS" at bounding box center [744, 423] width 121 height 34
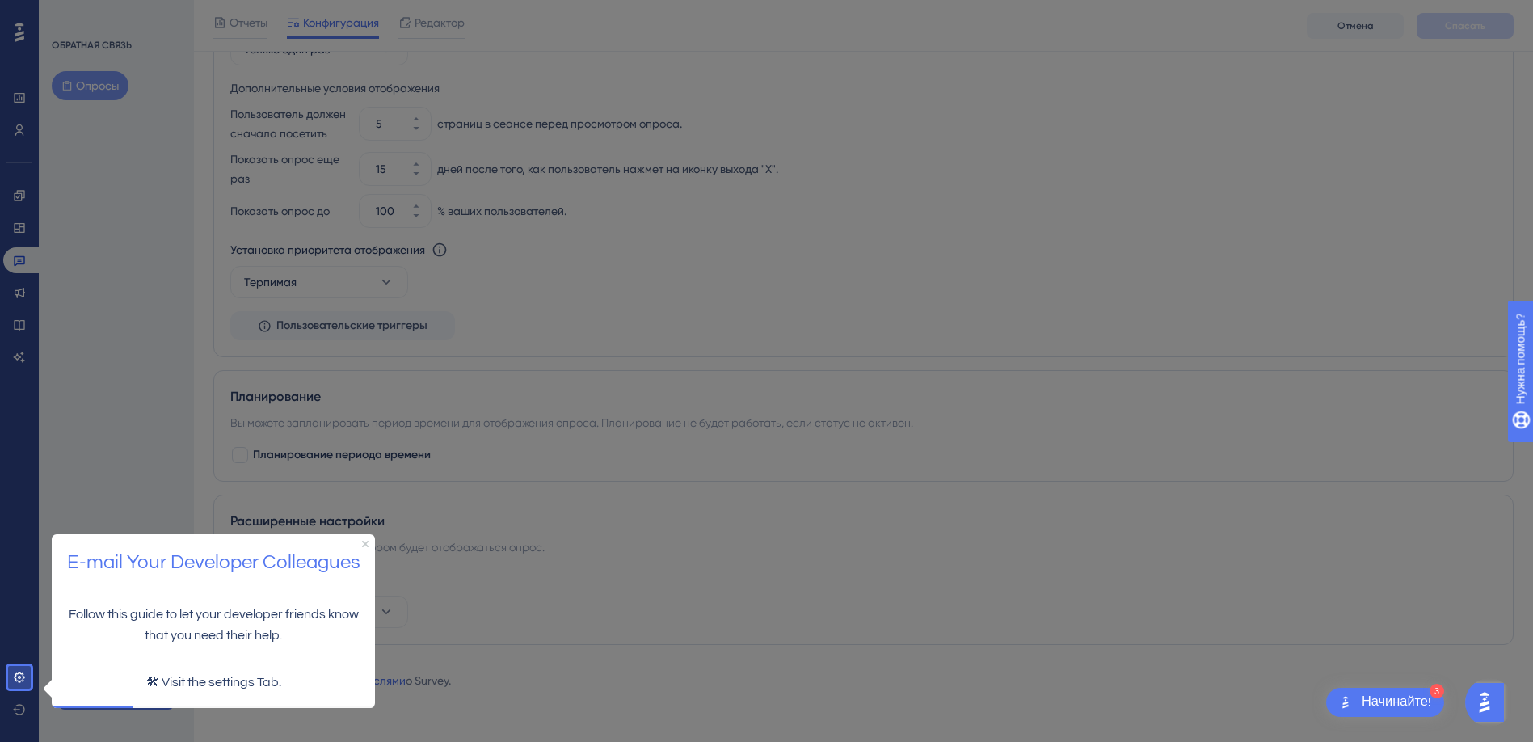
drag, startPoint x: 358, startPoint y: 547, endPoint x: 373, endPoint y: 547, distance: 15.4
click at [359, 547] on h2 "E-mail Your Developer Colleagues" at bounding box center [213, 562] width 297 height 32
click at [363, 542] on icon "Close Preview" at bounding box center [365, 543] width 6 height 6
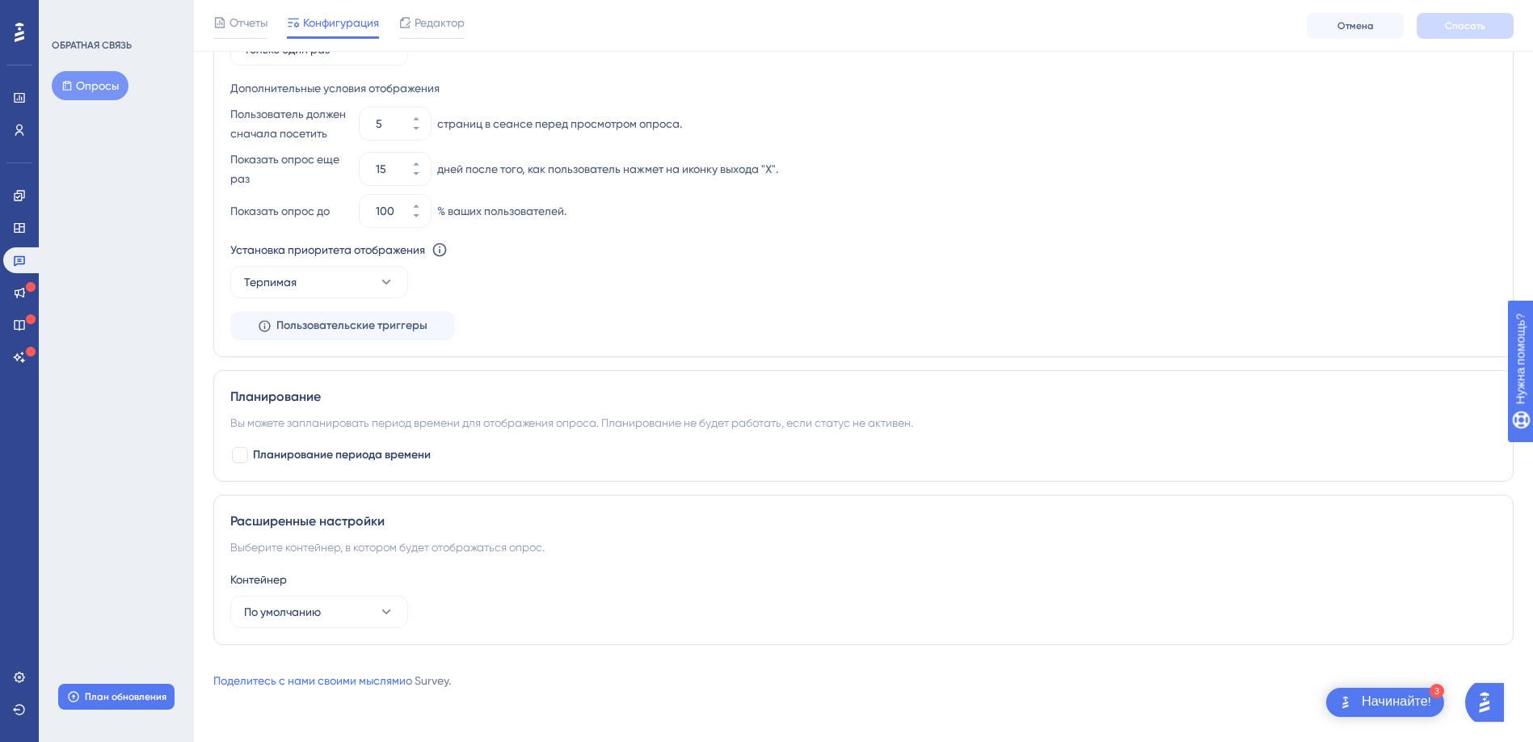
click at [1147, 328] on div "Установите частоту появления Только один раз Дополнительные условия отображения…" at bounding box center [863, 173] width 1266 height 333
click at [15, 677] on icon at bounding box center [19, 677] width 13 height 13
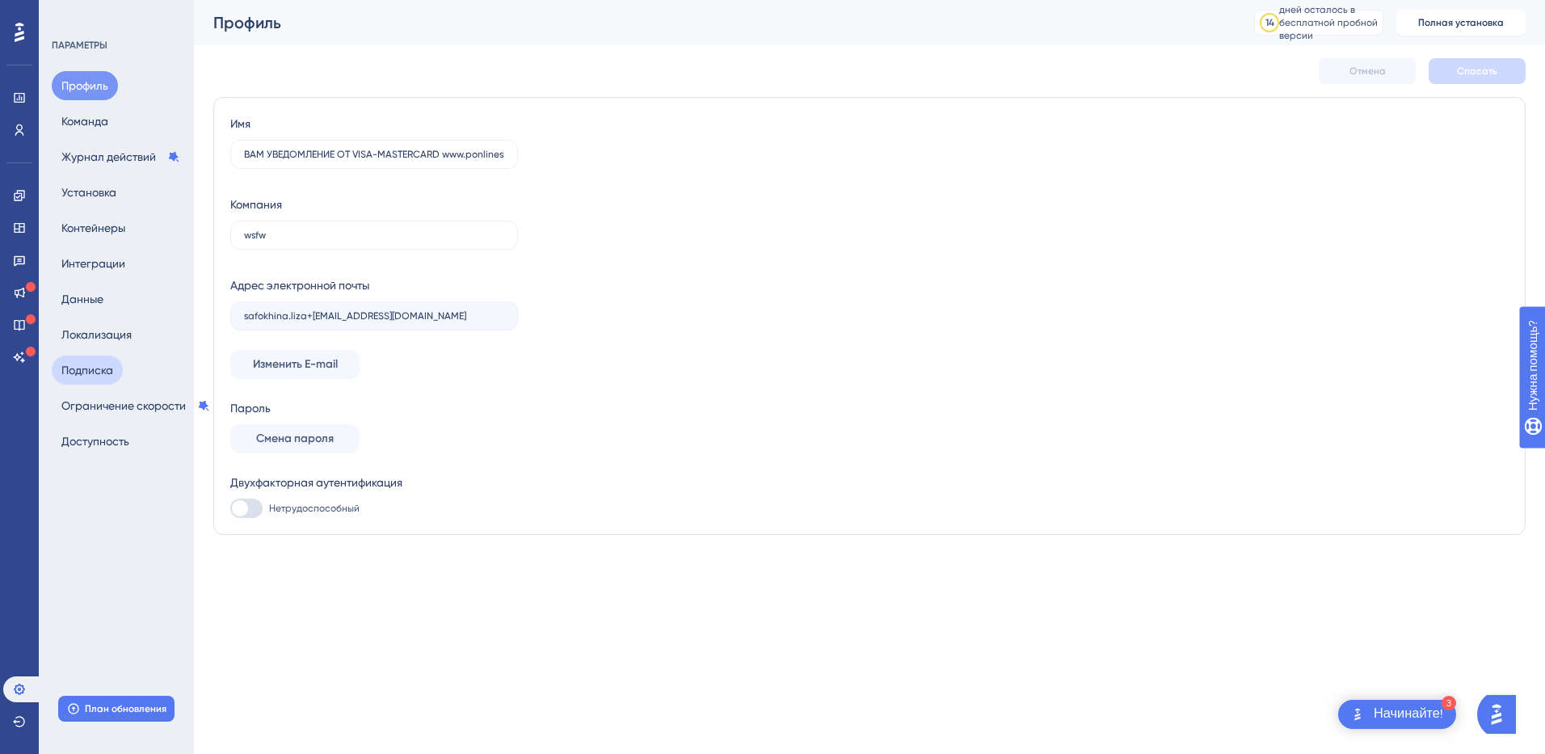
click at [108, 371] on button "Подписка" at bounding box center [87, 370] width 71 height 29
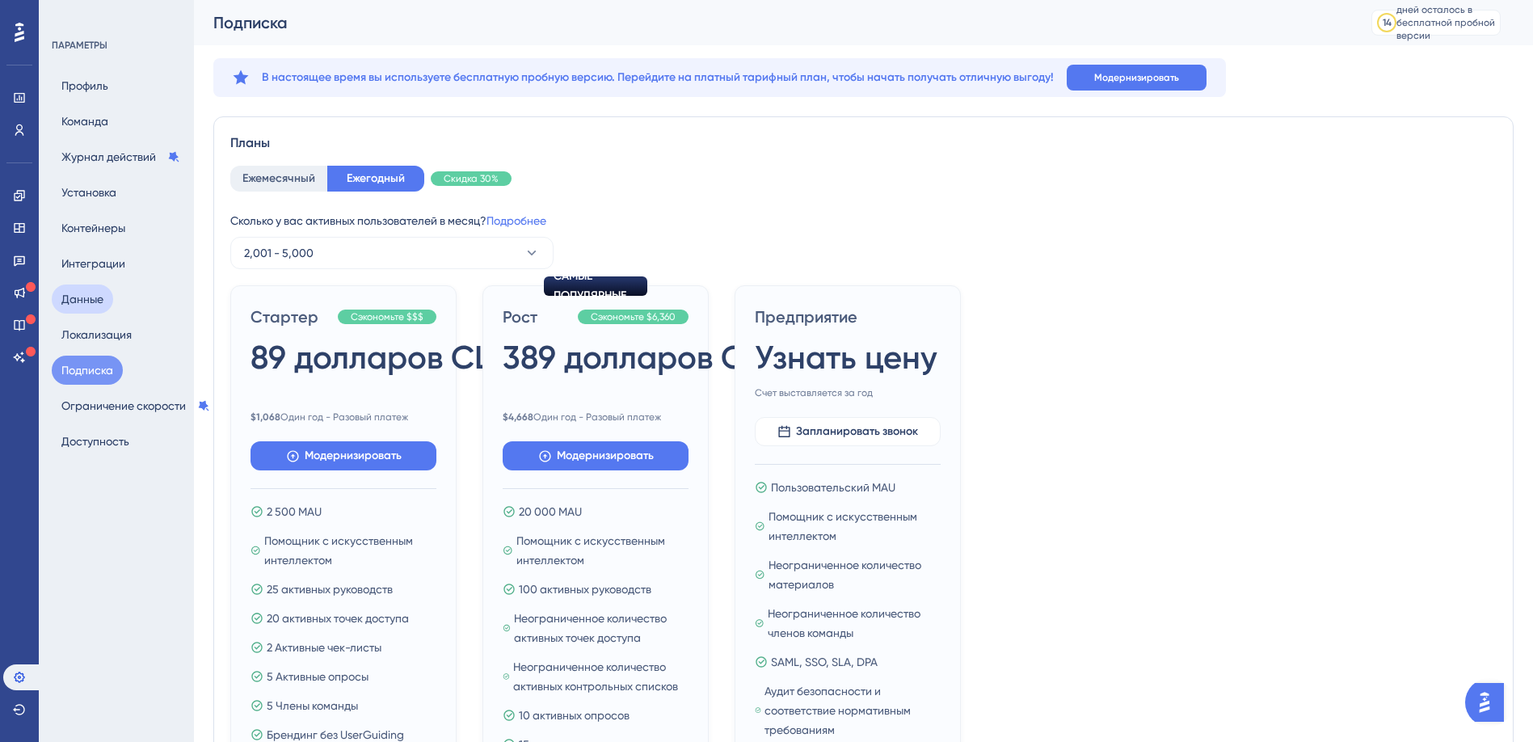
click at [96, 297] on button "Данные" at bounding box center [82, 298] width 61 height 29
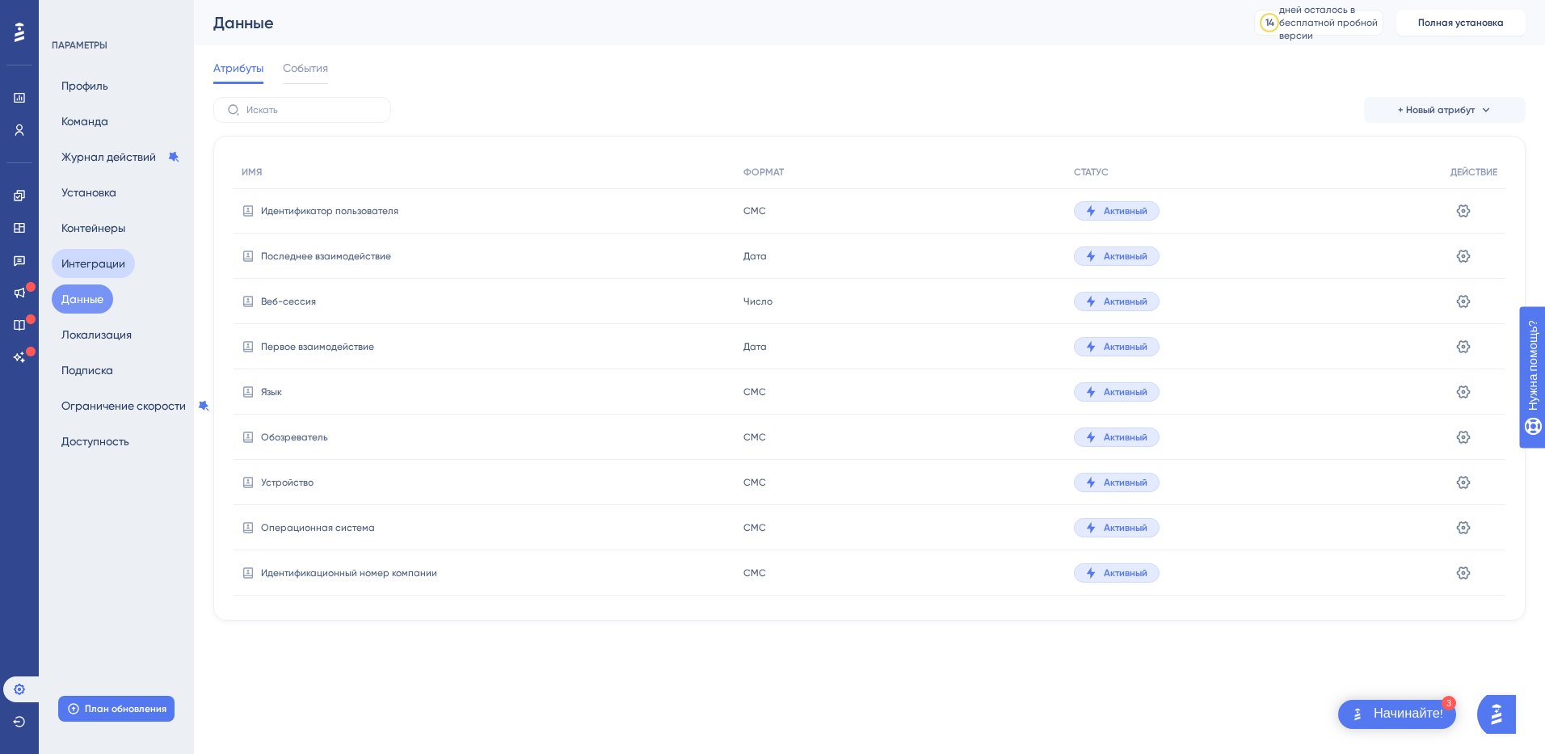
click at [94, 266] on button "Интеграции" at bounding box center [93, 263] width 83 height 29
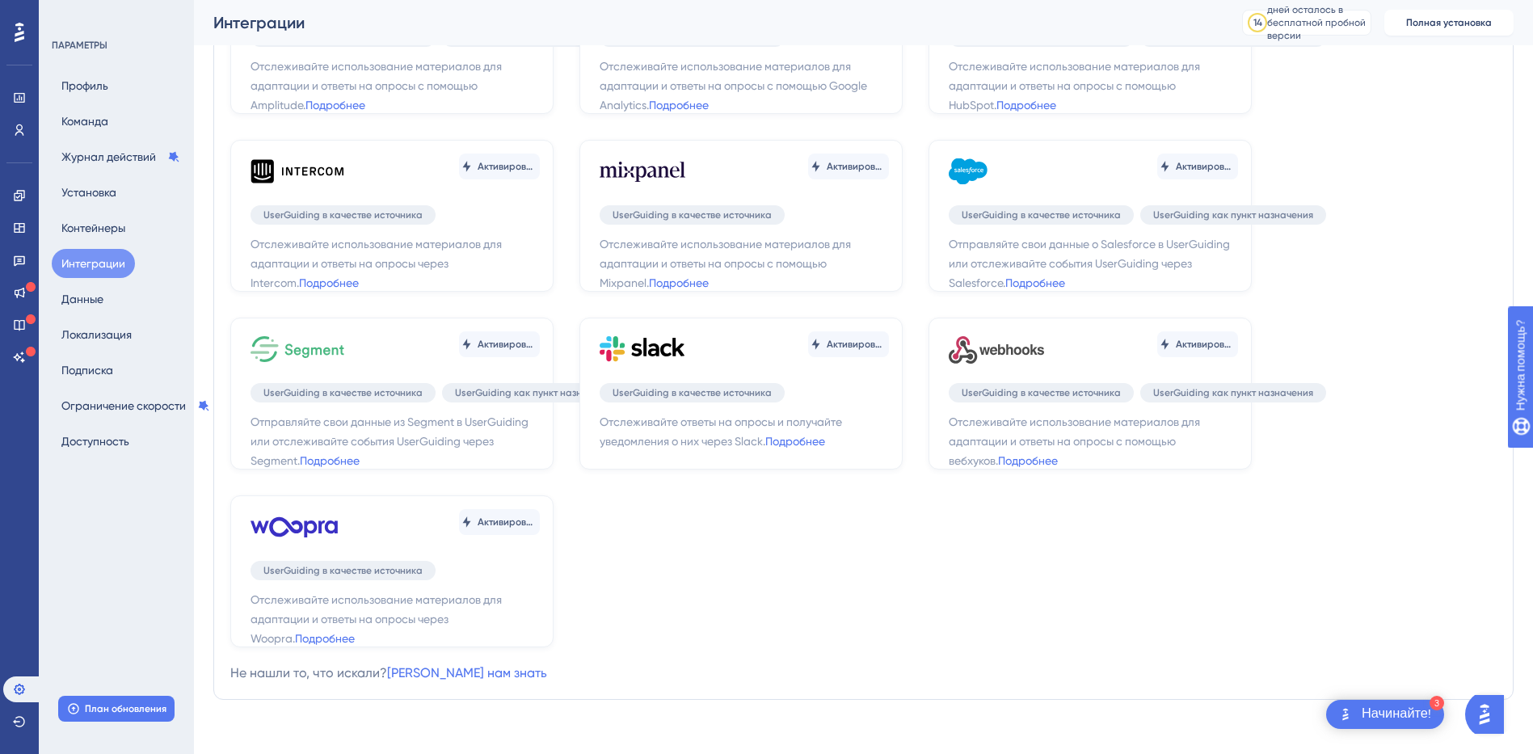
scroll to position [172, 0]
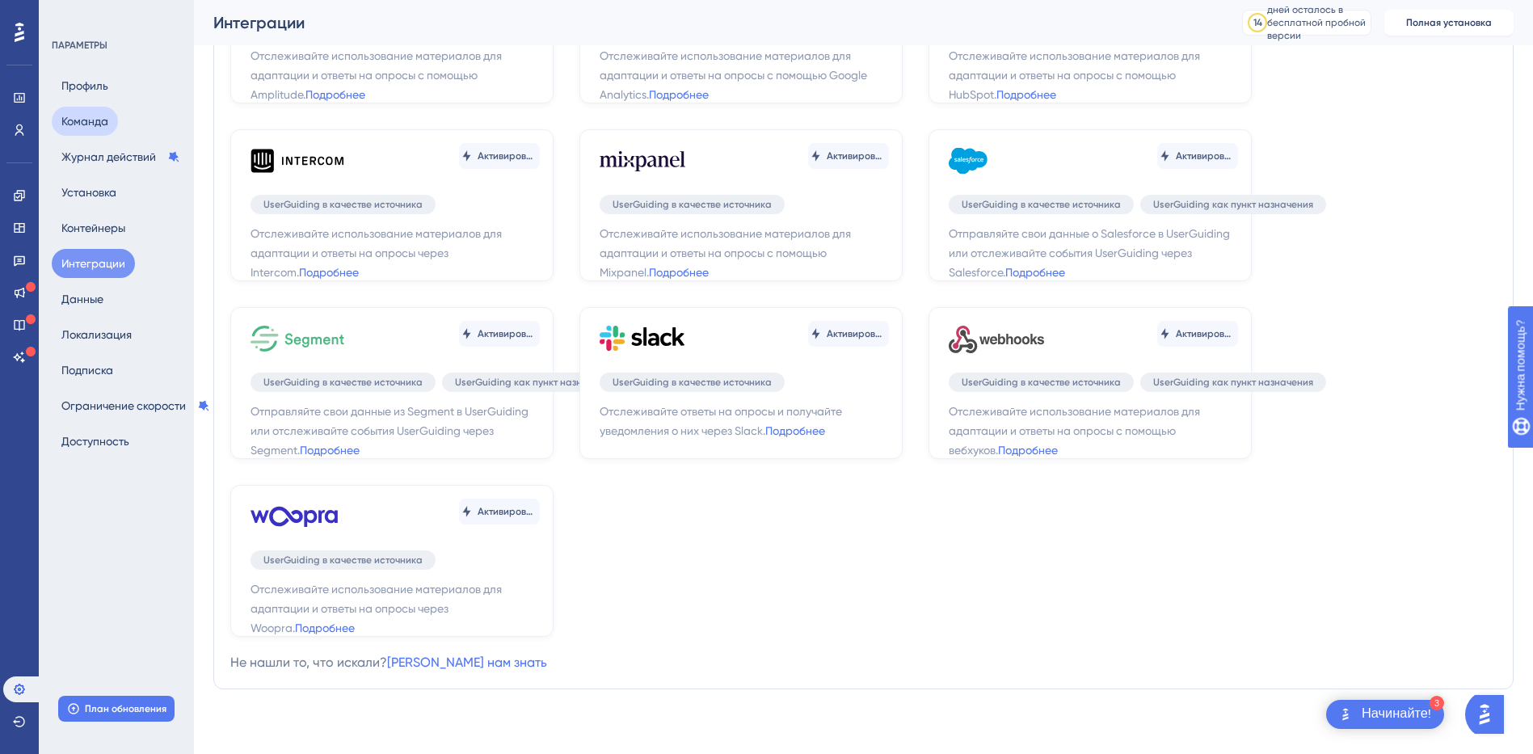
drag, startPoint x: 94, startPoint y: 113, endPoint x: 116, endPoint y: 134, distance: 30.9
click at [94, 113] on button "Команда" at bounding box center [85, 121] width 66 height 29
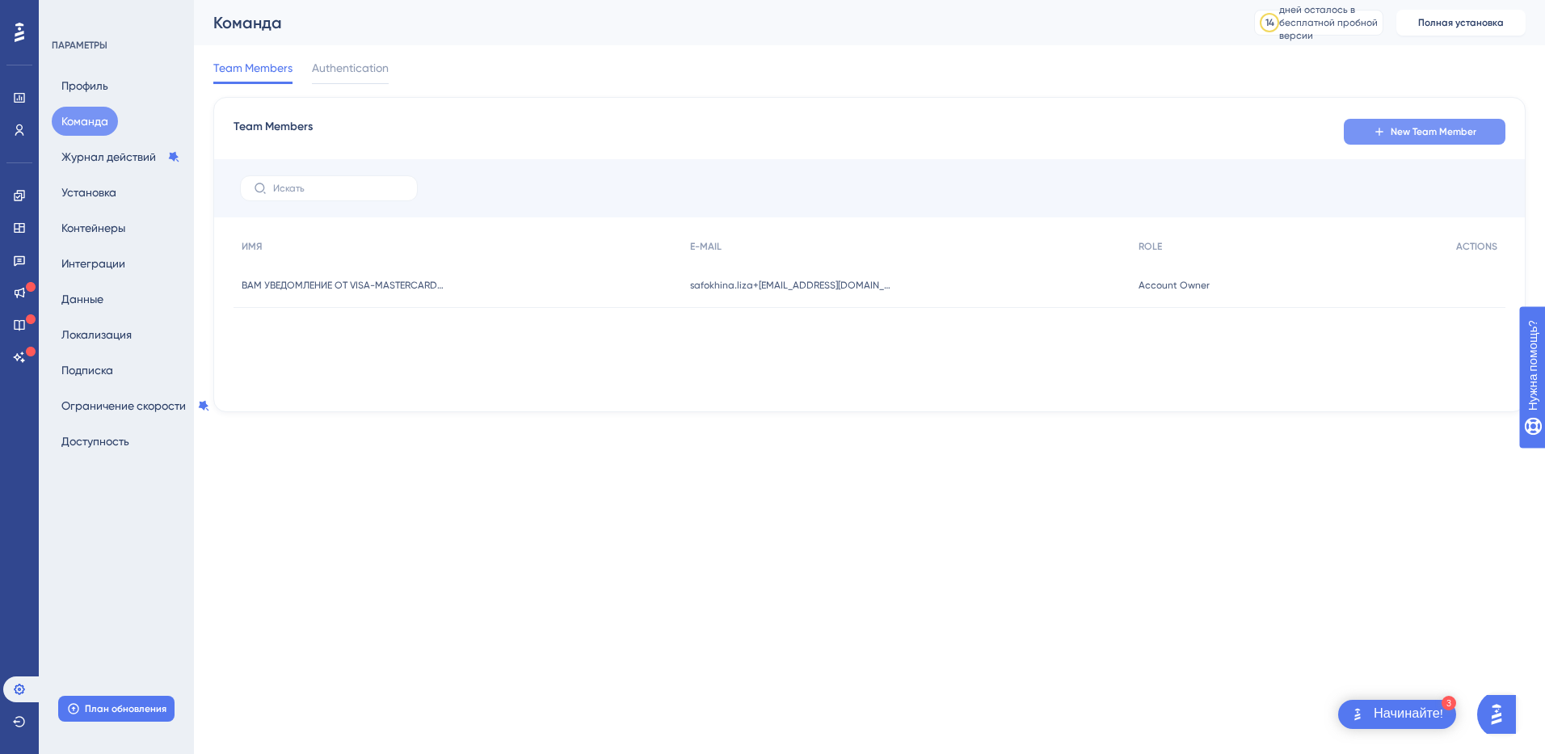
click at [1428, 136] on span "New Team Member" at bounding box center [1434, 131] width 86 height 13
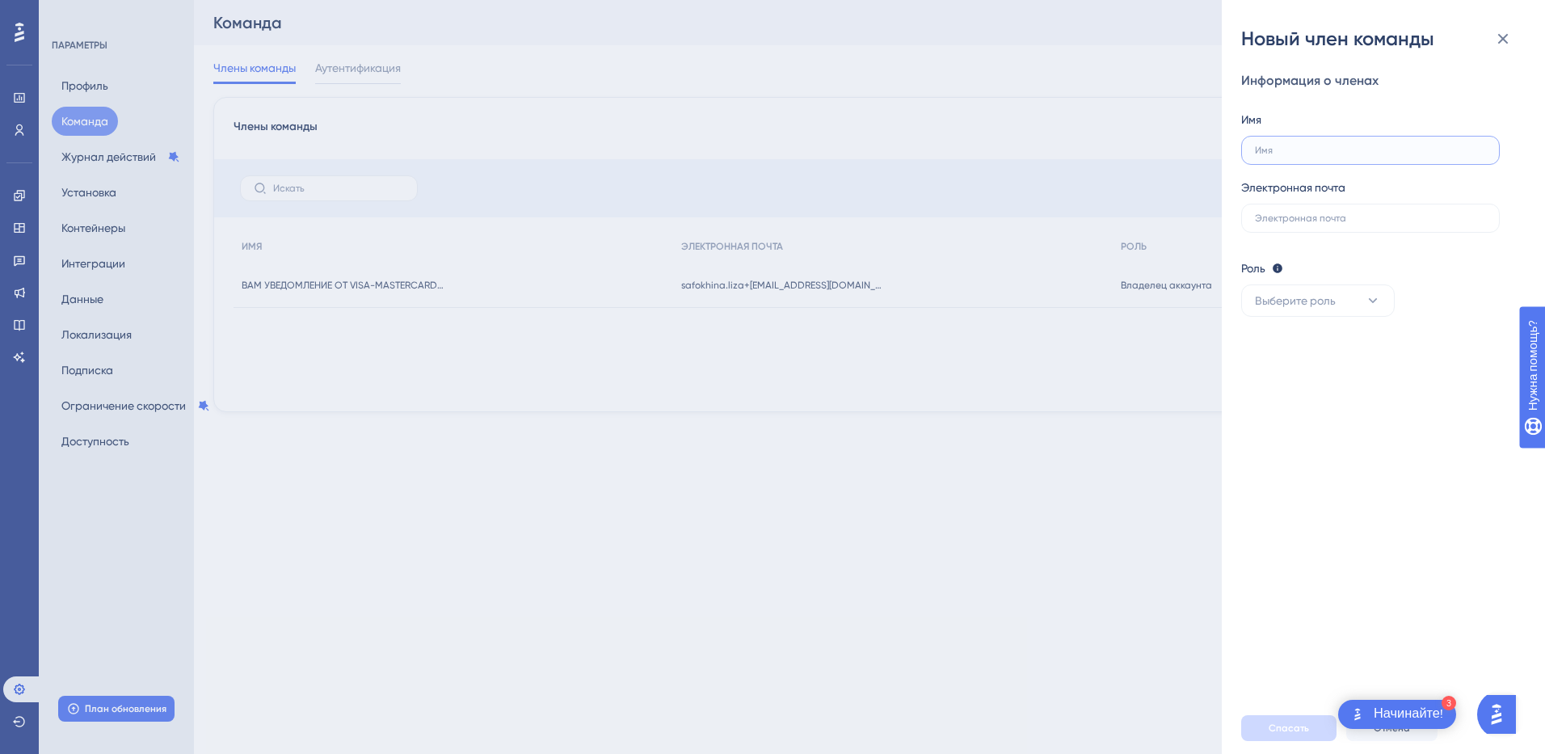
click at [1295, 153] on input "text" at bounding box center [1370, 150] width 231 height 11
type input "D"
type input "Вамприз на [DOMAIN_NAME]"
click at [1329, 216] on input "text" at bounding box center [1370, 218] width 231 height 11
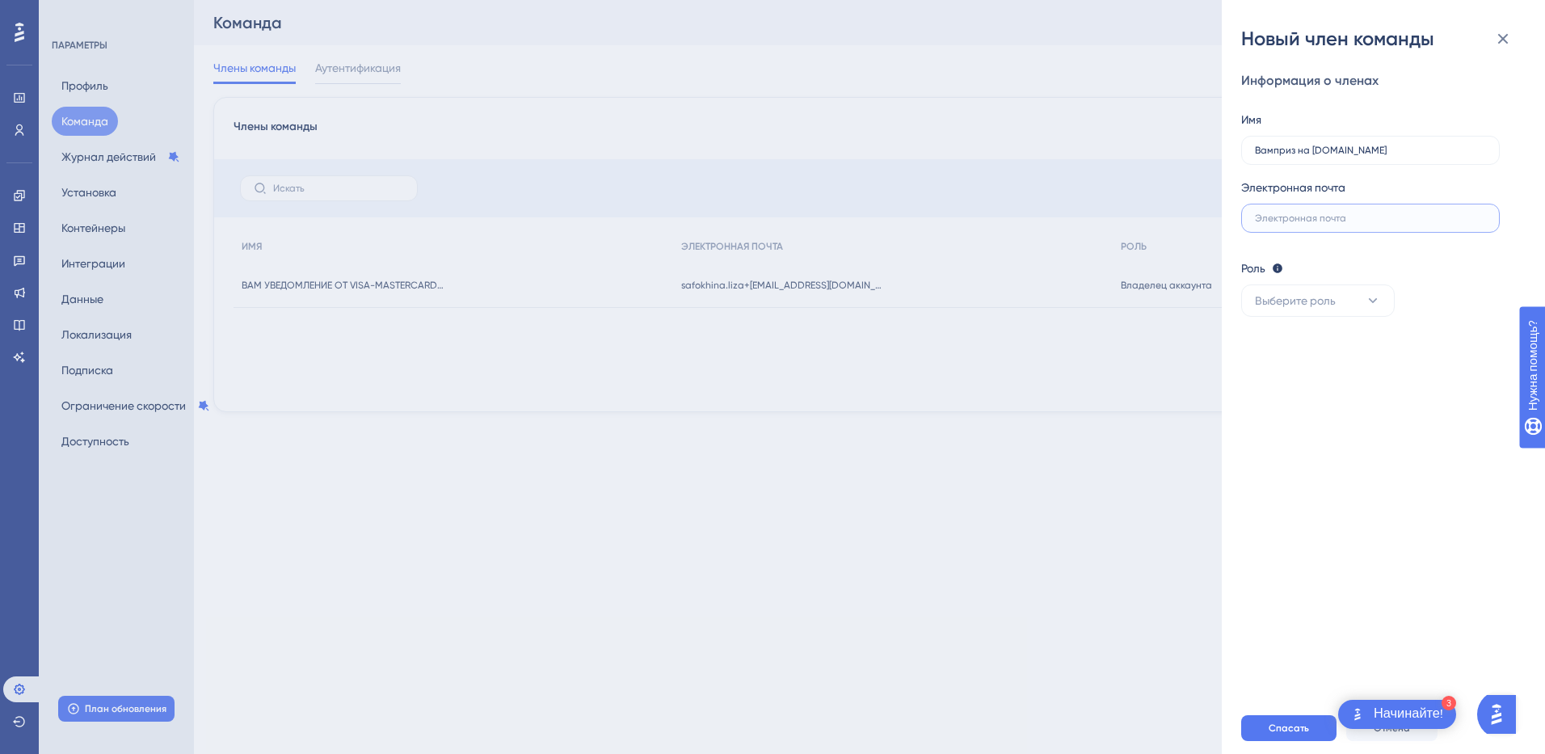
type input "andrrazum01+[EMAIL_ADDRESS][DOMAIN_NAME]"
click at [1517, 145] on div "Информация о членах Имя Вамприз на [DOMAIN_NAME] Электронная почта andrrazum01+…" at bounding box center [1389, 377] width 297 height 651
click at [1356, 304] on button "Выберите роль" at bounding box center [1318, 300] width 154 height 32
click at [1291, 381] on span "Publisher" at bounding box center [1288, 382] width 47 height 19
click at [1280, 719] on button "Спасать" at bounding box center [1288, 728] width 95 height 26
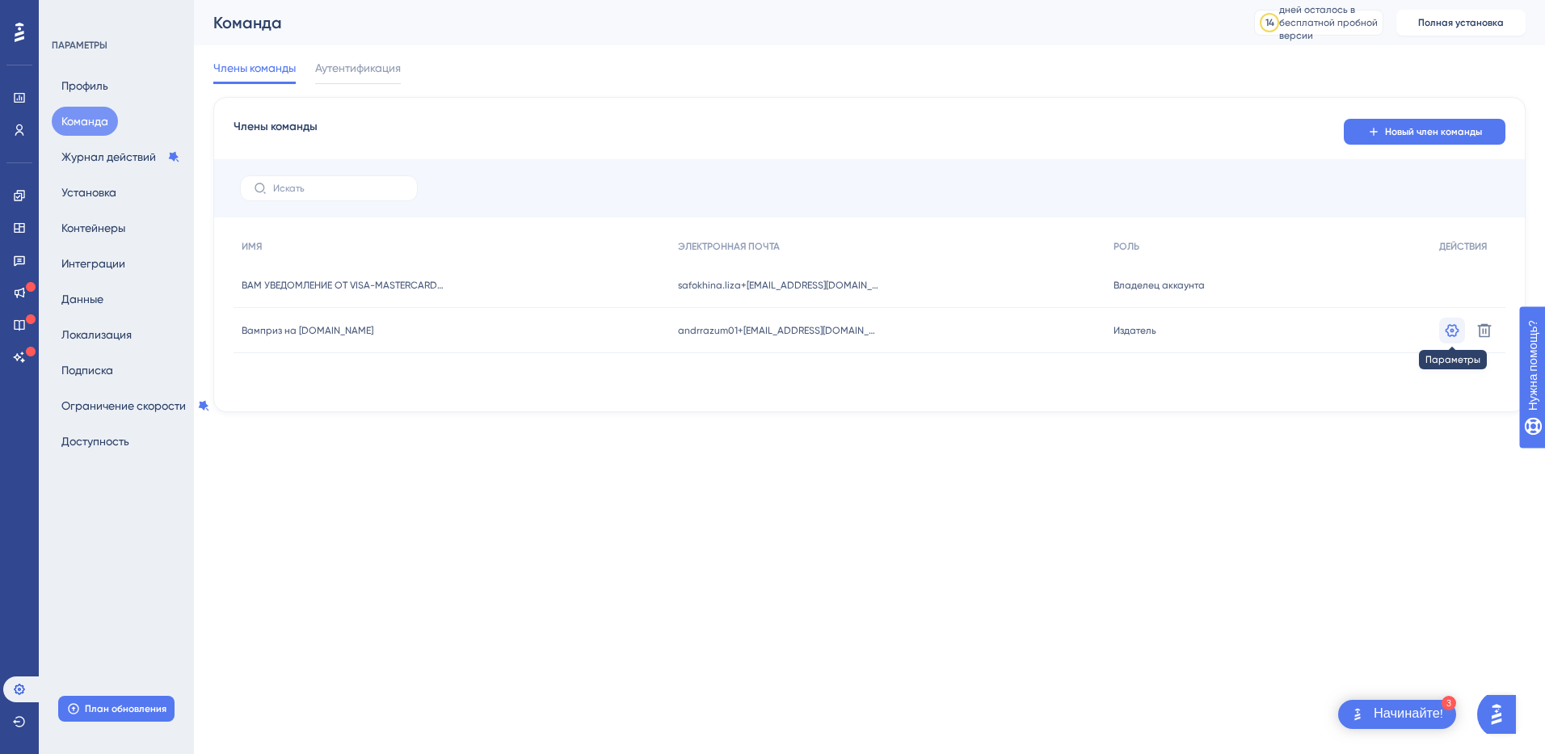
click at [1456, 332] on icon at bounding box center [1453, 329] width 14 height 13
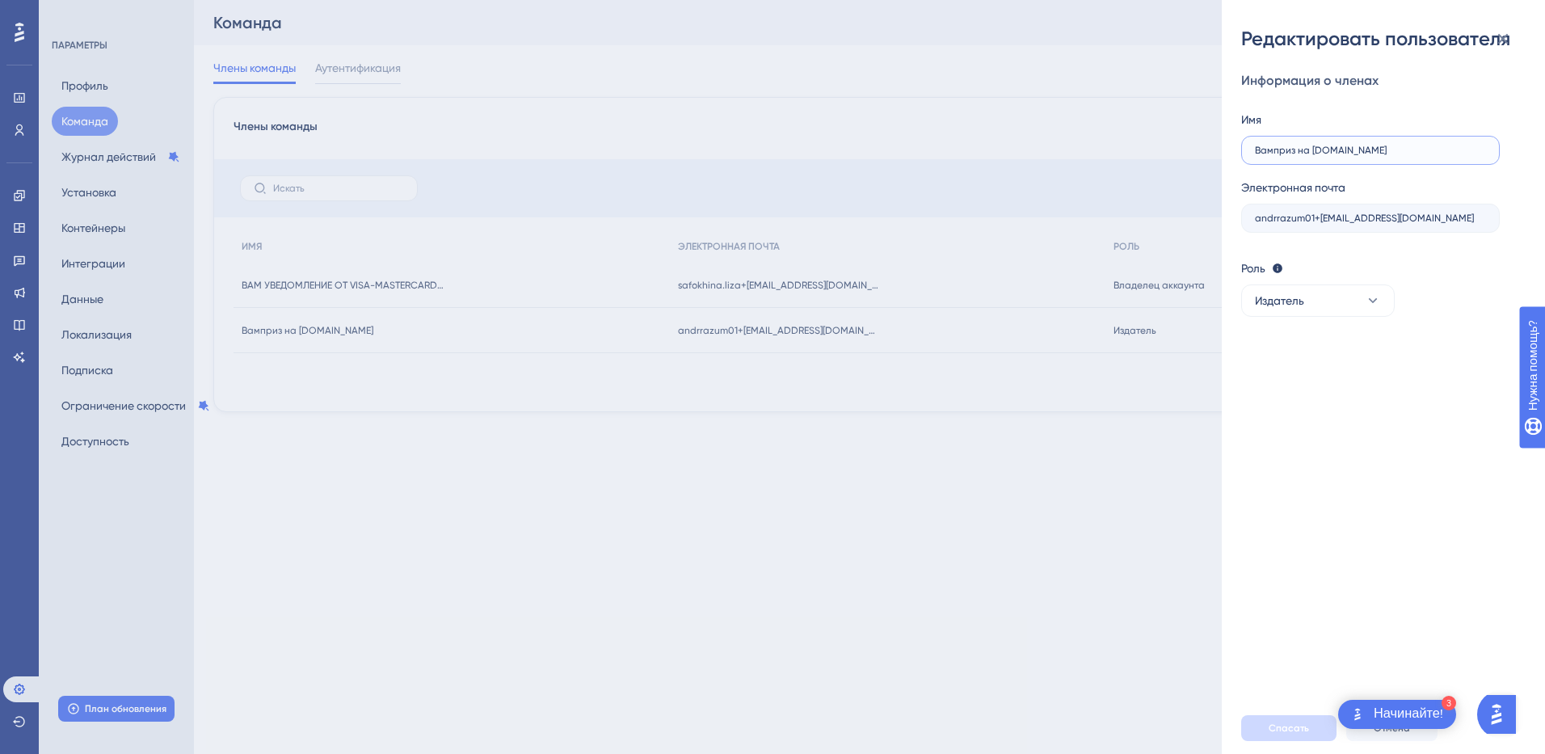
drag, startPoint x: 1310, startPoint y: 151, endPoint x: 1194, endPoint y: 151, distance: 115.6
click at [1194, 151] on div "Редактировать пользователя Информация о членах Имя Вамприз на [DOMAIN_NAME] Эле…" at bounding box center [772, 377] width 1545 height 754
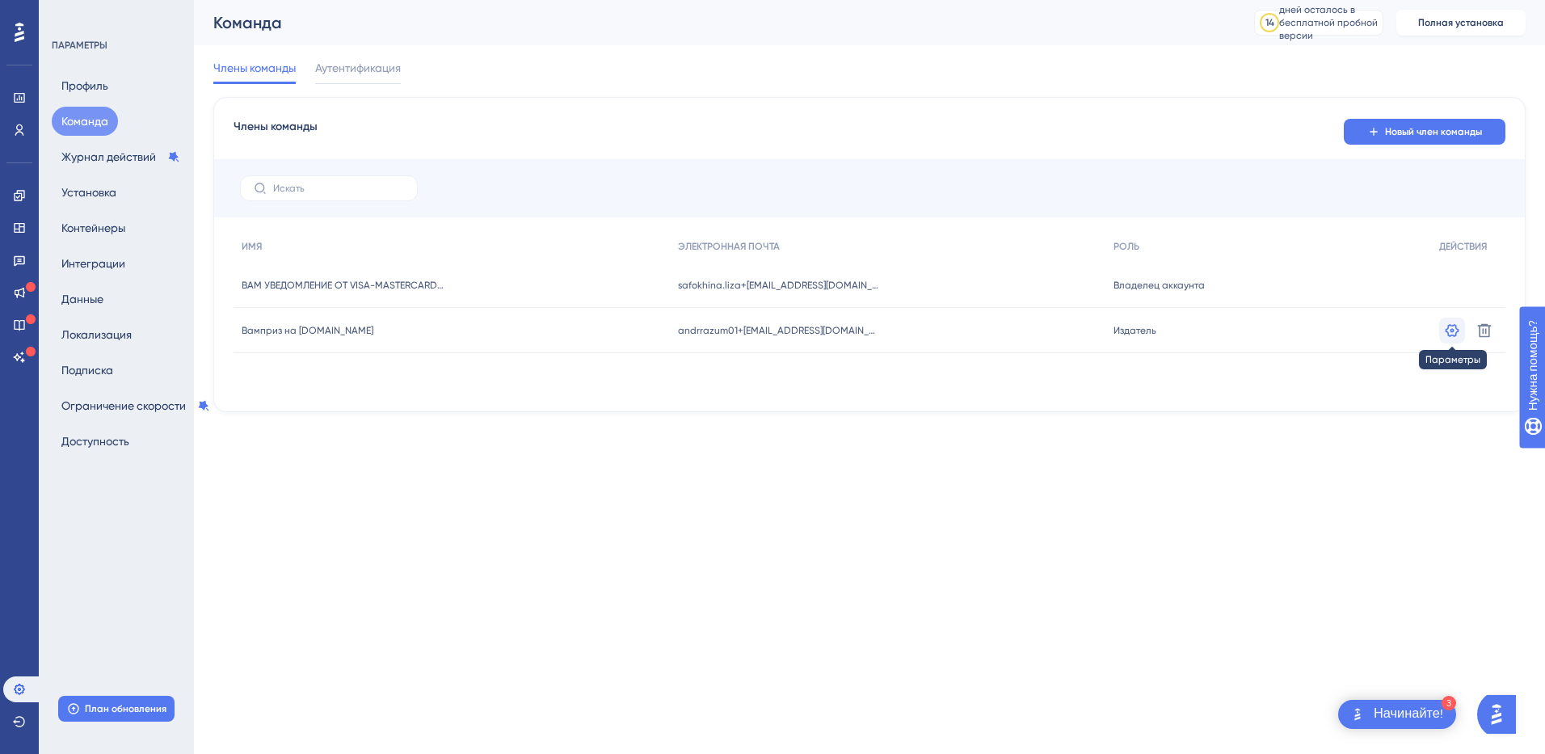
click at [1452, 337] on icon at bounding box center [1452, 330] width 16 height 16
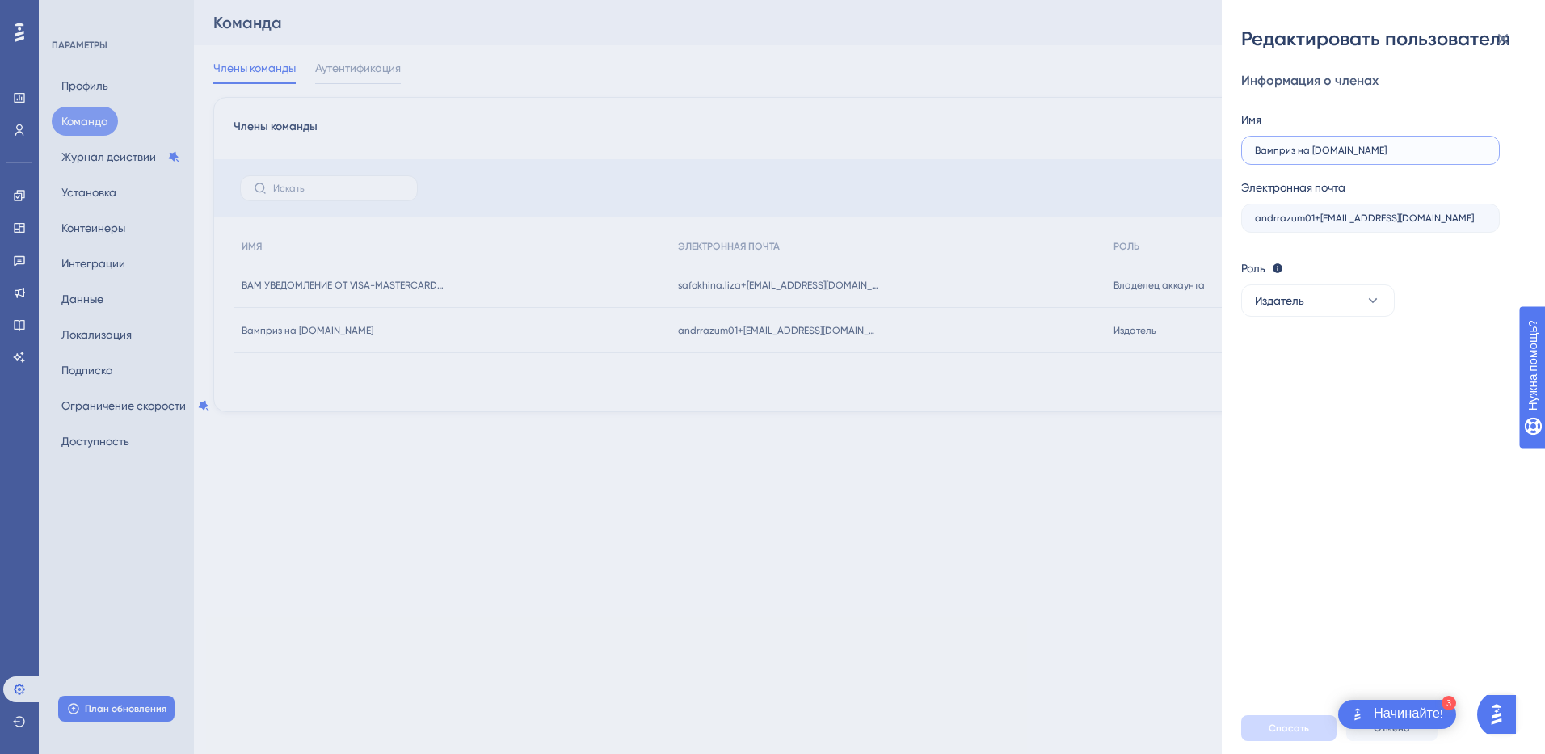
click at [1307, 149] on input "Вамприз на [DOMAIN_NAME]" at bounding box center [1370, 150] width 231 height 11
drag, startPoint x: 1311, startPoint y: 149, endPoint x: 1235, endPoint y: 149, distance: 76.0
click at [1235, 149] on div "Редактировать пользователя Информация о членах Имя Вамприз на [DOMAIN_NAME] Эле…" at bounding box center [1383, 377] width 323 height 754
type input "Приз [DOMAIN_NAME]"
click at [1294, 726] on span "Спасать" at bounding box center [1289, 728] width 40 height 13
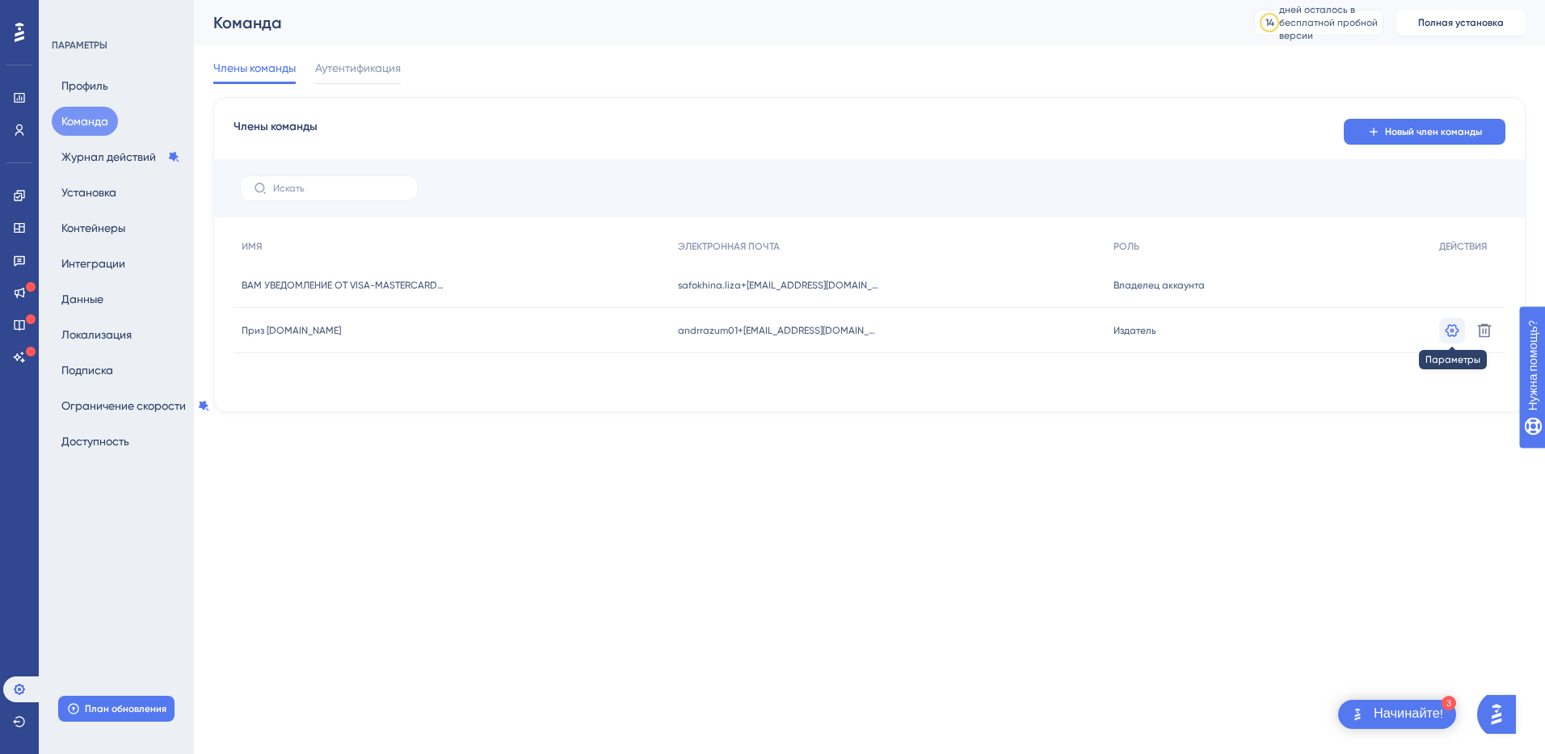
click at [1448, 328] on icon at bounding box center [1453, 329] width 14 height 13
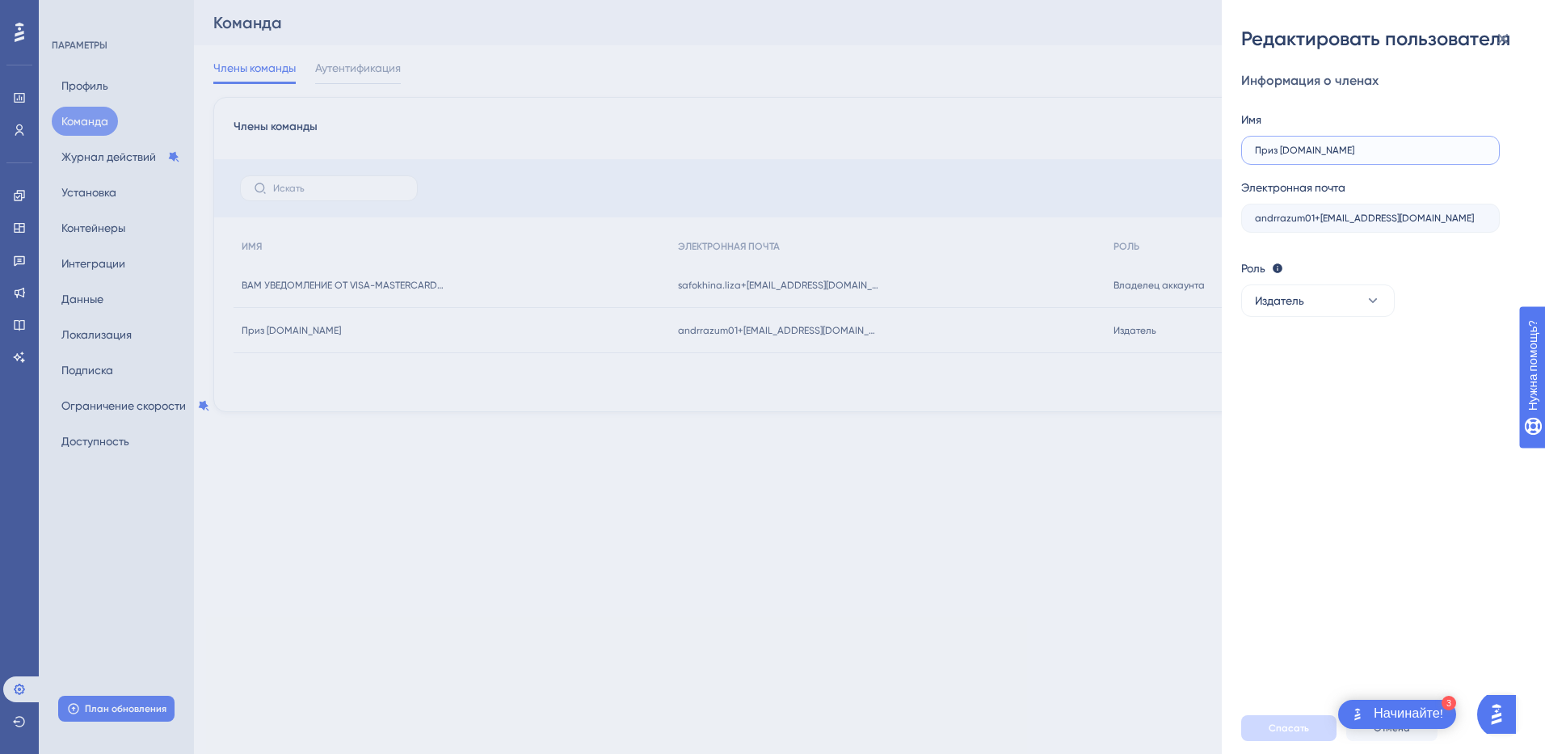
click at [1330, 150] on input "Приз [DOMAIN_NAME]" at bounding box center [1370, 150] width 231 height 11
click at [916, 557] on div "Редактировать пользователя Информация о членах Имя Приз [DOMAIN_NAME] Электронн…" at bounding box center [772, 377] width 1545 height 754
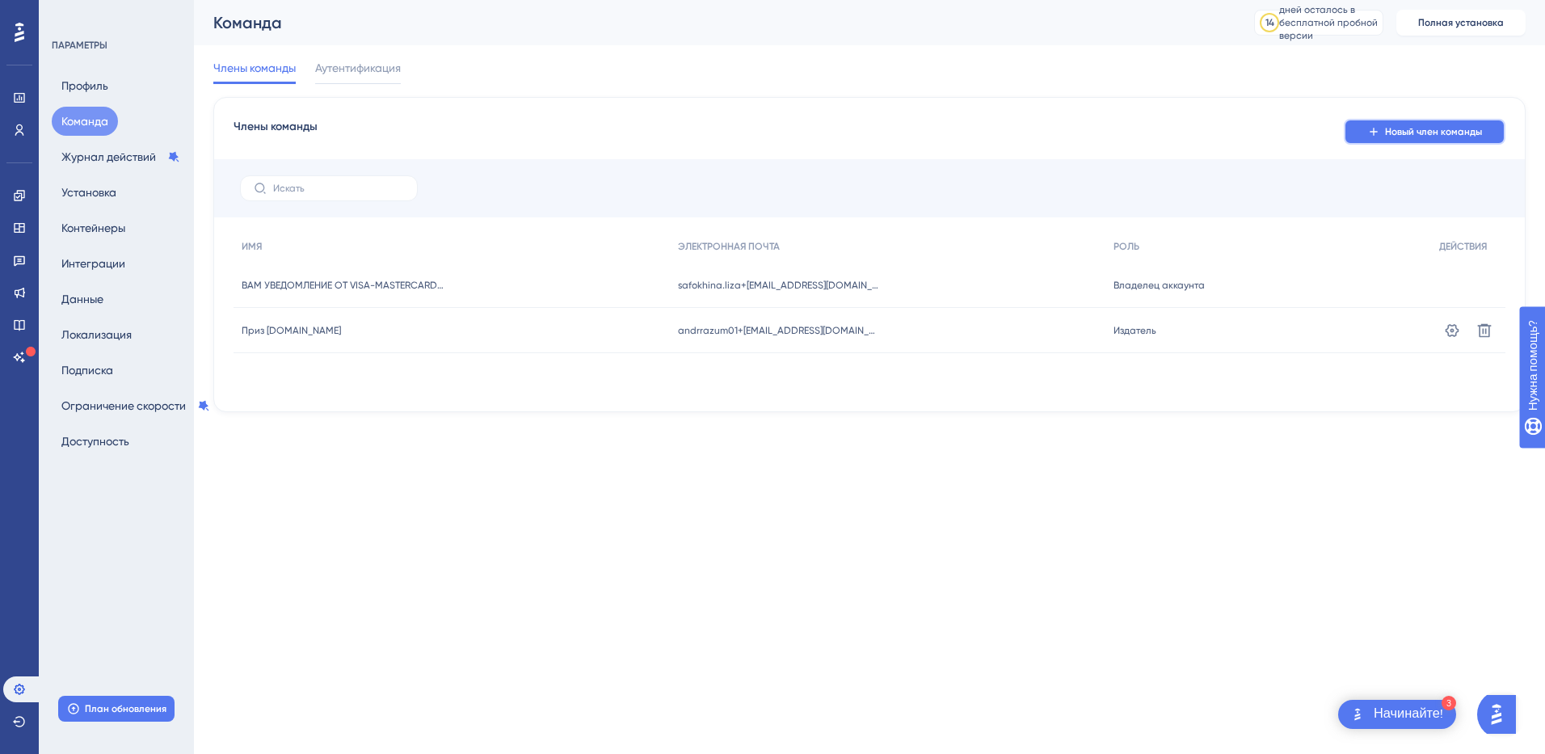
click at [1398, 137] on span "Новый член команды" at bounding box center [1433, 131] width 97 height 13
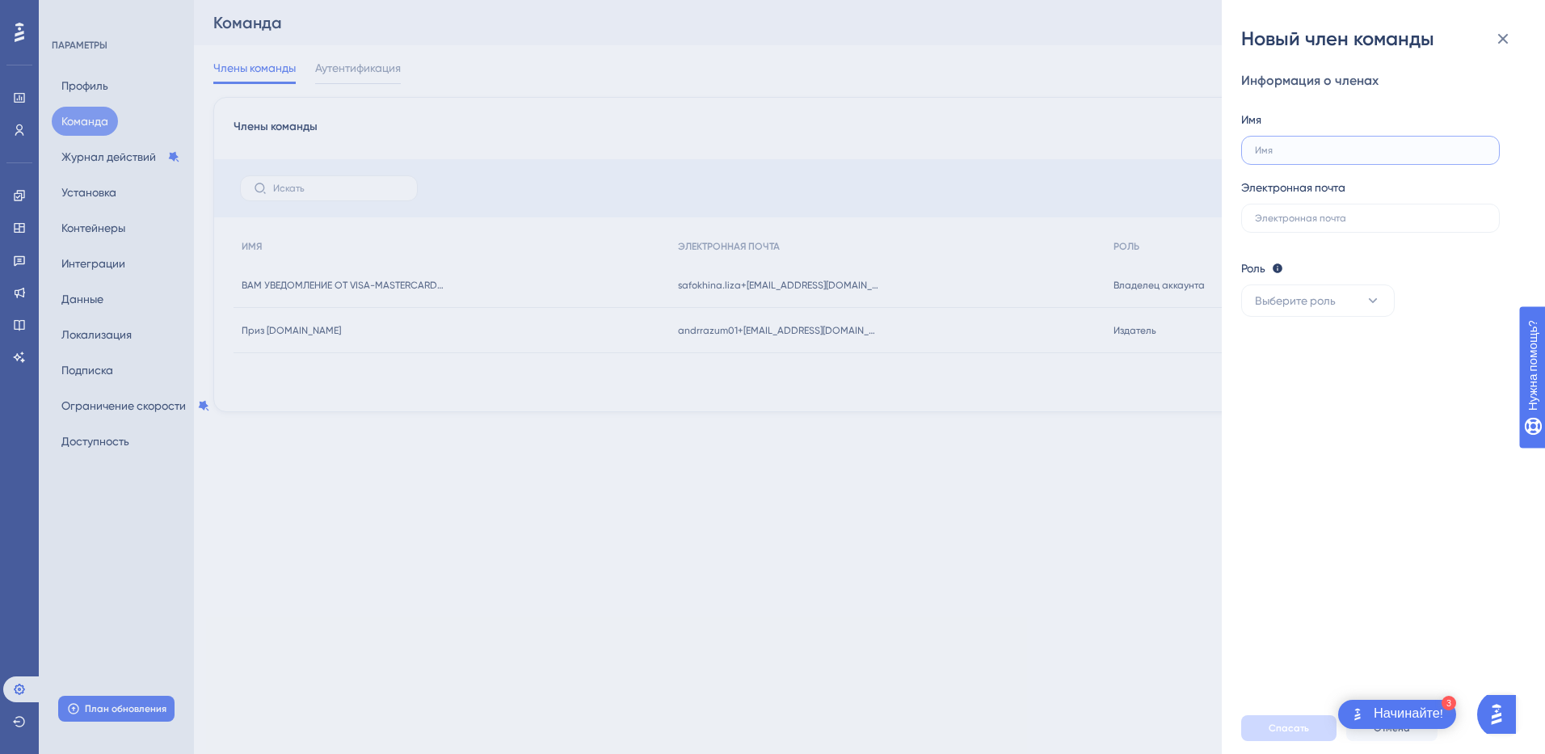
click at [1284, 145] on input "text" at bounding box center [1370, 150] width 231 height 11
click at [1309, 222] on input "text" at bounding box center [1370, 218] width 231 height 11
type input "safokhina.liza+[EMAIL_ADDRESS][DOMAIN_NAME]"
click at [1290, 148] on input "text" at bounding box center [1370, 150] width 231 height 11
type input "Приз [DOMAIN_NAME]"
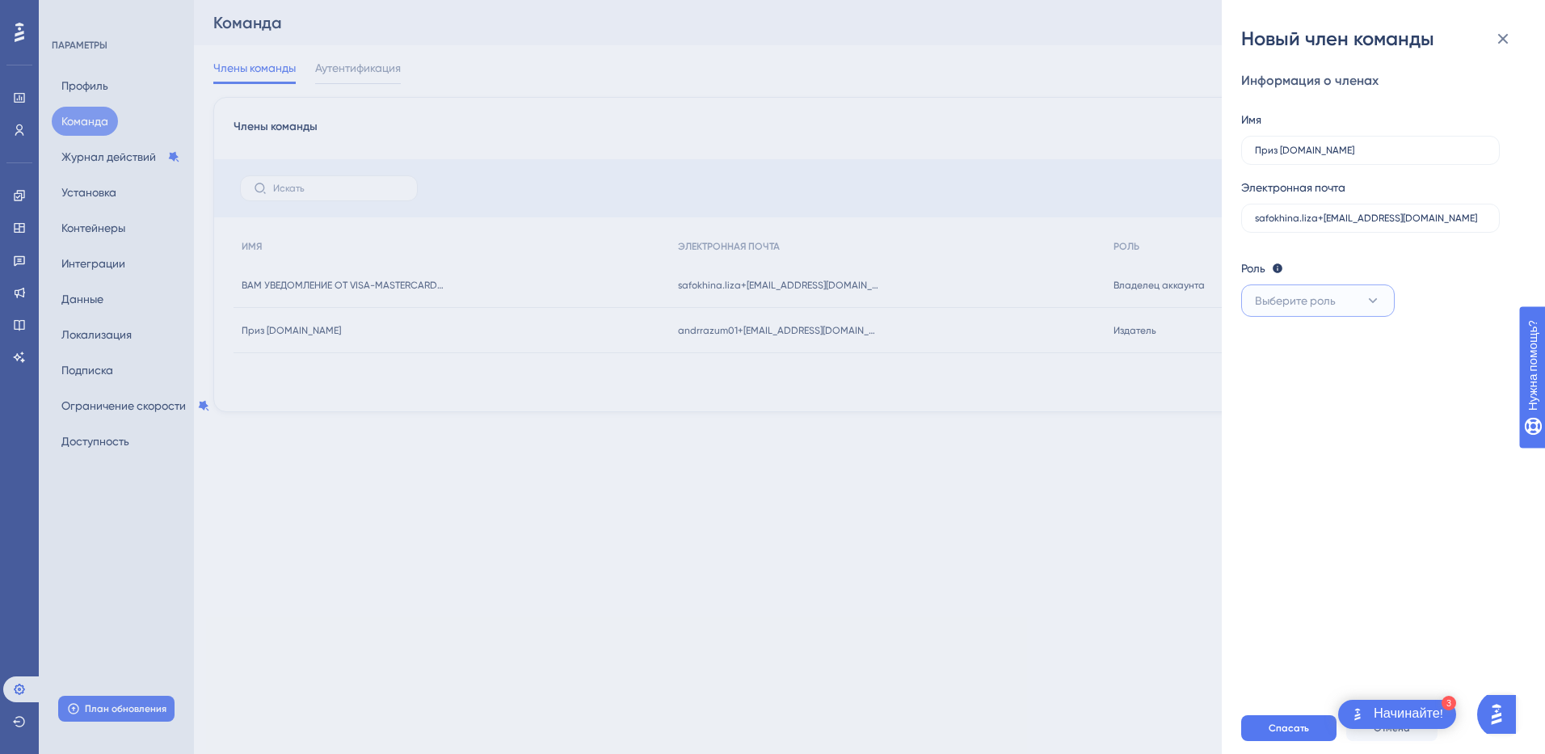
click at [1366, 305] on icon at bounding box center [1373, 301] width 16 height 16
click at [1311, 377] on span "Издатель" at bounding box center [1289, 382] width 49 height 19
click at [1299, 718] on button "Спасать" at bounding box center [1288, 728] width 95 height 26
drag, startPoint x: 1369, startPoint y: 220, endPoint x: 1340, endPoint y: 219, distance: 29.1
click at [1340, 219] on input "safokhina.liza+[EMAIL_ADDRESS][DOMAIN_NAME]" at bounding box center [1370, 218] width 231 height 11
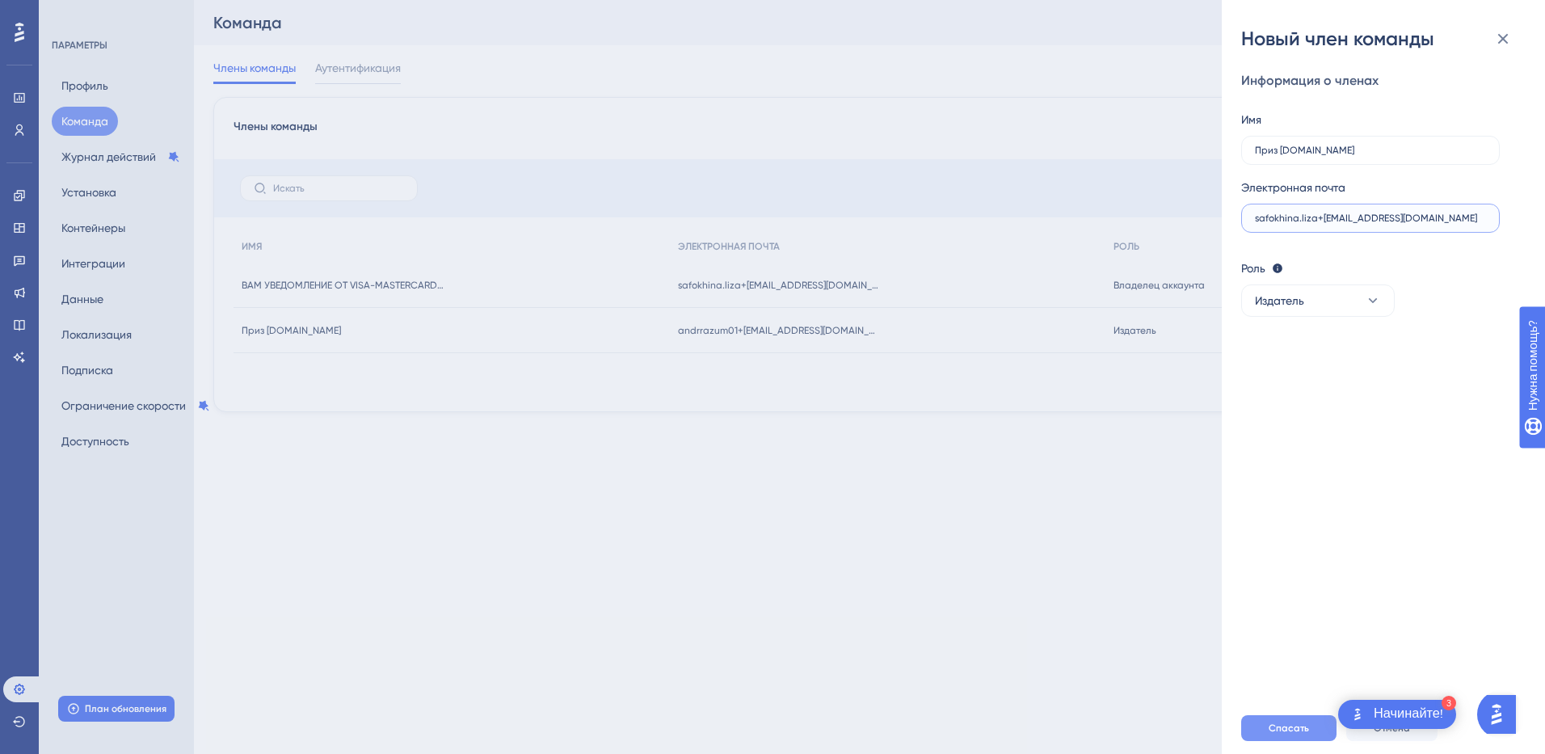
type input "safokhina.liza+[EMAIL_ADDRESS][DOMAIN_NAME]"
click at [1262, 731] on button "Спасать" at bounding box center [1288, 728] width 95 height 26
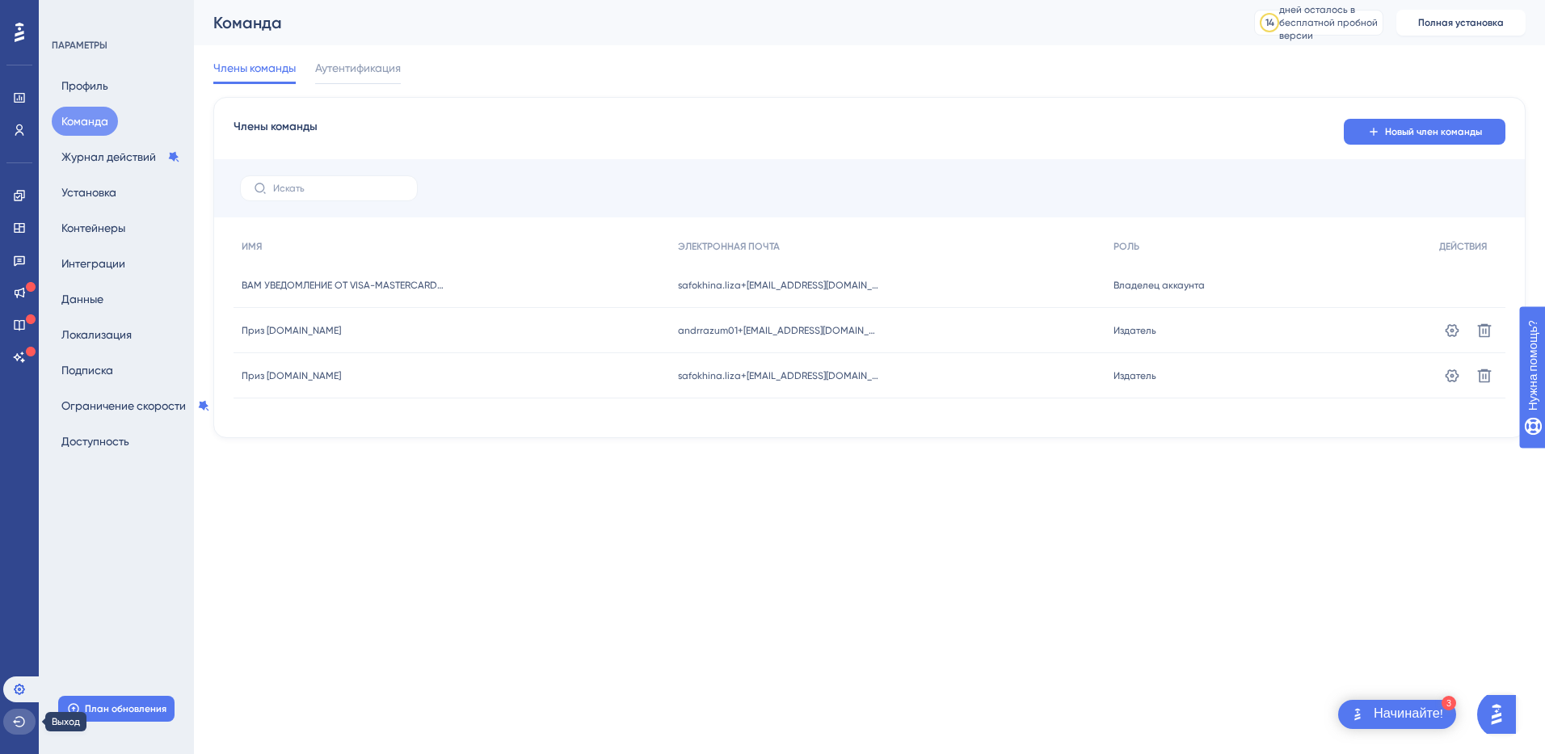
click at [21, 718] on icon at bounding box center [19, 721] width 12 height 11
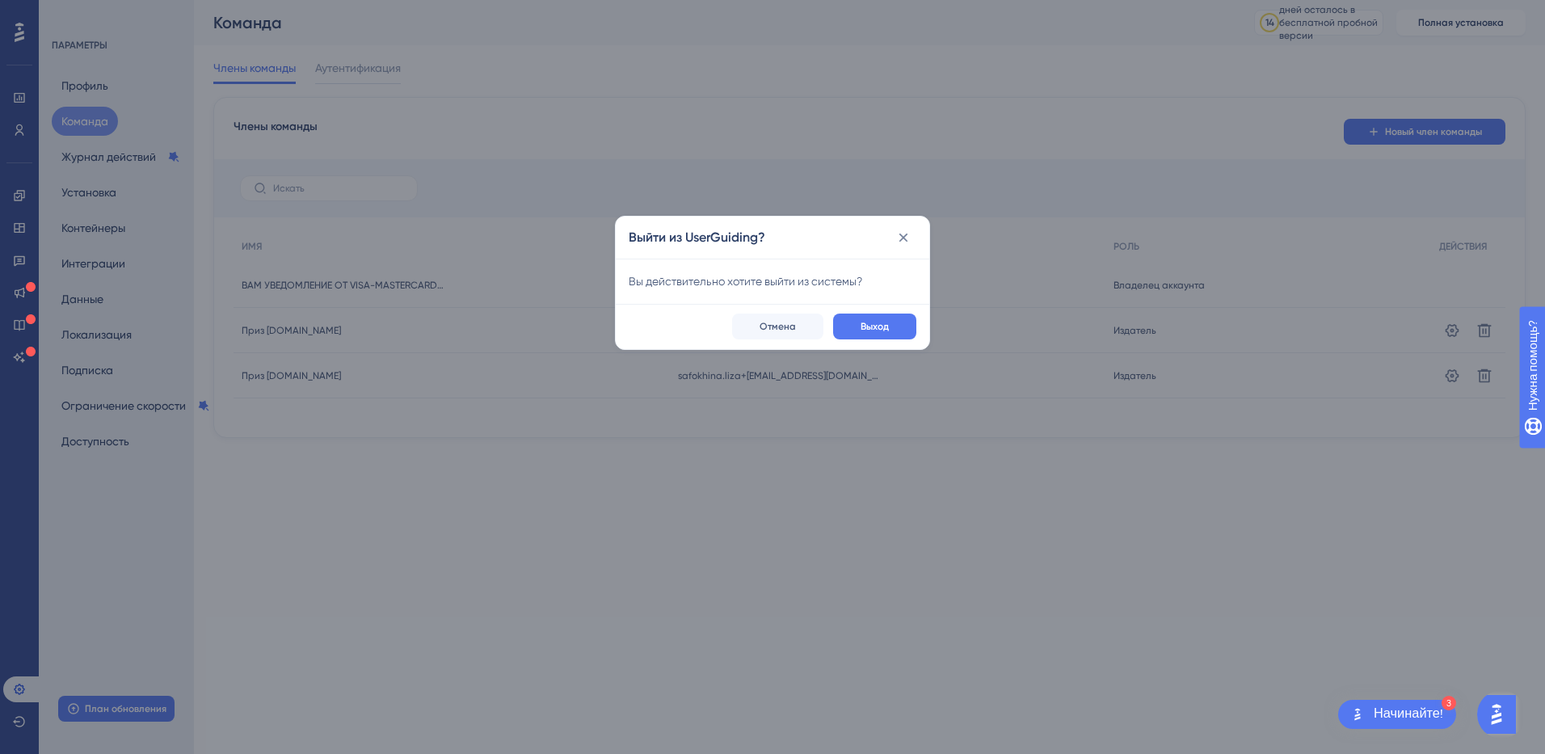
click at [902, 311] on div "Выход Отмена" at bounding box center [773, 326] width 314 height 45
click at [891, 318] on button "Выход" at bounding box center [874, 327] width 83 height 26
